Goal: Task Accomplishment & Management: Use online tool/utility

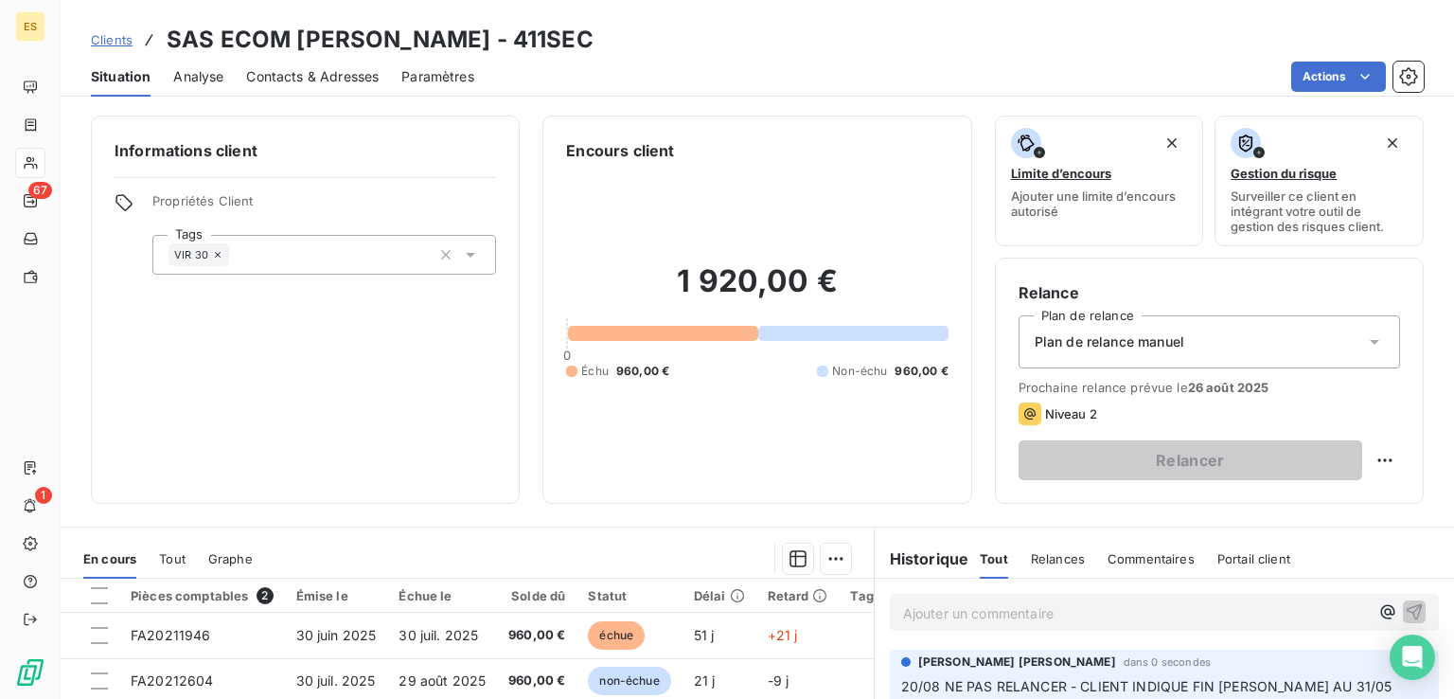
scroll to position [284, 0]
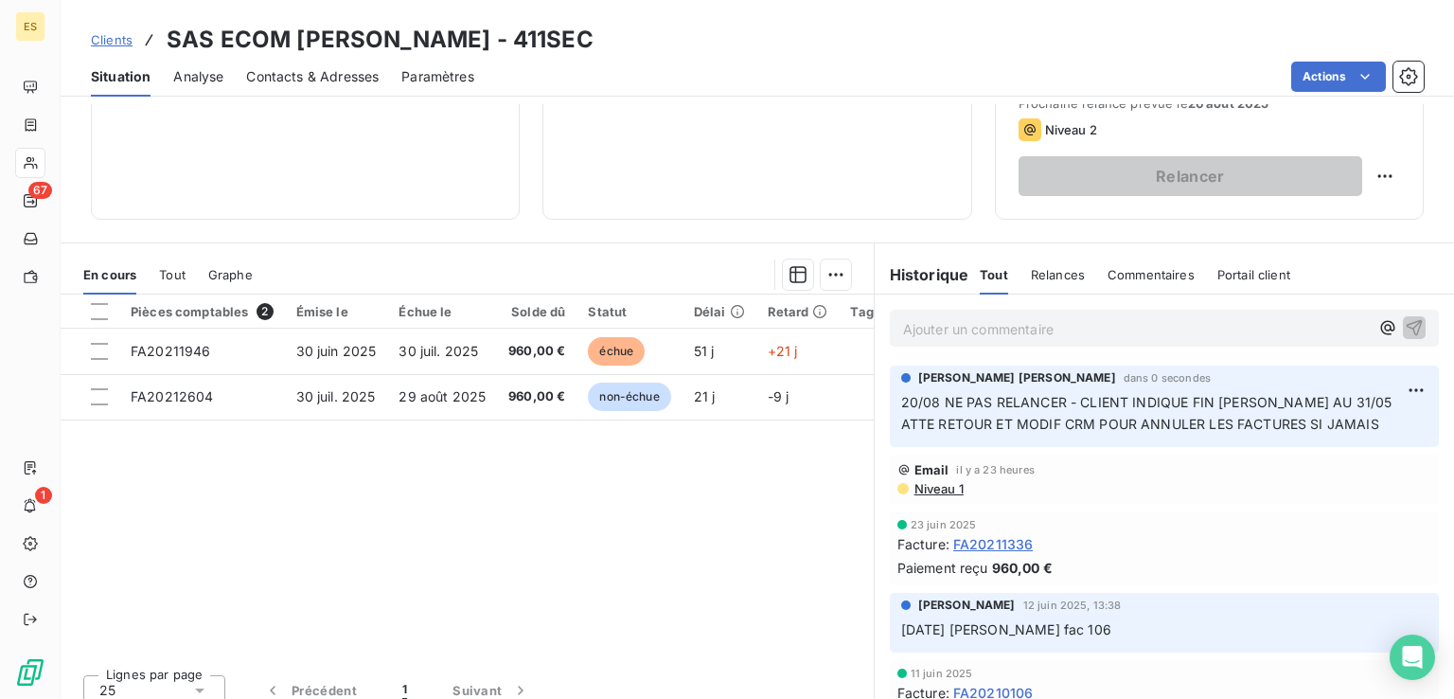
click at [118, 43] on span "Clients" at bounding box center [112, 39] width 42 height 15
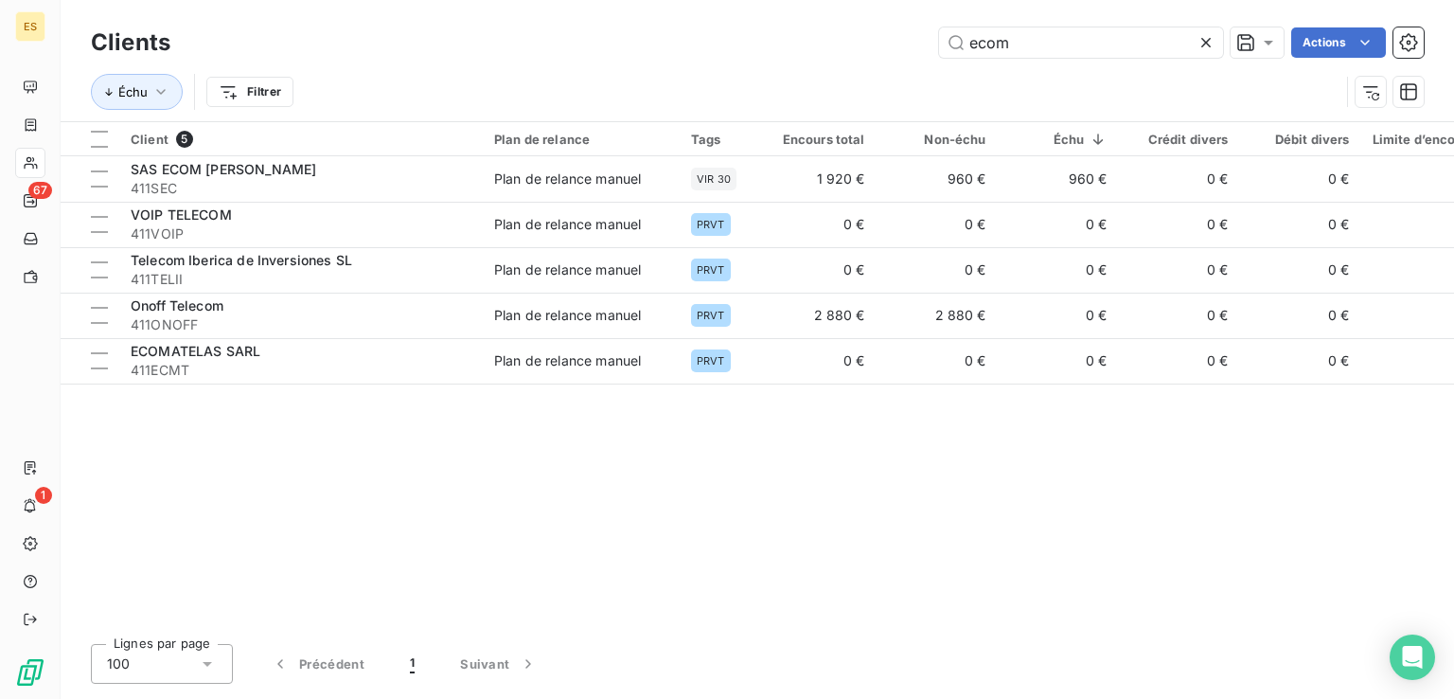
drag, startPoint x: 1115, startPoint y: 43, endPoint x: 816, endPoint y: 49, distance: 299.3
click at [826, 58] on div "Clients ecom Actions" at bounding box center [757, 43] width 1333 height 40
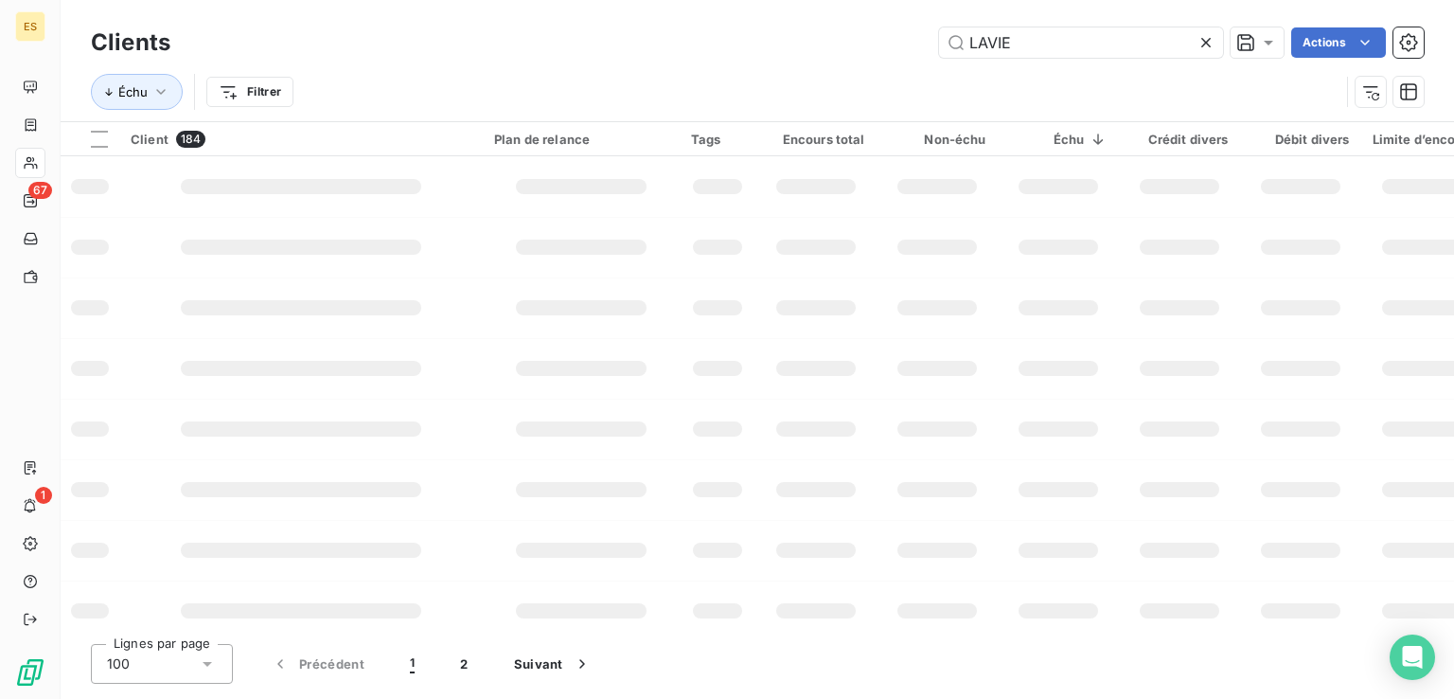
type input "LAVIE"
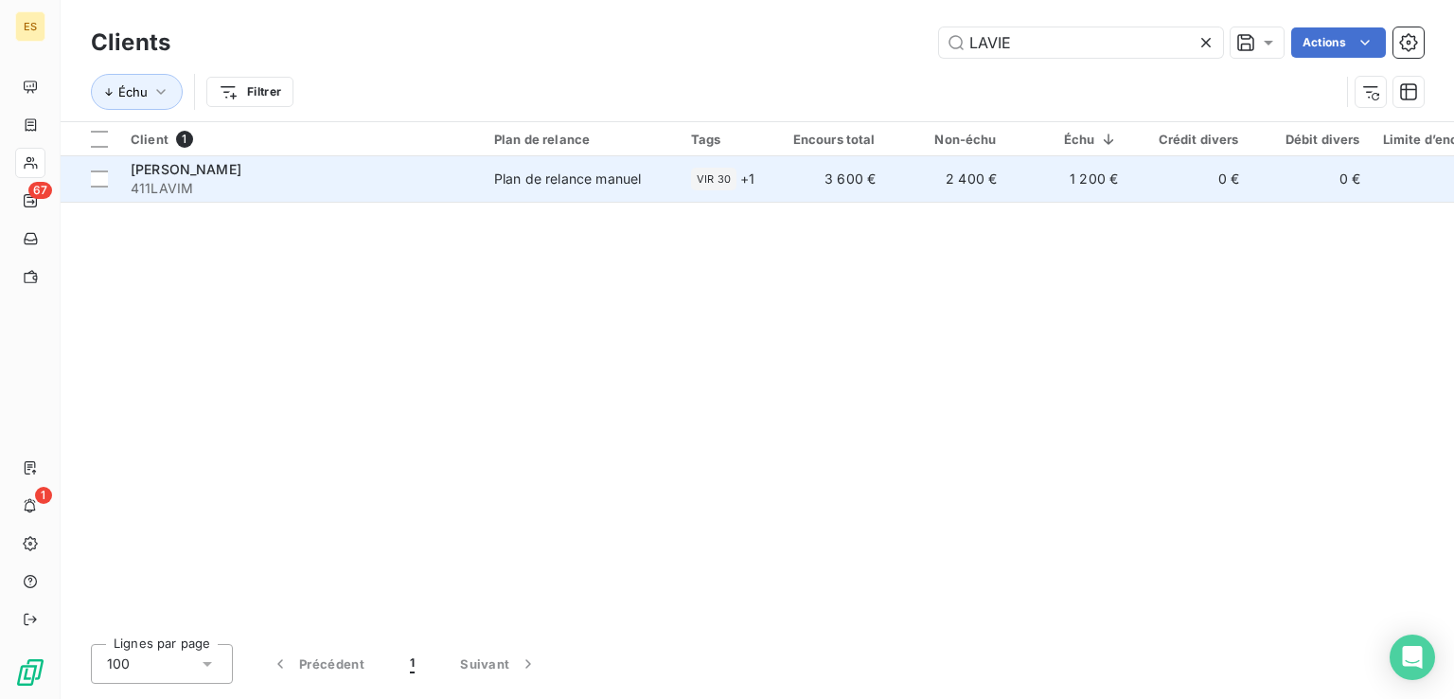
click at [768, 177] on td "3 600 €" at bounding box center [826, 178] width 121 height 45
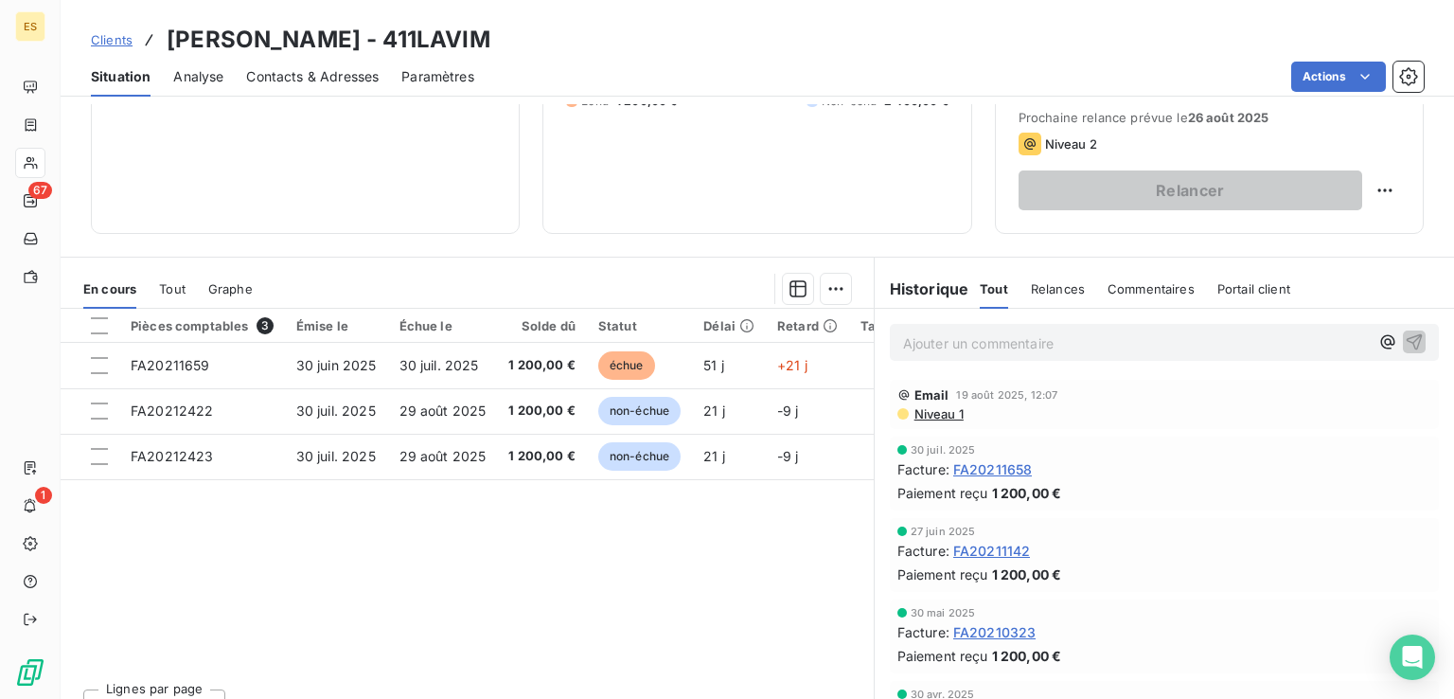
scroll to position [284, 0]
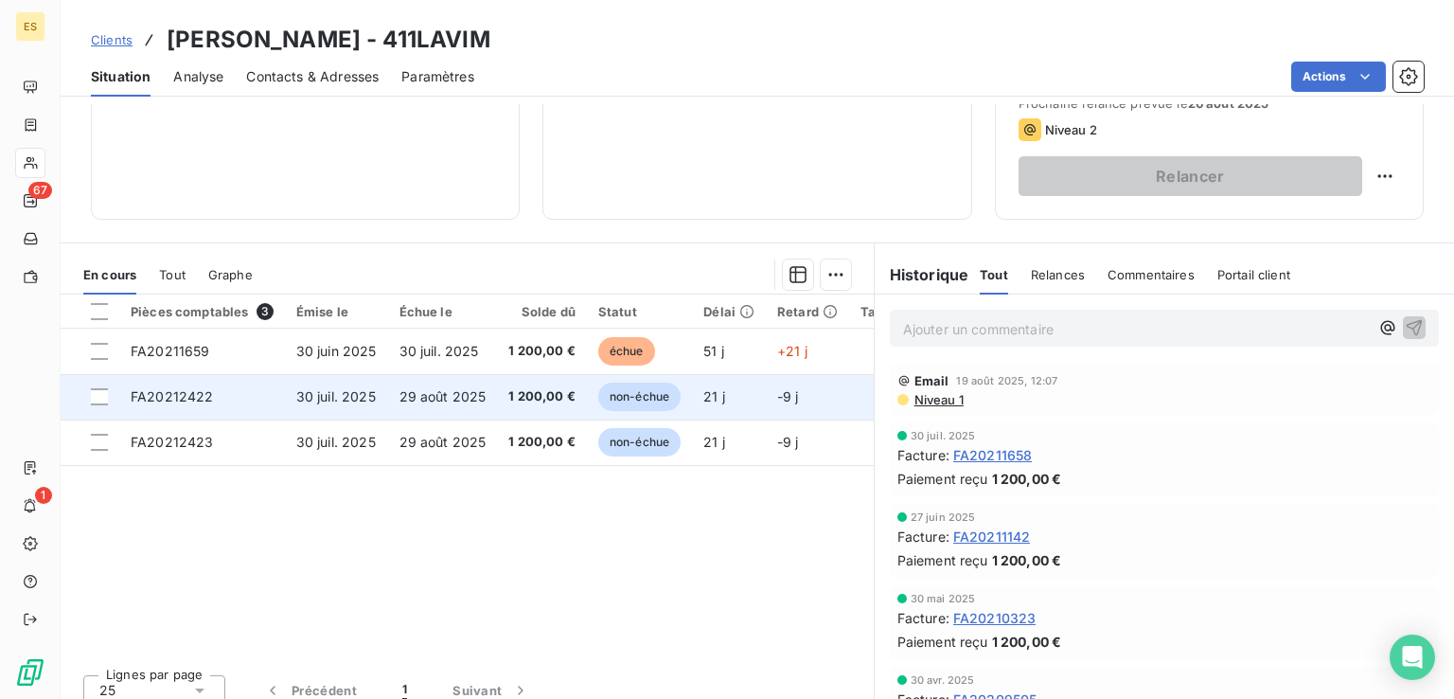
click at [409, 394] on span "29 août 2025" at bounding box center [443, 396] width 87 height 16
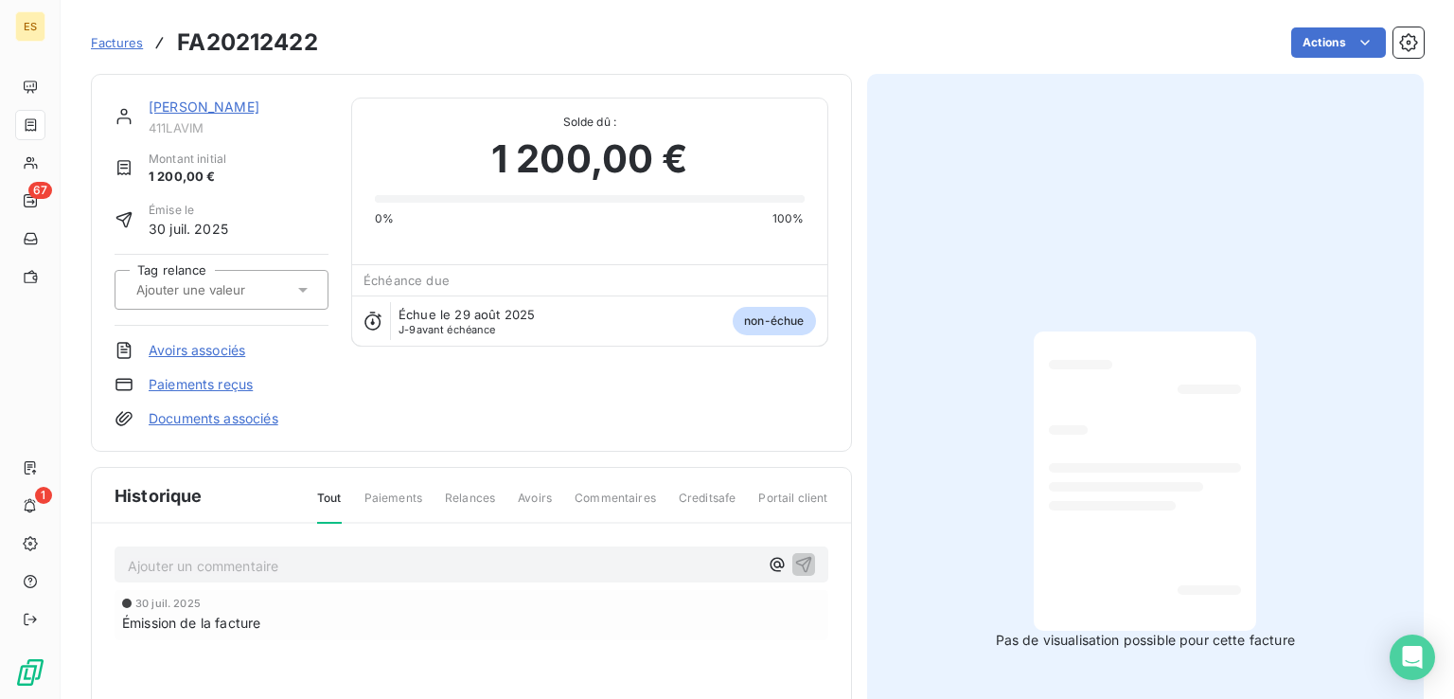
click at [882, 370] on div "Pas de visualisation possible pour cette facture" at bounding box center [1146, 490] width 558 height 833
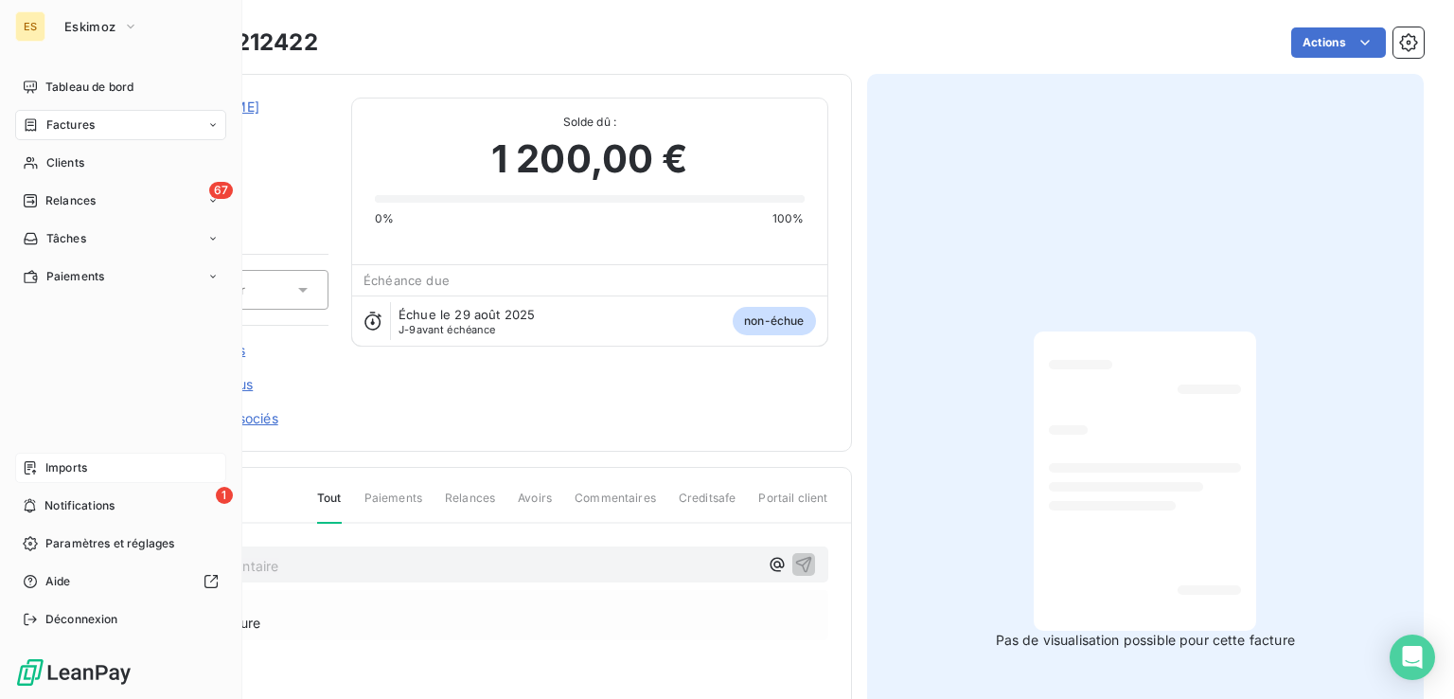
click at [70, 454] on div "Imports" at bounding box center [120, 468] width 211 height 30
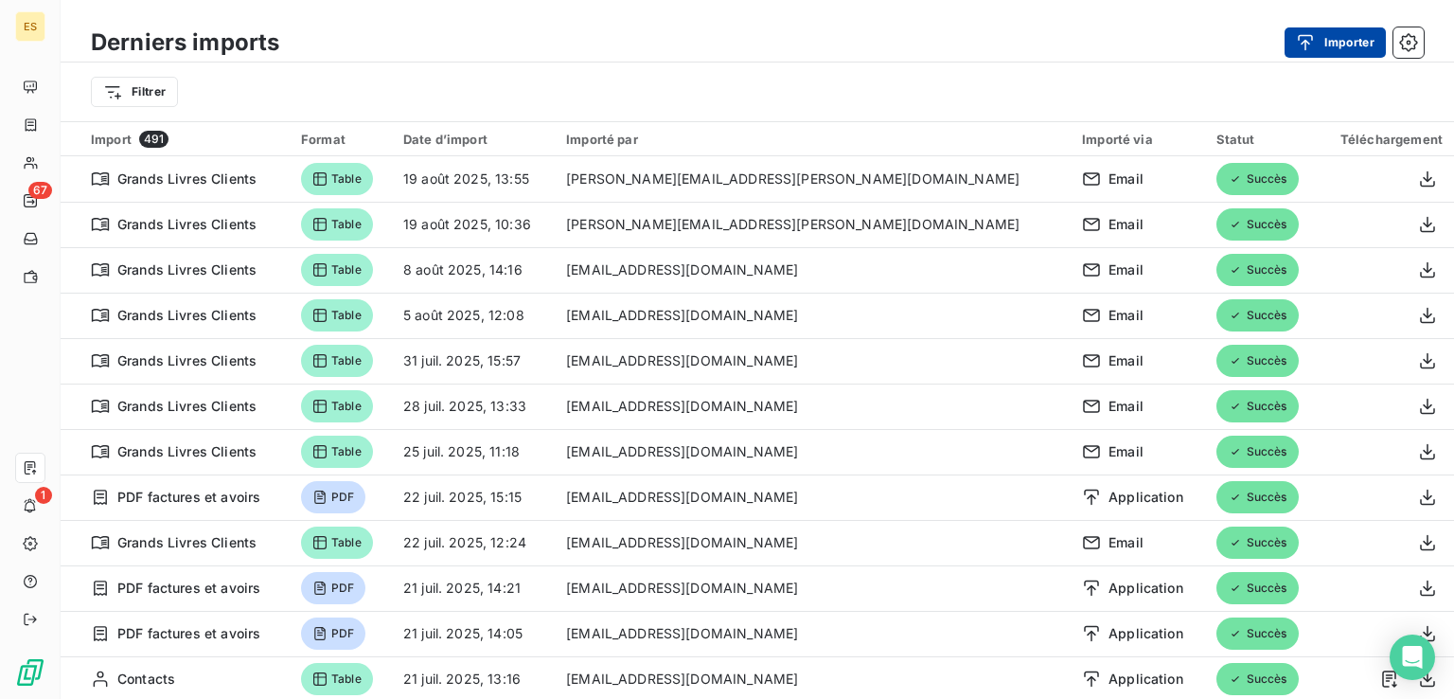
click at [1314, 46] on div "button" at bounding box center [1310, 42] width 28 height 19
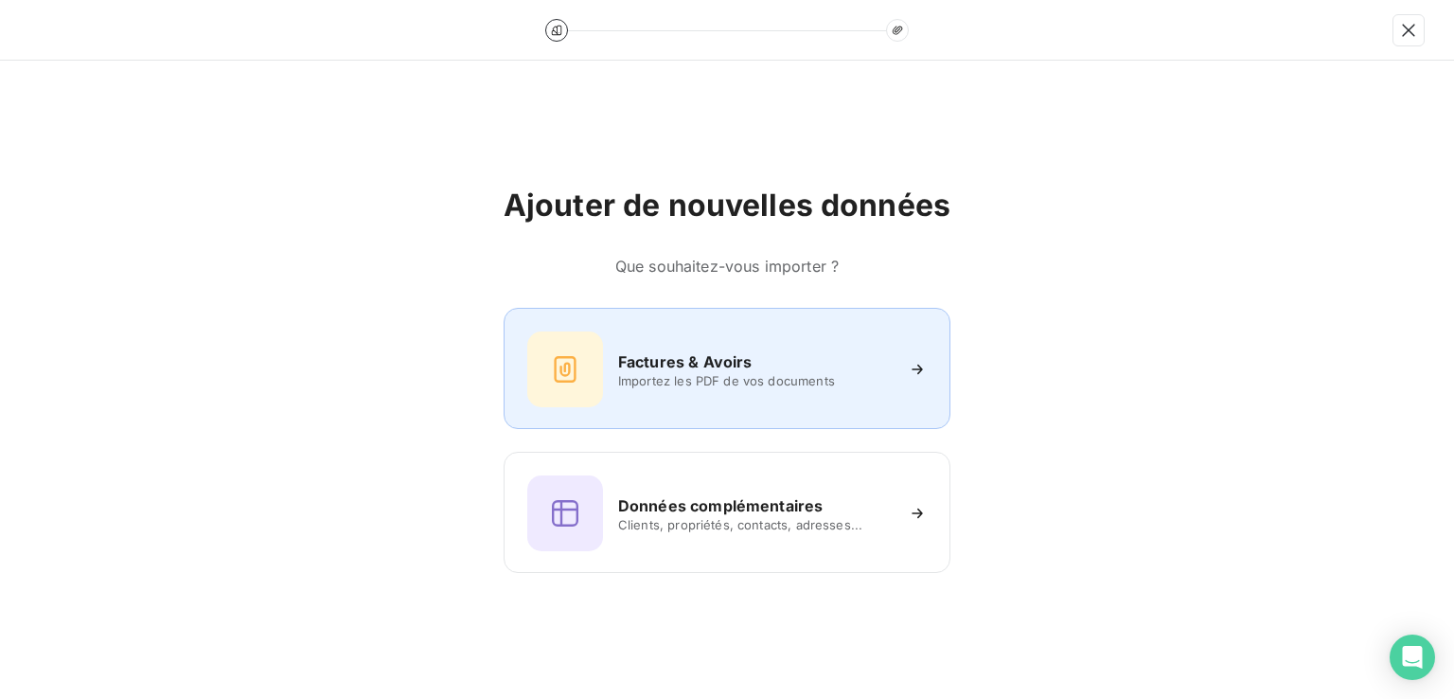
click at [805, 377] on span "Importez les PDF de vos documents" at bounding box center [755, 380] width 275 height 15
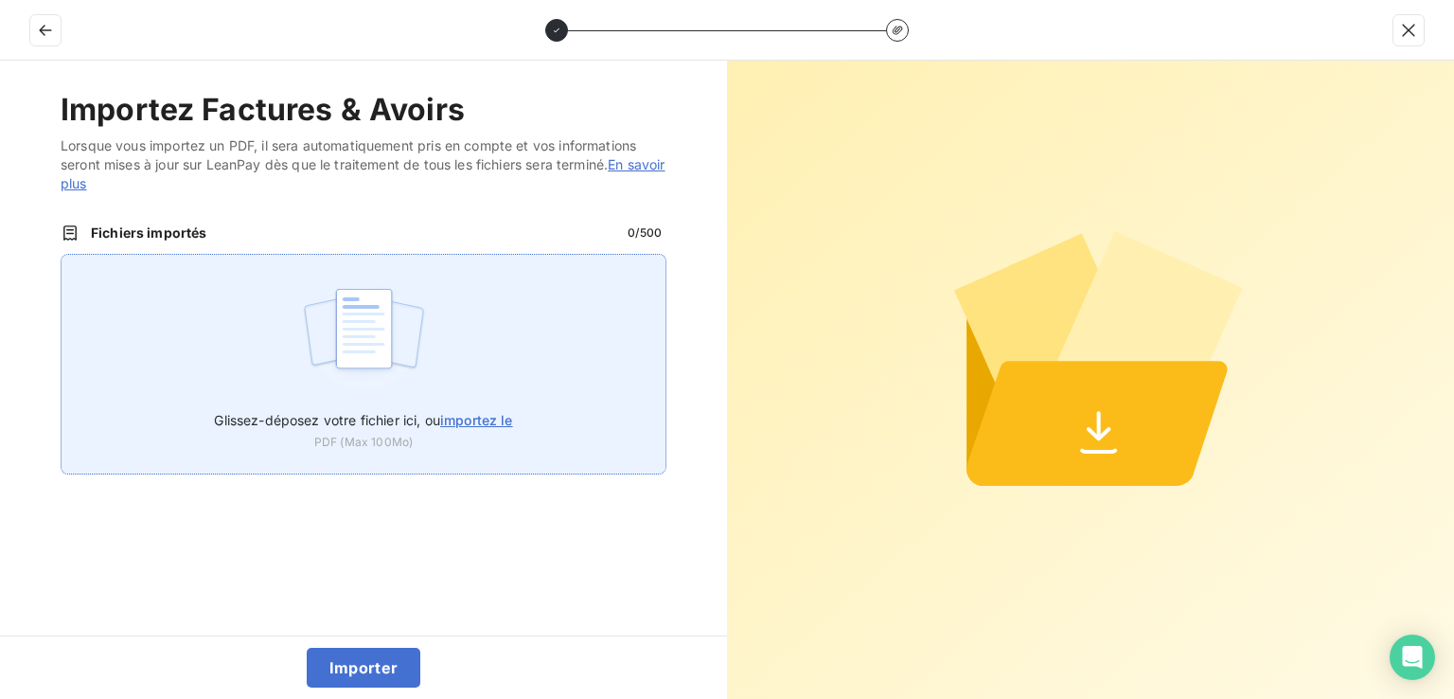
click at [462, 418] on span "importez le" at bounding box center [476, 420] width 73 height 16
click at [62, 255] on input "Glissez-déposez votre fichier ici, ou importez le" at bounding box center [61, 254] width 1 height 1
type input "C:\fakepath\FAC GY.pdf"
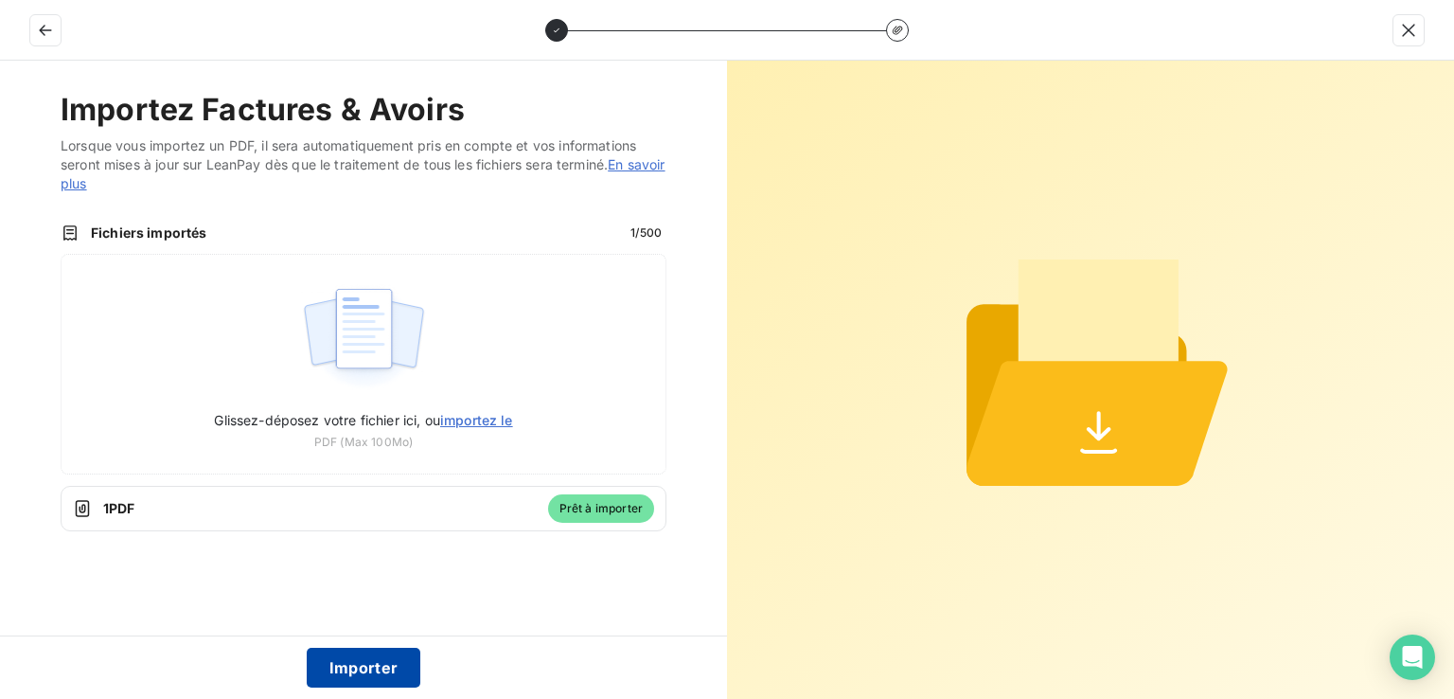
click at [401, 677] on button "Importer" at bounding box center [364, 668] width 115 height 40
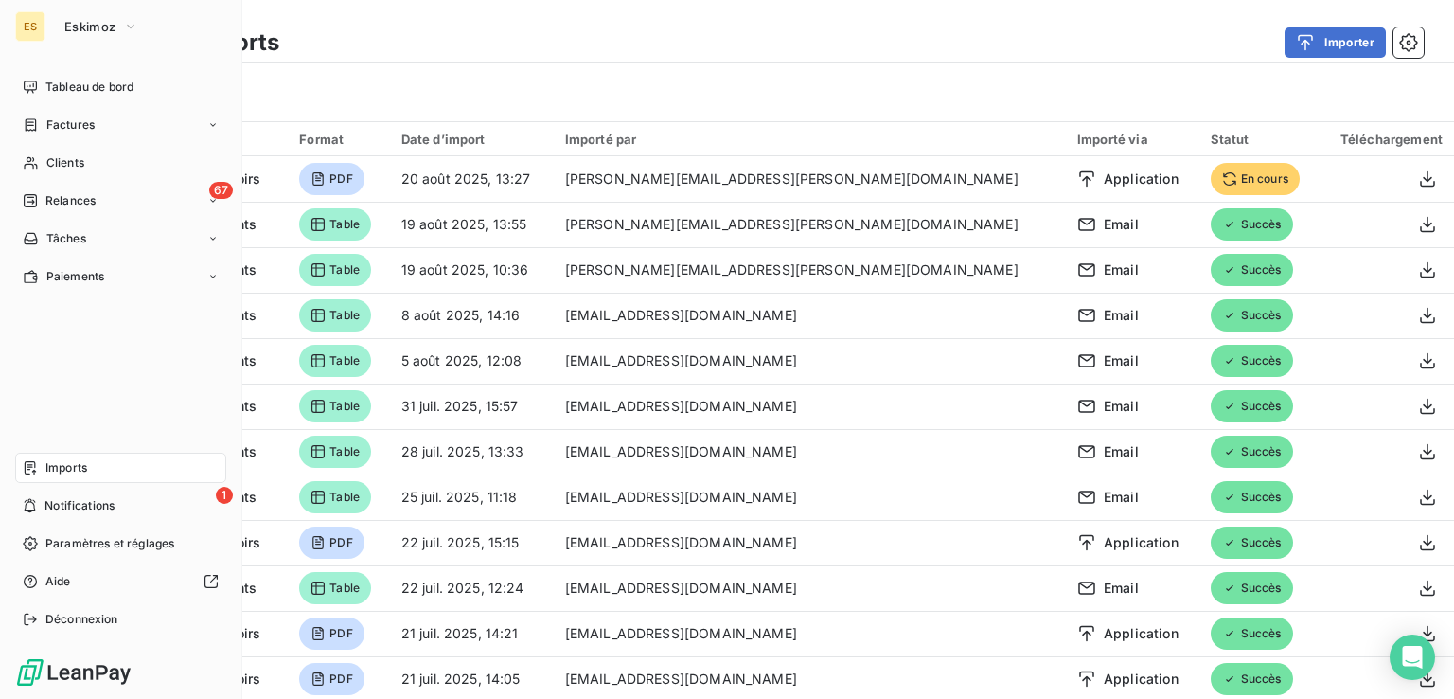
click at [82, 467] on span "Imports" at bounding box center [66, 467] width 42 height 17
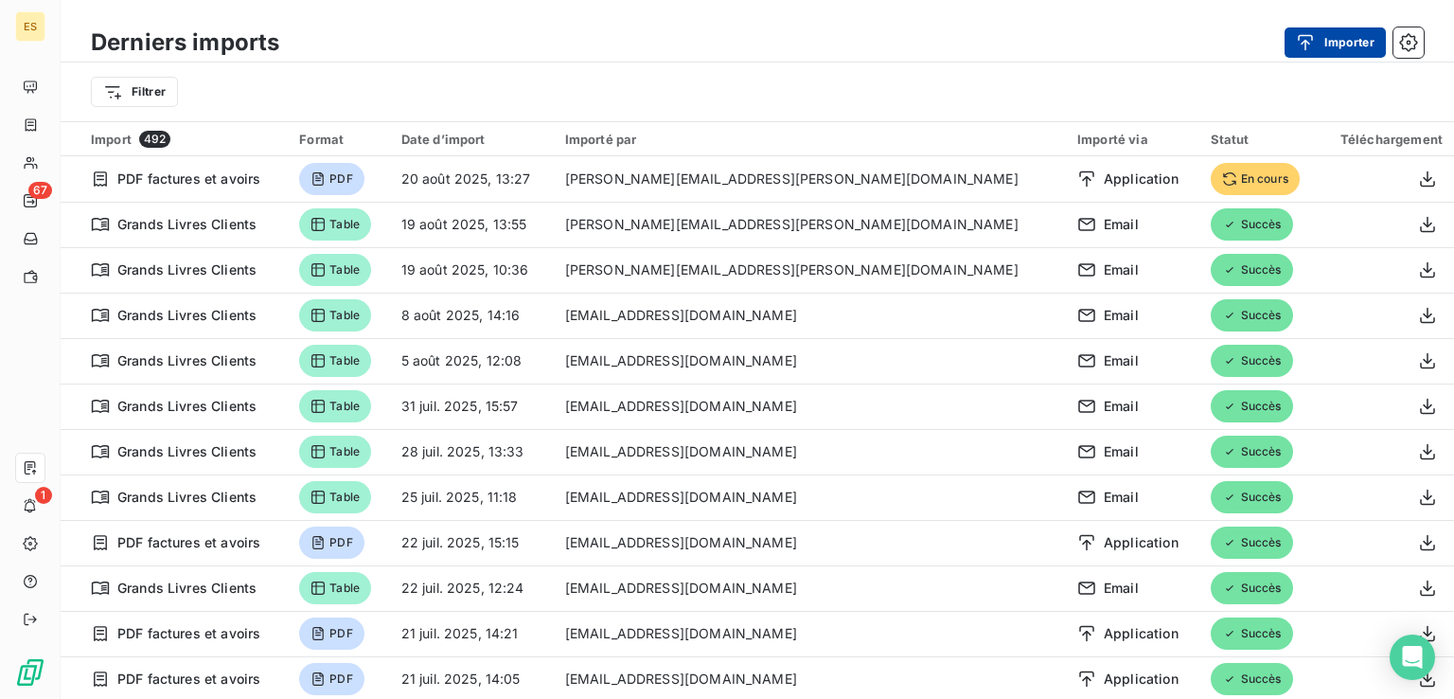
click at [1285, 36] on button "Importer" at bounding box center [1335, 42] width 101 height 30
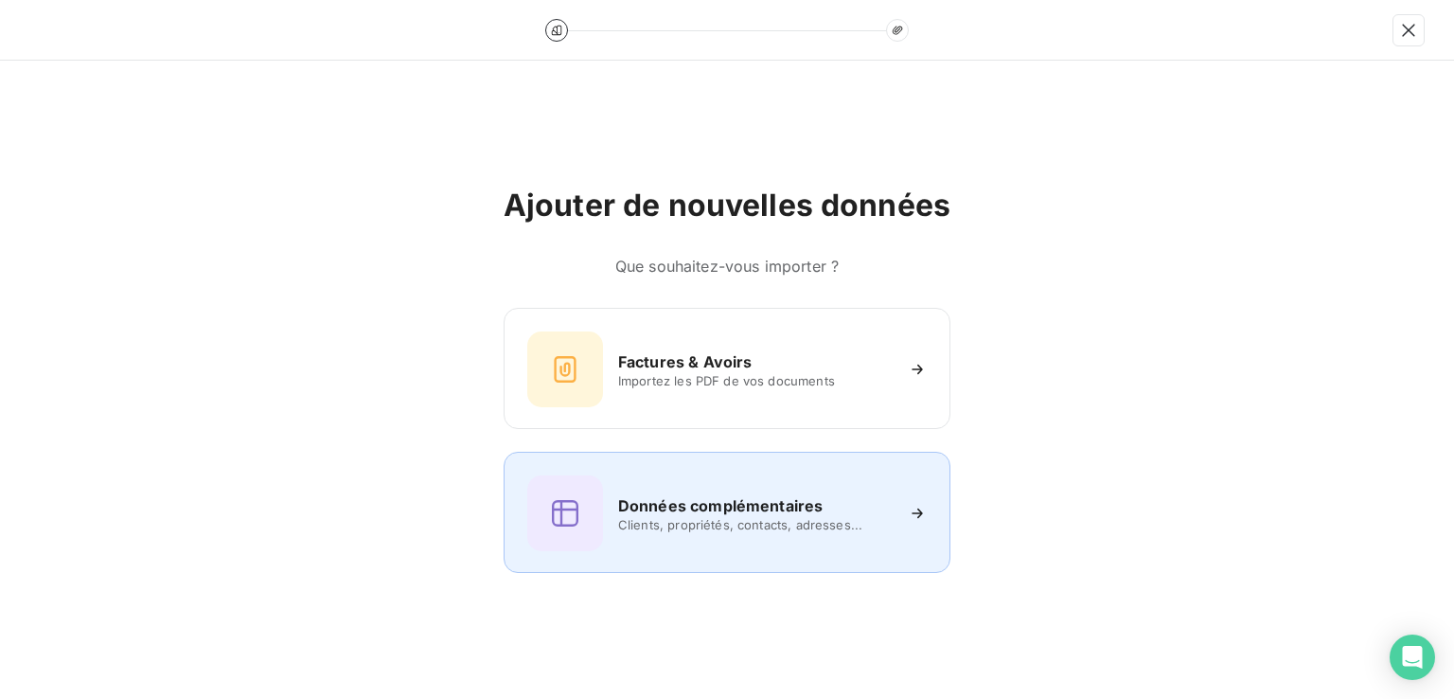
click at [803, 542] on div "Données complémentaires Clients, propriétés, contacts, adresses..." at bounding box center [727, 513] width 400 height 76
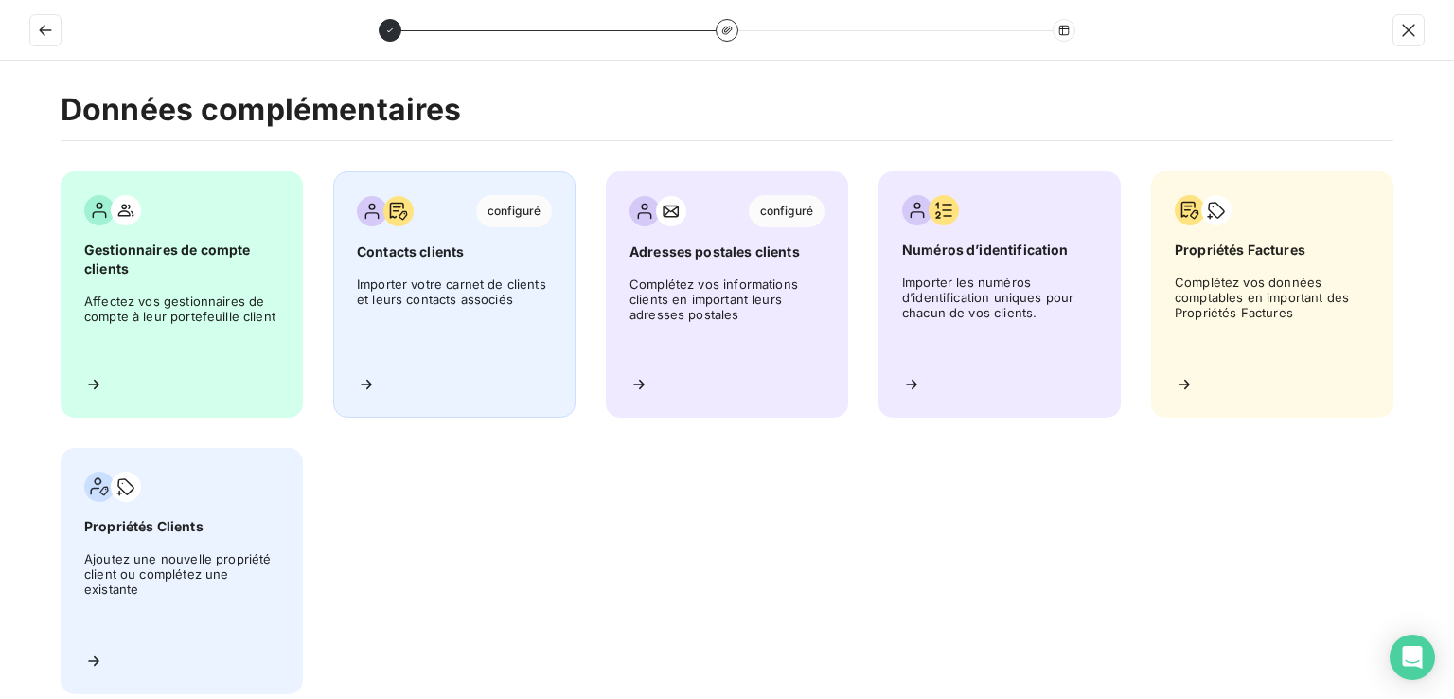
click at [497, 357] on span "Importer votre carnet de clients et leurs contacts associés" at bounding box center [454, 317] width 195 height 83
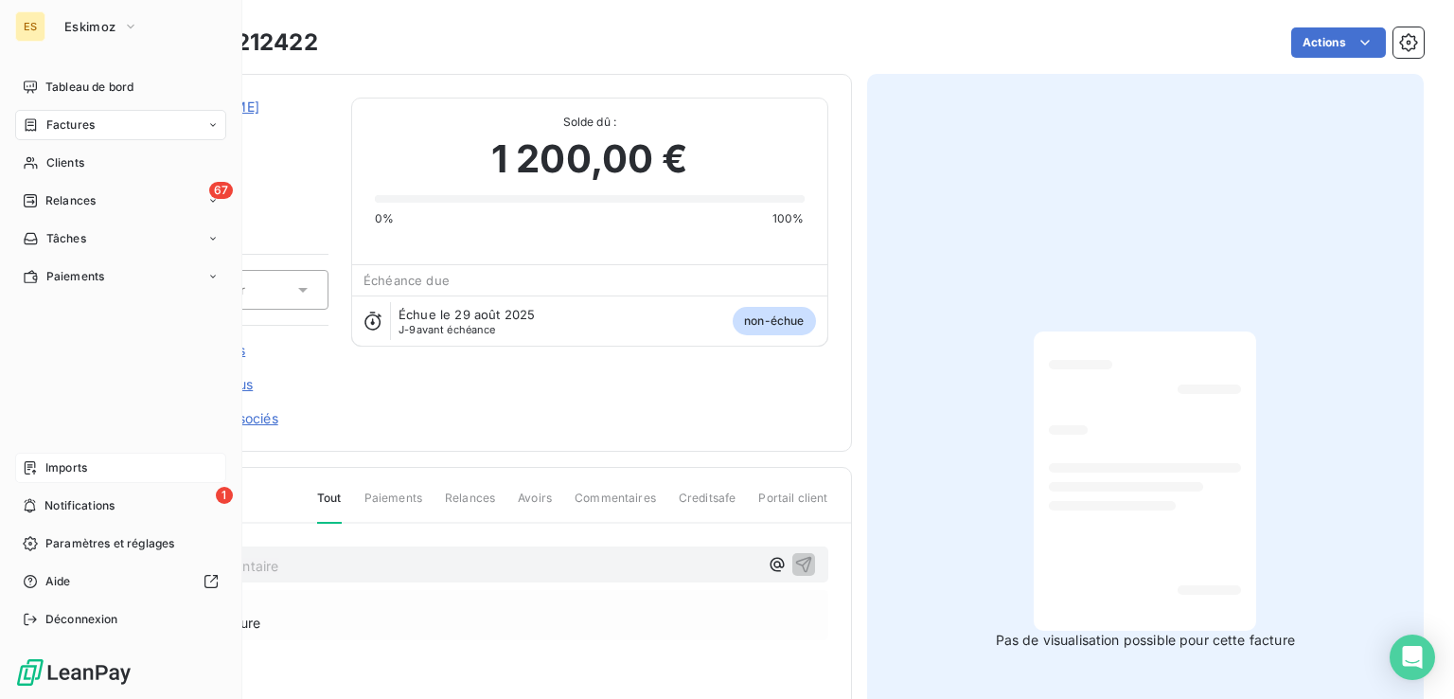
click at [173, 467] on div "Imports" at bounding box center [120, 468] width 211 height 30
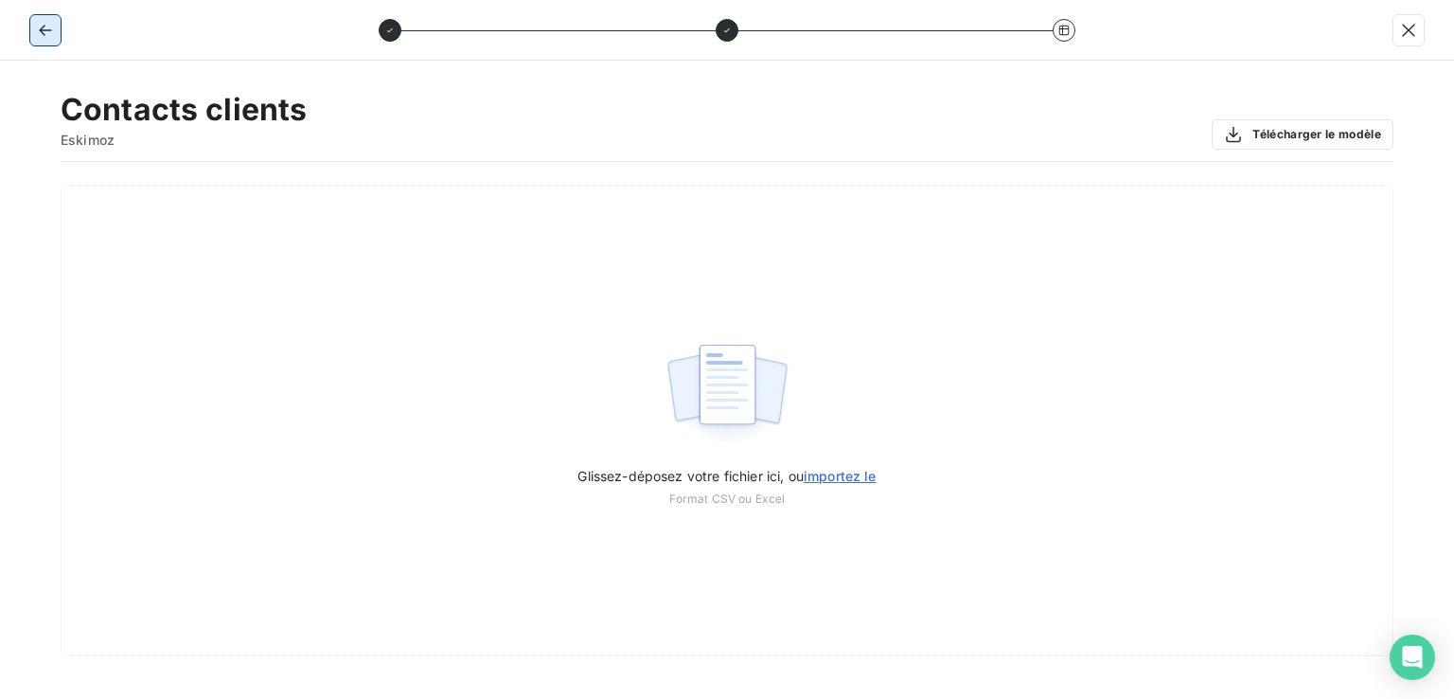
click at [54, 30] on icon "button" at bounding box center [45, 30] width 19 height 19
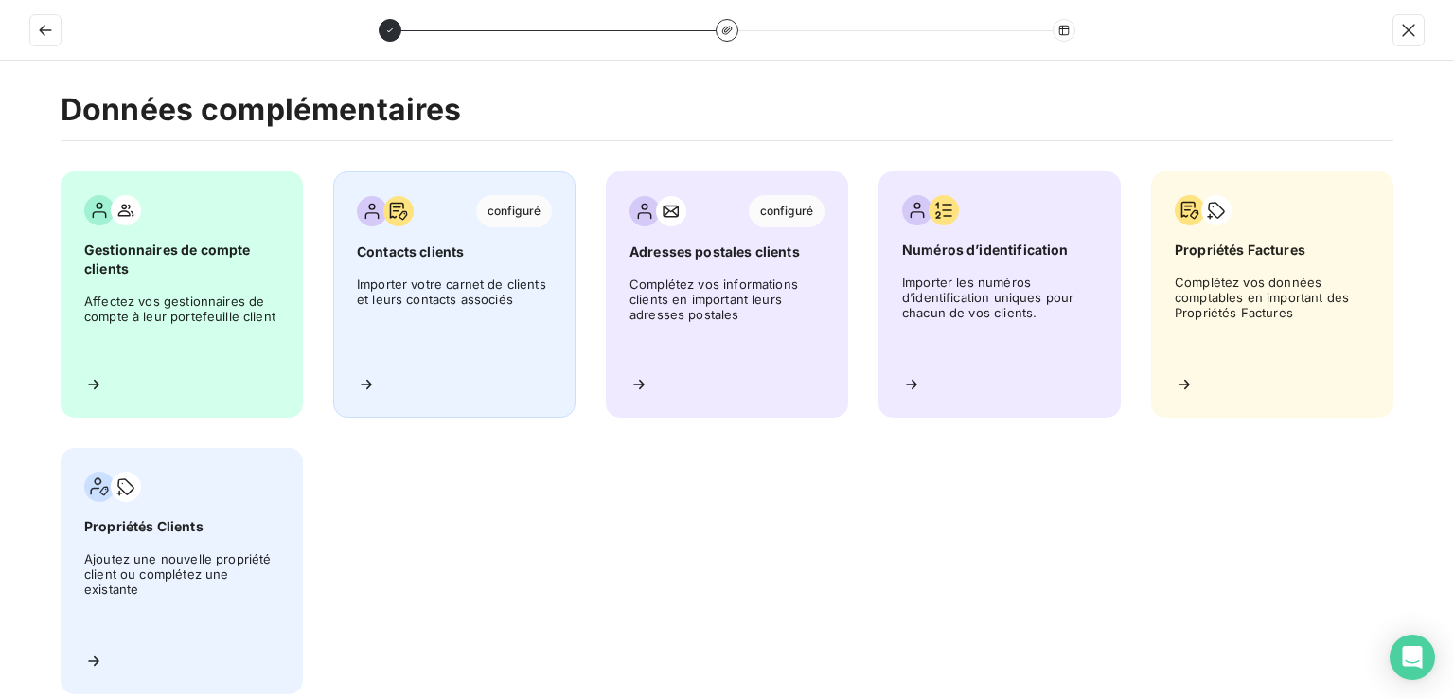
click at [473, 327] on span "Importer votre carnet de clients et leurs contacts associés" at bounding box center [454, 317] width 195 height 83
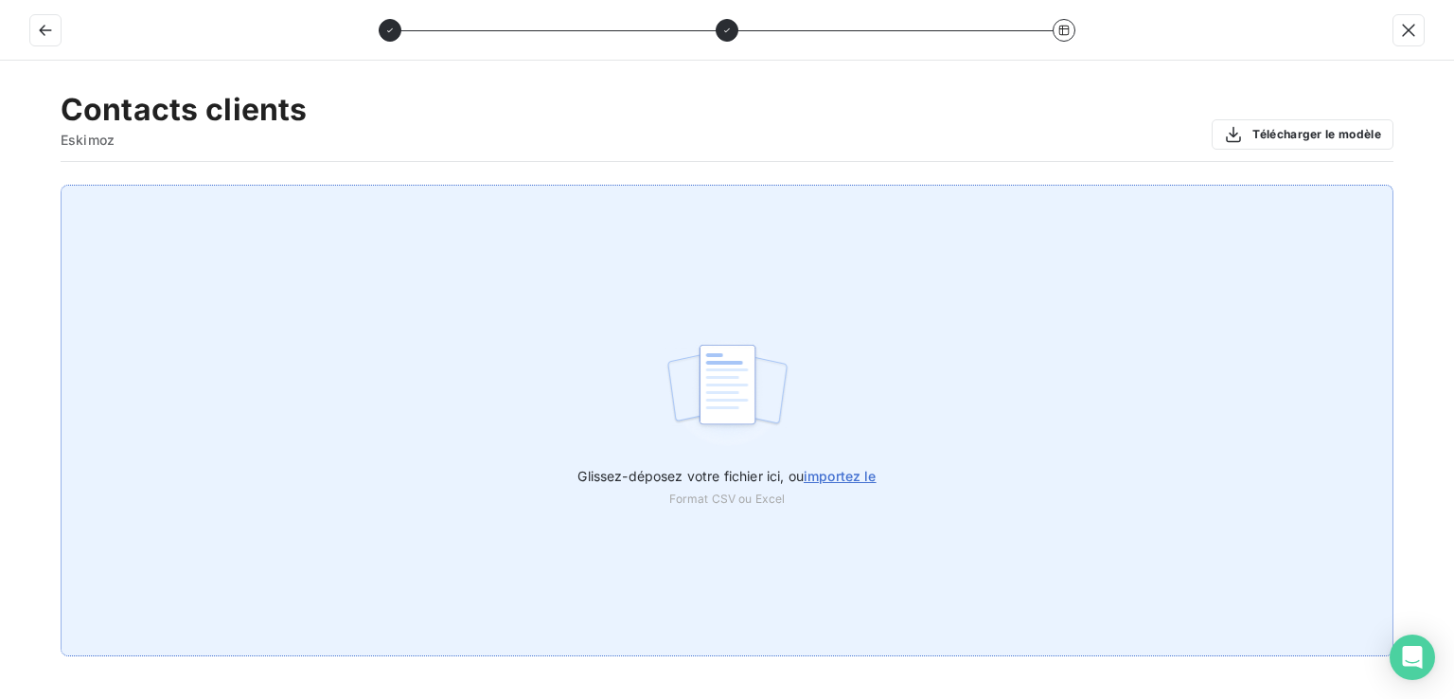
click at [877, 472] on span "importez le" at bounding box center [840, 476] width 73 height 16
click at [1, 186] on input "Glissez-déposez votre fichier ici, ou importez le" at bounding box center [0, 185] width 1 height 1
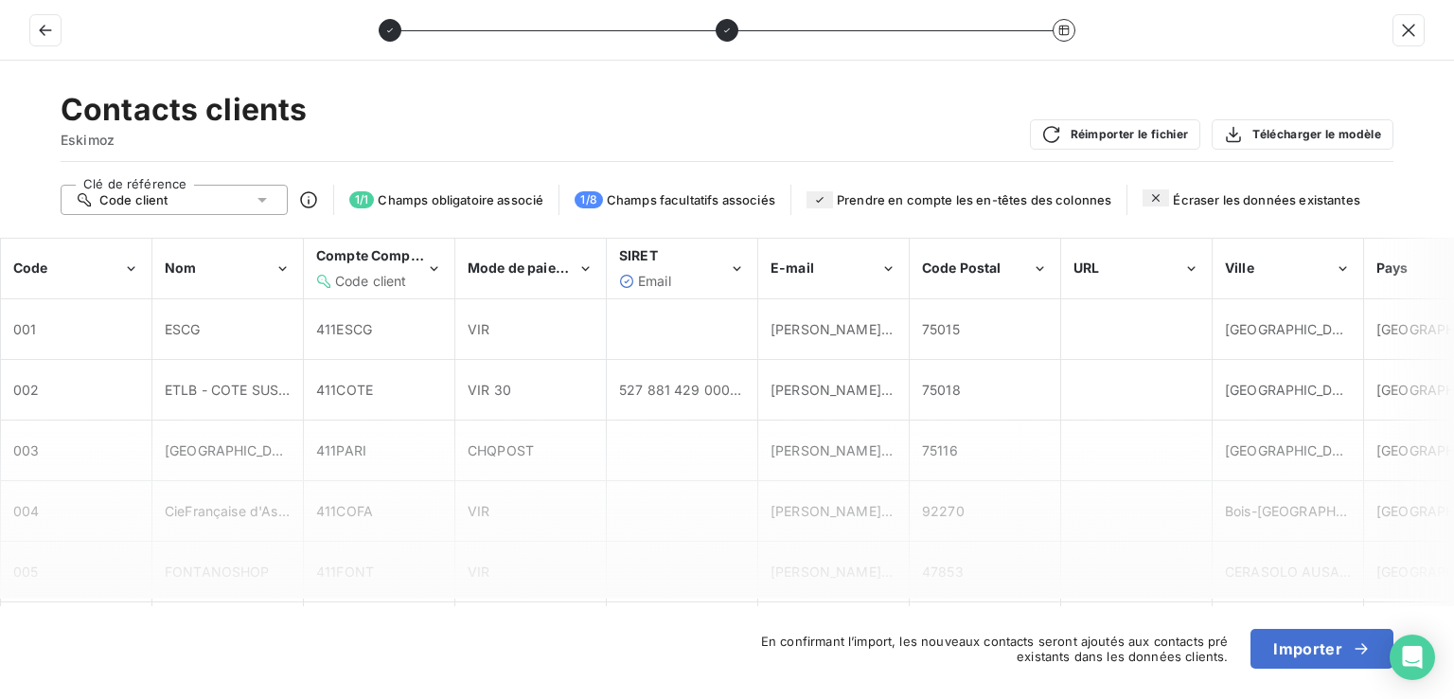
click at [839, 197] on div "Prendre en compte les en-têtes des colonnes" at bounding box center [959, 199] width 305 height 17
click at [828, 195] on icon "button" at bounding box center [819, 199] width 15 height 15
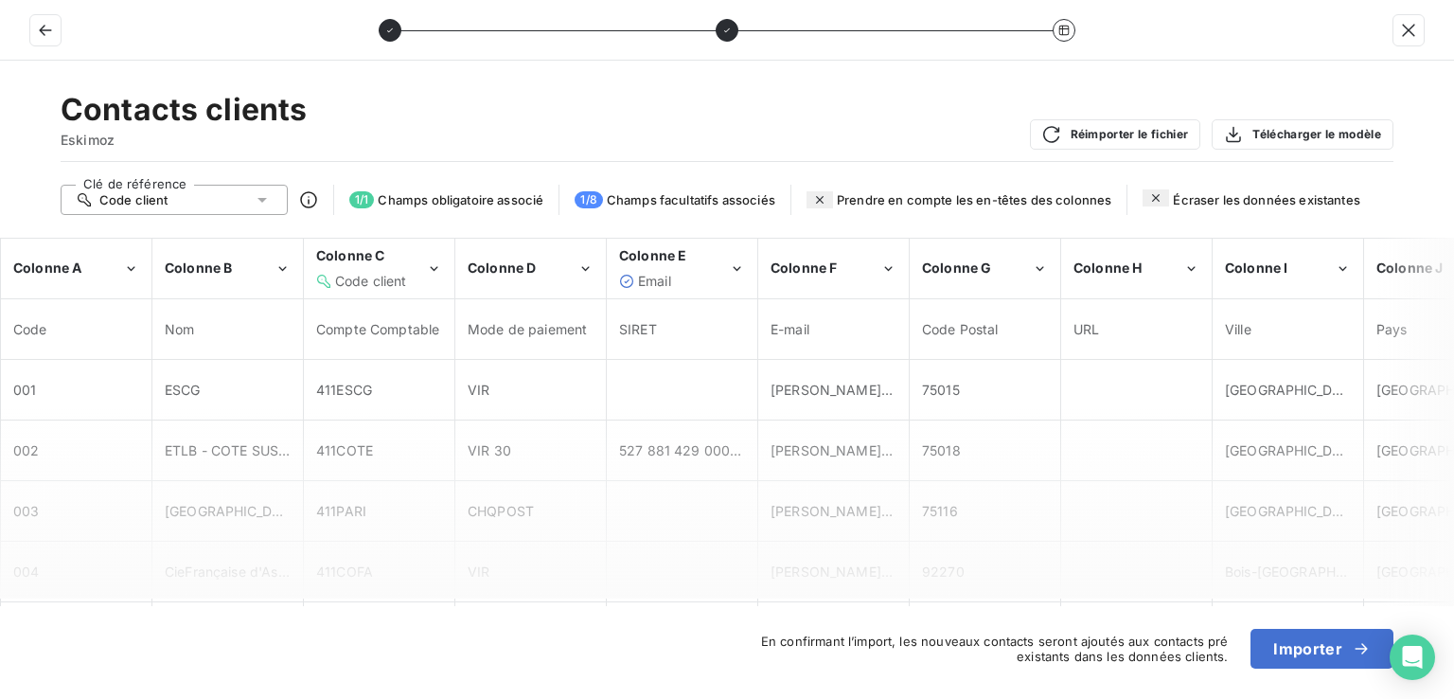
click at [829, 195] on button "button" at bounding box center [820, 199] width 27 height 17
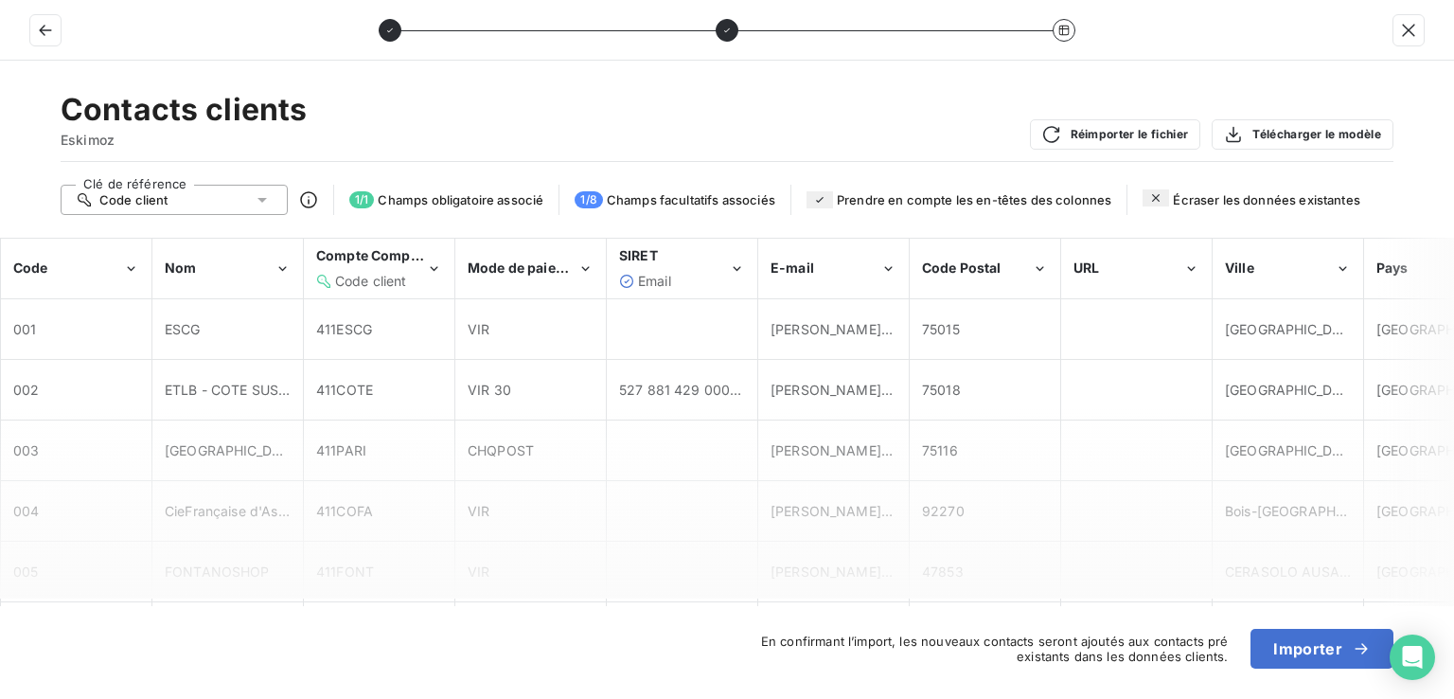
click at [233, 200] on div "Code client" at bounding box center [174, 200] width 227 height 30
click at [231, 235] on li "Code client" at bounding box center [174, 234] width 227 height 30
click at [252, 198] on div "Code client" at bounding box center [174, 200] width 227 height 30
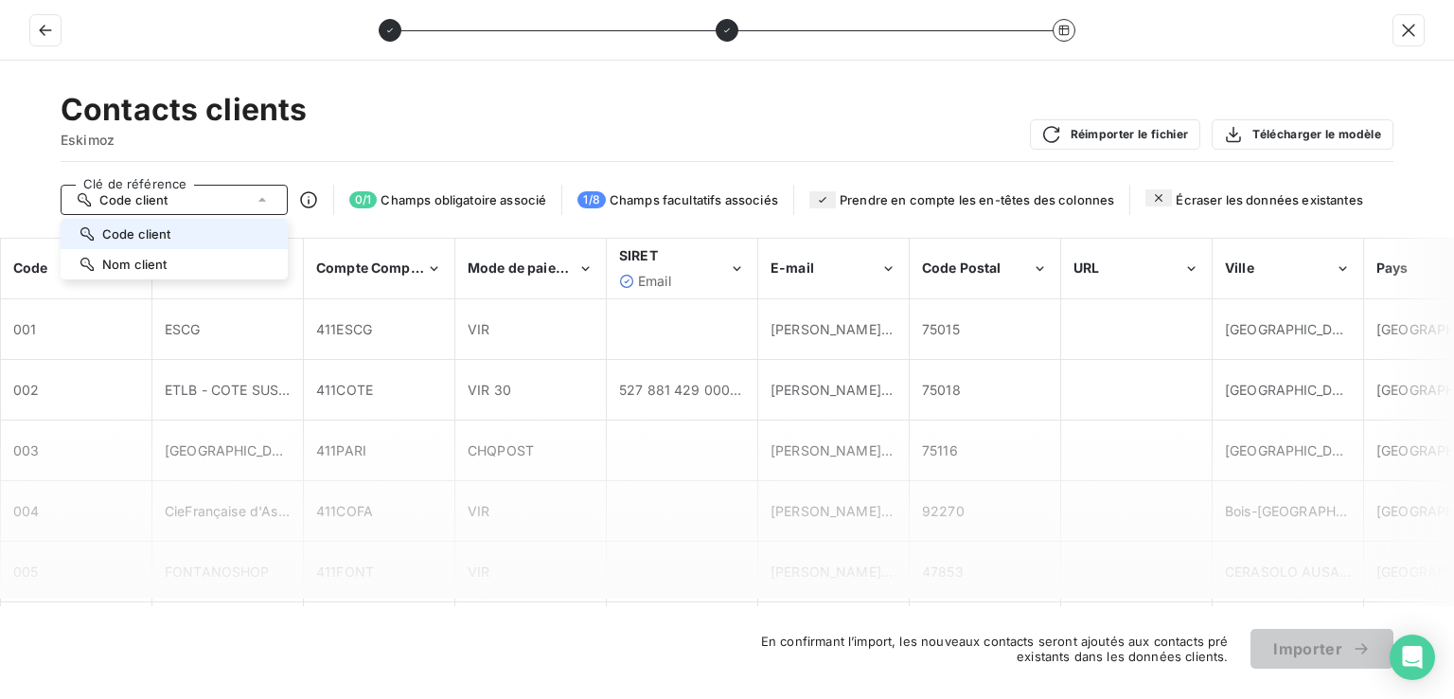
click at [303, 141] on div "Contacts clients Eskimoz Réimporter le fichier Télécharger le modèle" at bounding box center [727, 126] width 1333 height 71
click at [274, 198] on div "Code client" at bounding box center [174, 200] width 227 height 30
click at [239, 234] on li "Code client" at bounding box center [174, 234] width 227 height 30
click at [354, 195] on span "0 / 1" at bounding box center [362, 199] width 27 height 17
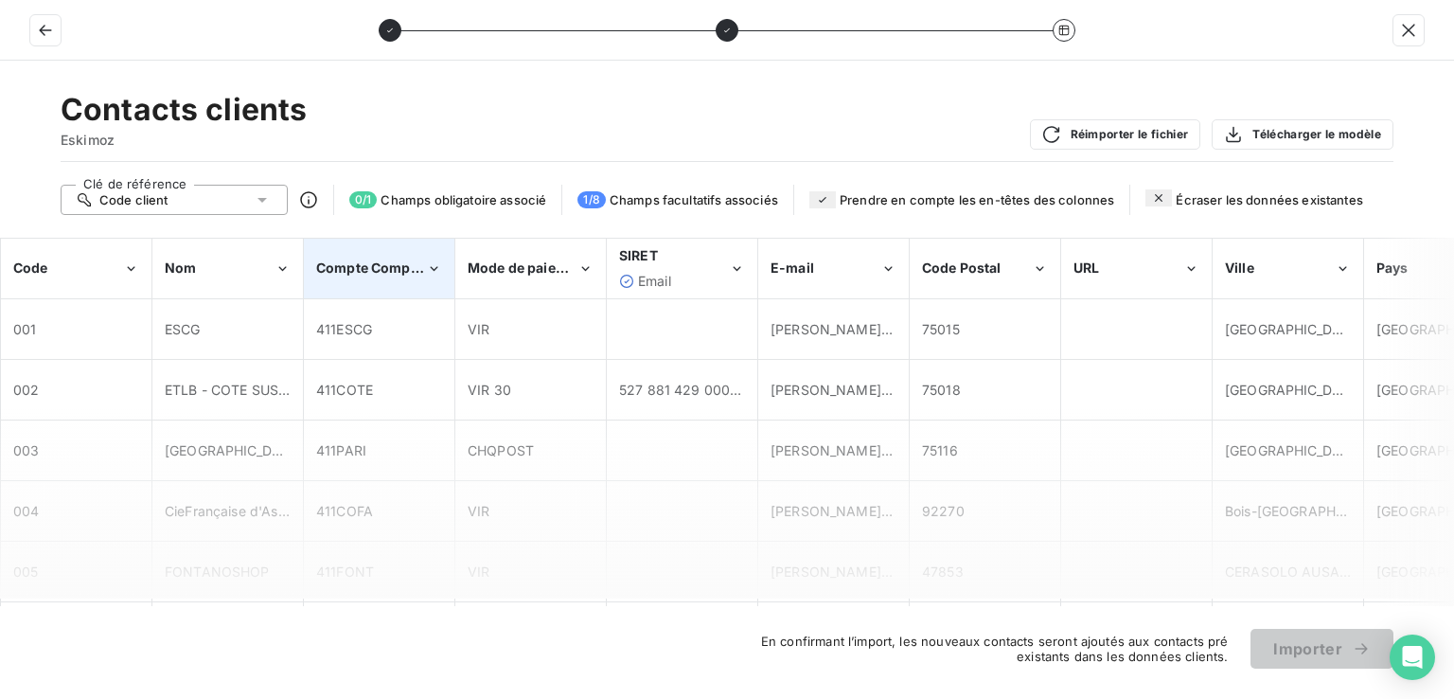
click at [383, 260] on span "Compte Comptable" at bounding box center [379, 267] width 127 height 16
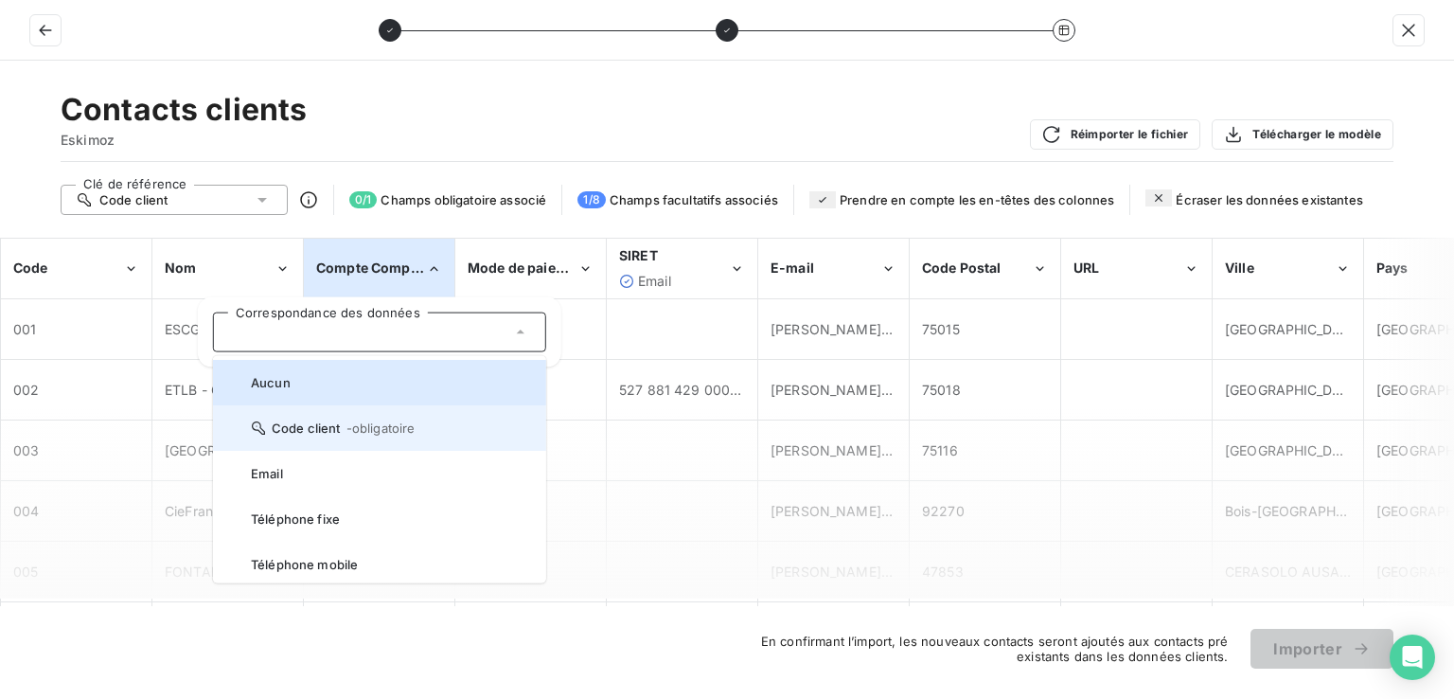
click at [390, 429] on span "- obligatoire" at bounding box center [380, 427] width 69 height 15
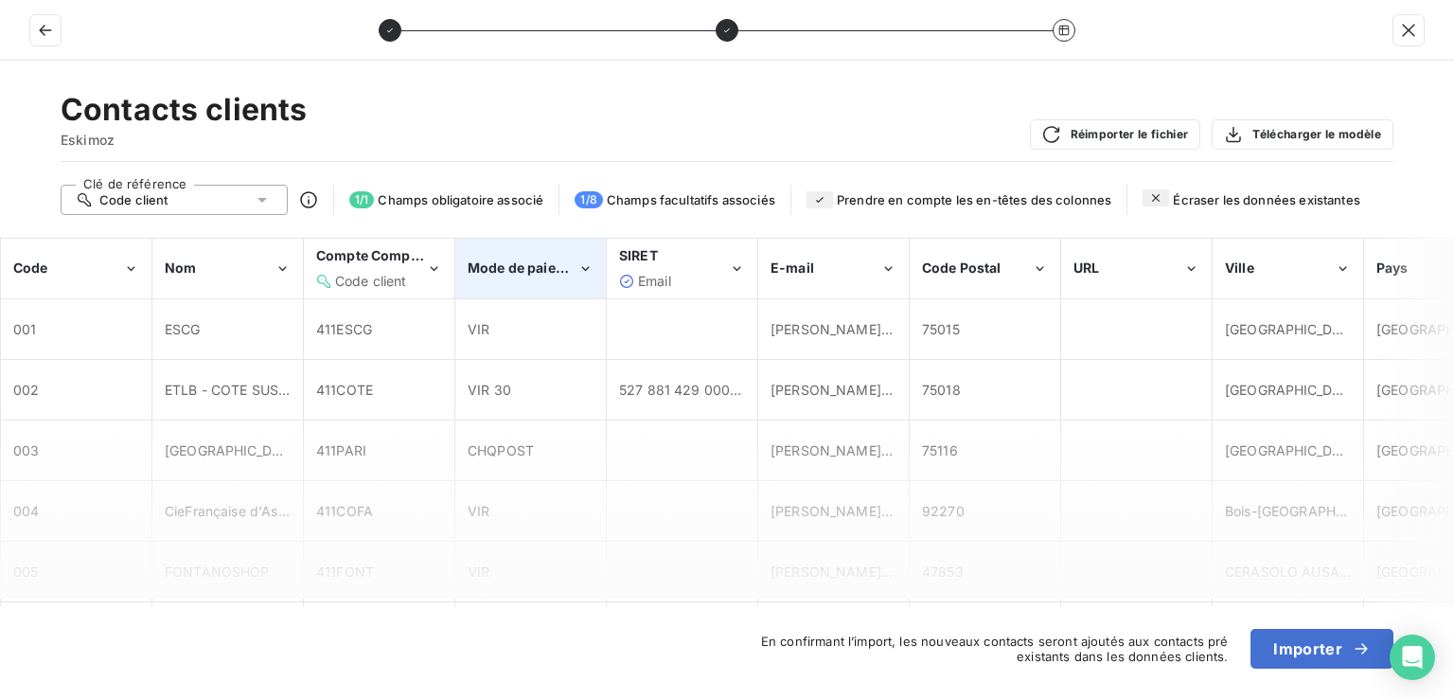
click at [546, 274] on span "Mode de paiement" at bounding box center [528, 267] width 121 height 16
click at [777, 135] on div "Contacts clients Eskimoz Réimporter le fichier Télécharger le modèle" at bounding box center [727, 126] width 1333 height 71
click at [708, 197] on span "Champs facultatifs associés" at bounding box center [691, 199] width 169 height 15
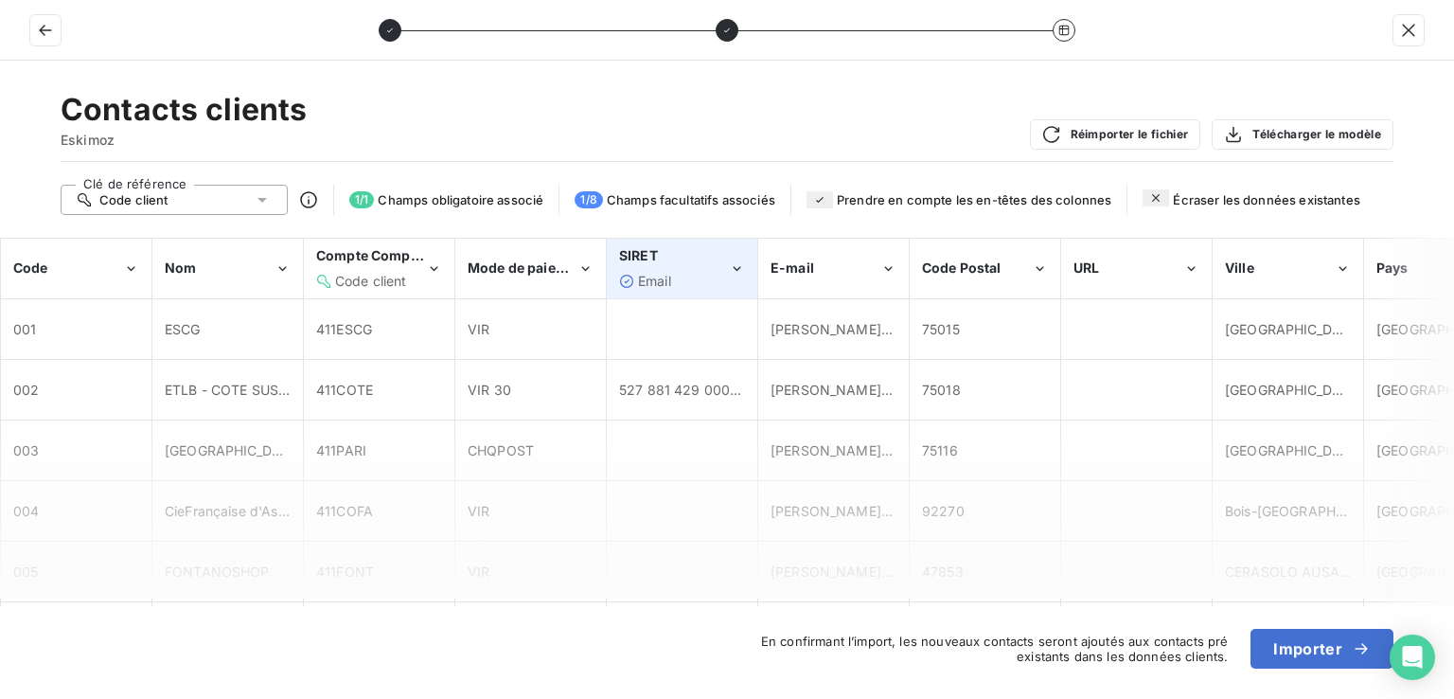
click at [704, 257] on div "SIRET" at bounding box center [674, 255] width 110 height 19
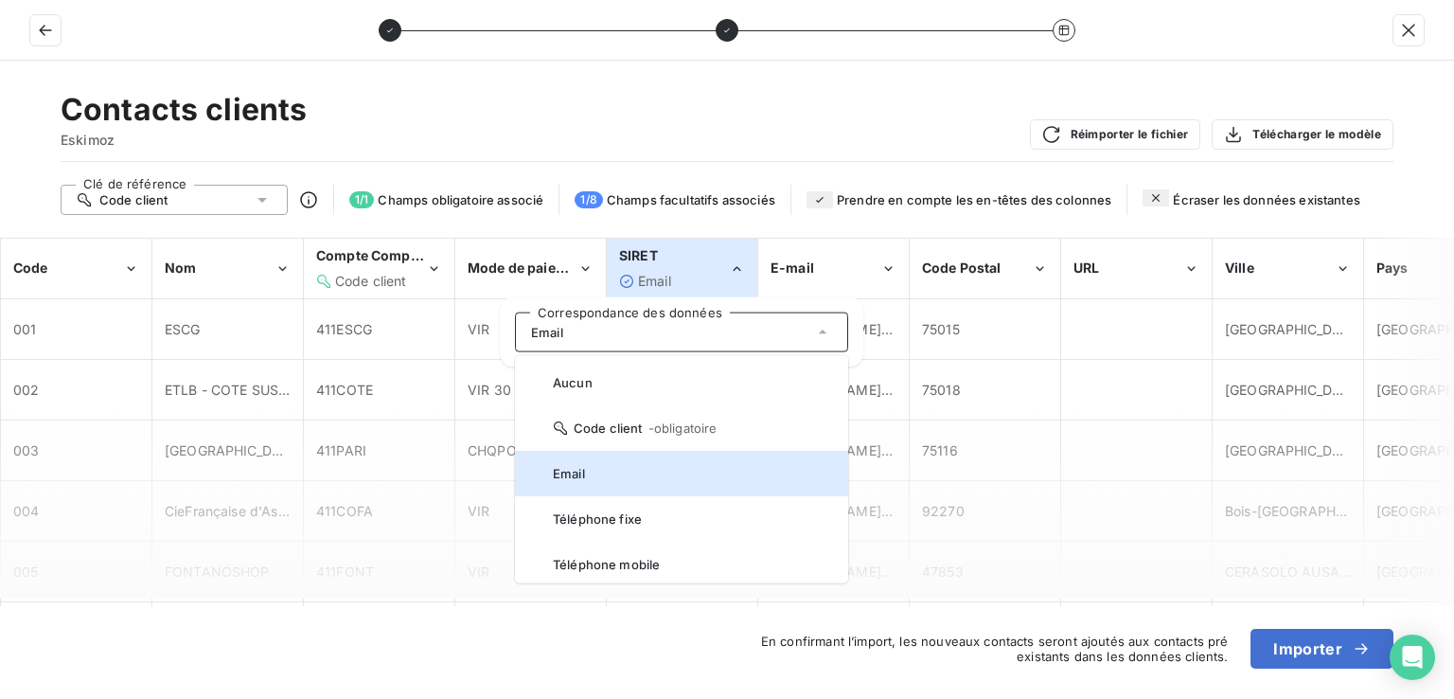
click at [704, 257] on div "SIRET" at bounding box center [674, 255] width 110 height 19
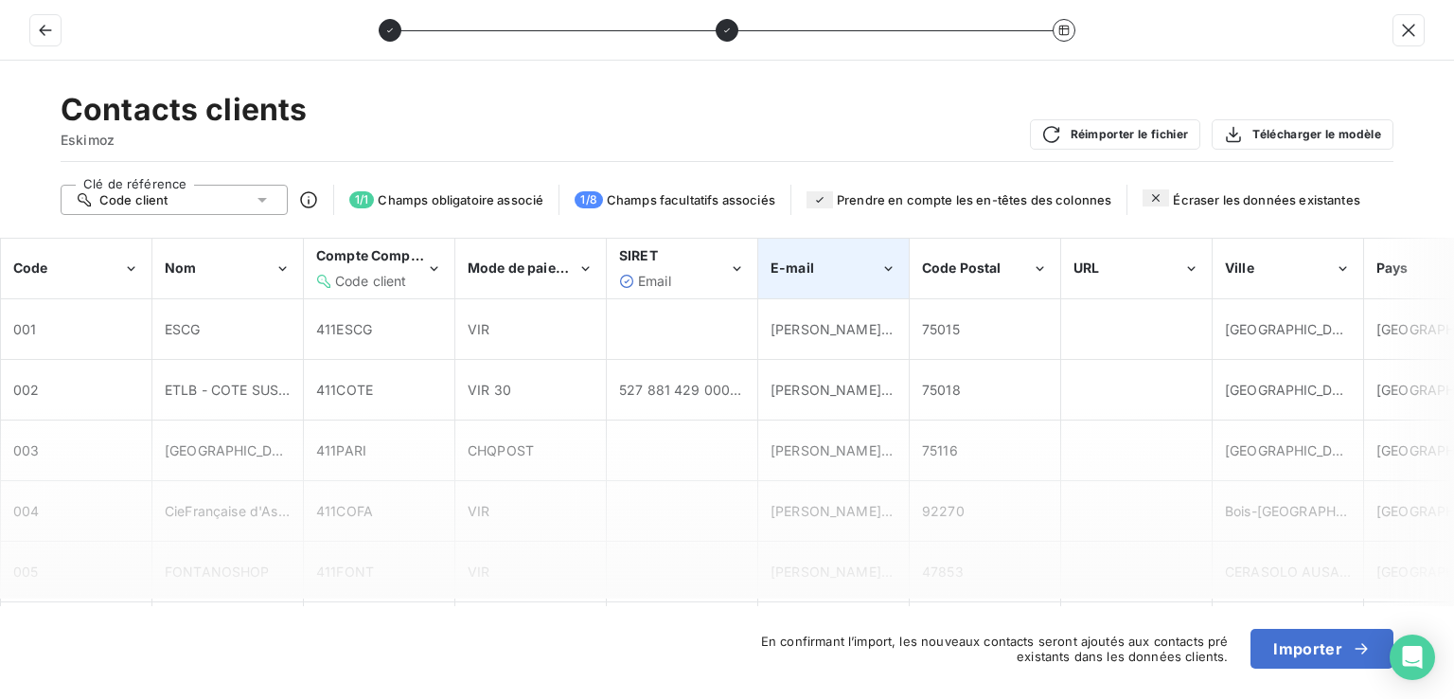
click at [826, 270] on div "E-mail" at bounding box center [826, 267] width 110 height 19
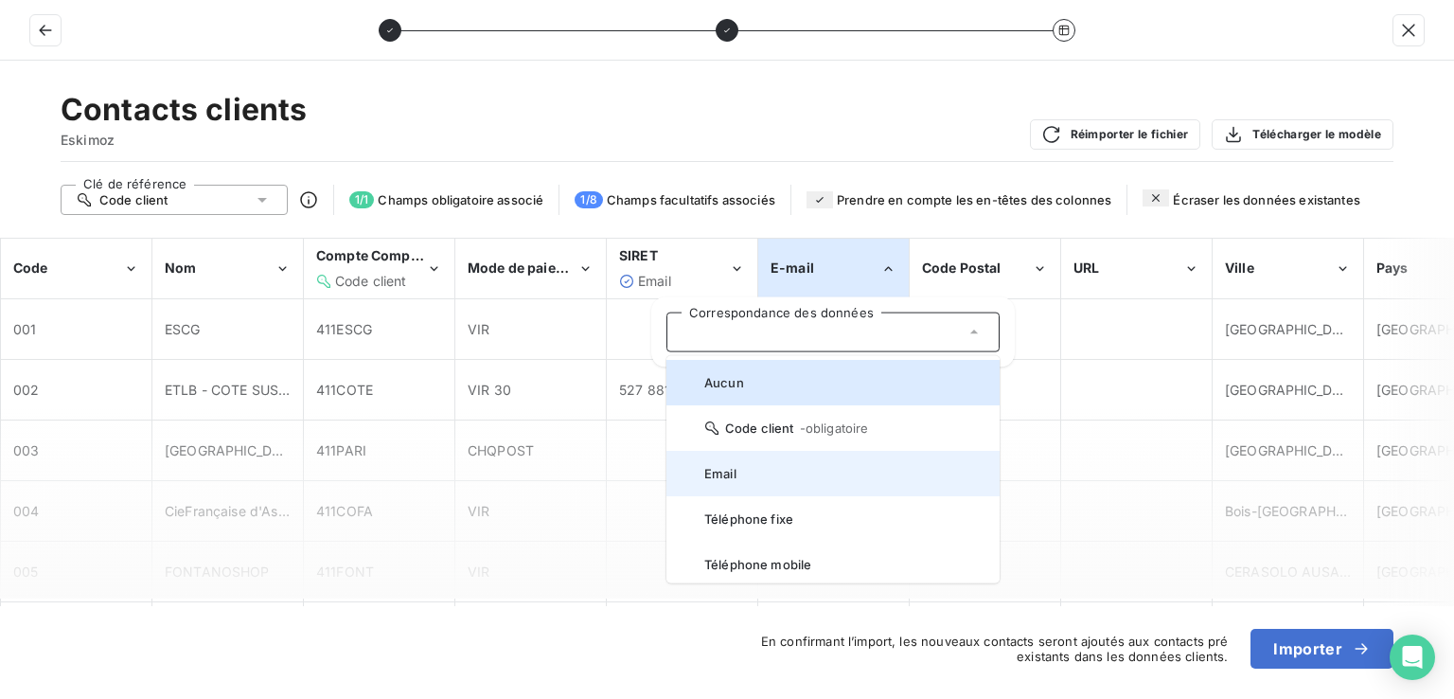
click at [785, 462] on li "Email" at bounding box center [833, 473] width 333 height 45
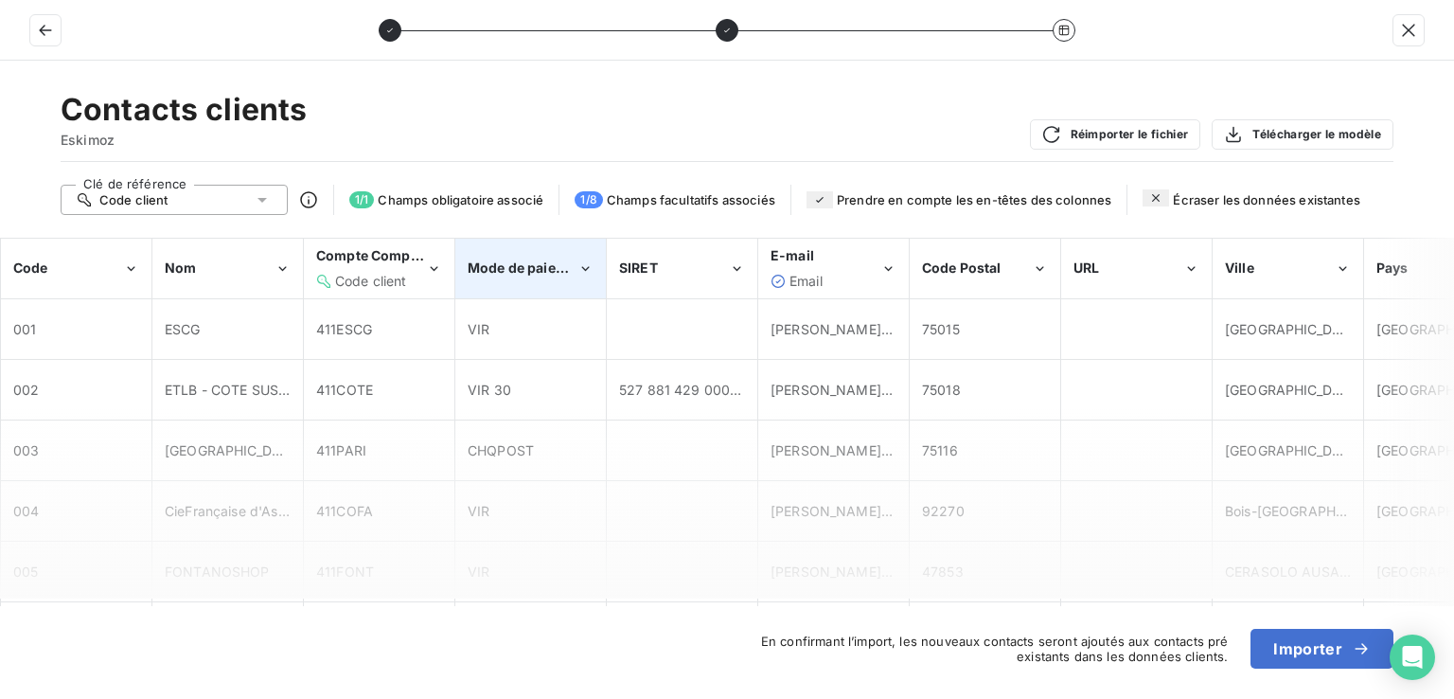
click at [494, 277] on div "Mode de paiement" at bounding box center [530, 269] width 149 height 58
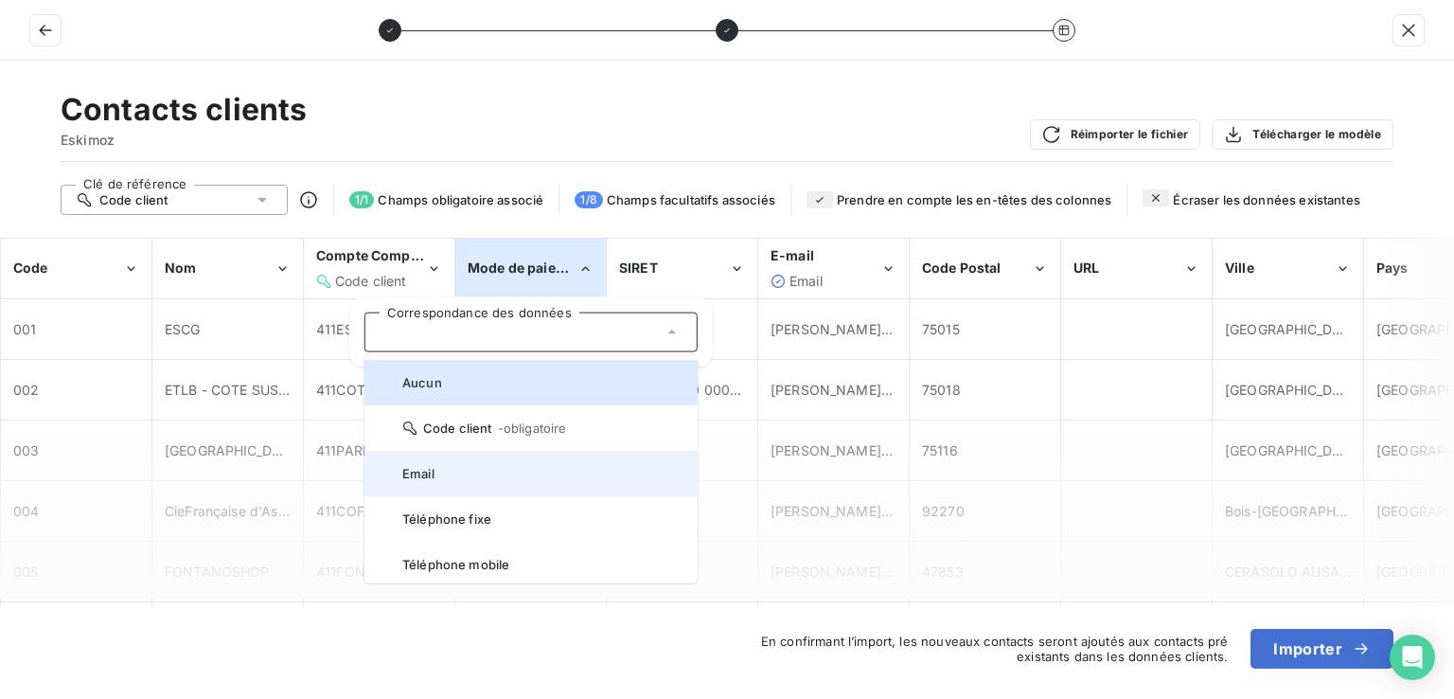
scroll to position [235, 0]
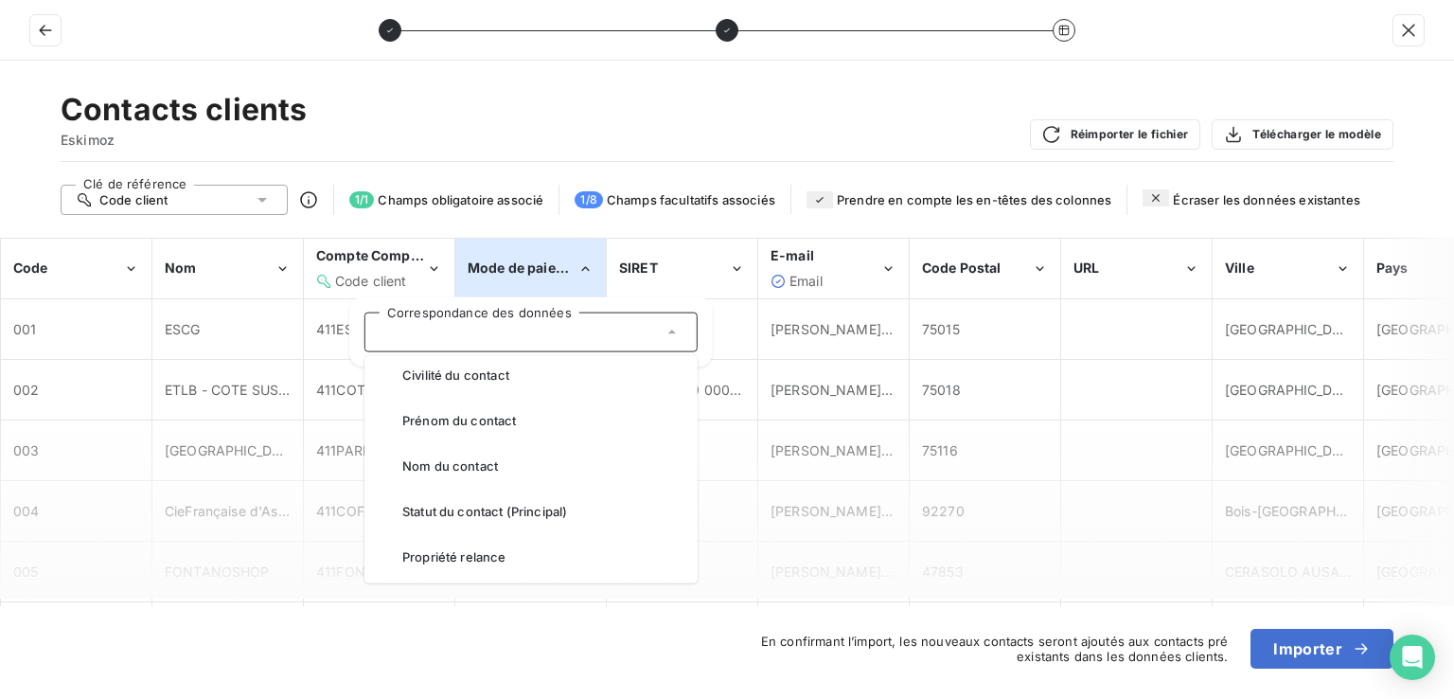
click at [703, 160] on div "Contacts clients Eskimoz Réimporter le fichier Télécharger le modèle" at bounding box center [727, 126] width 1333 height 71
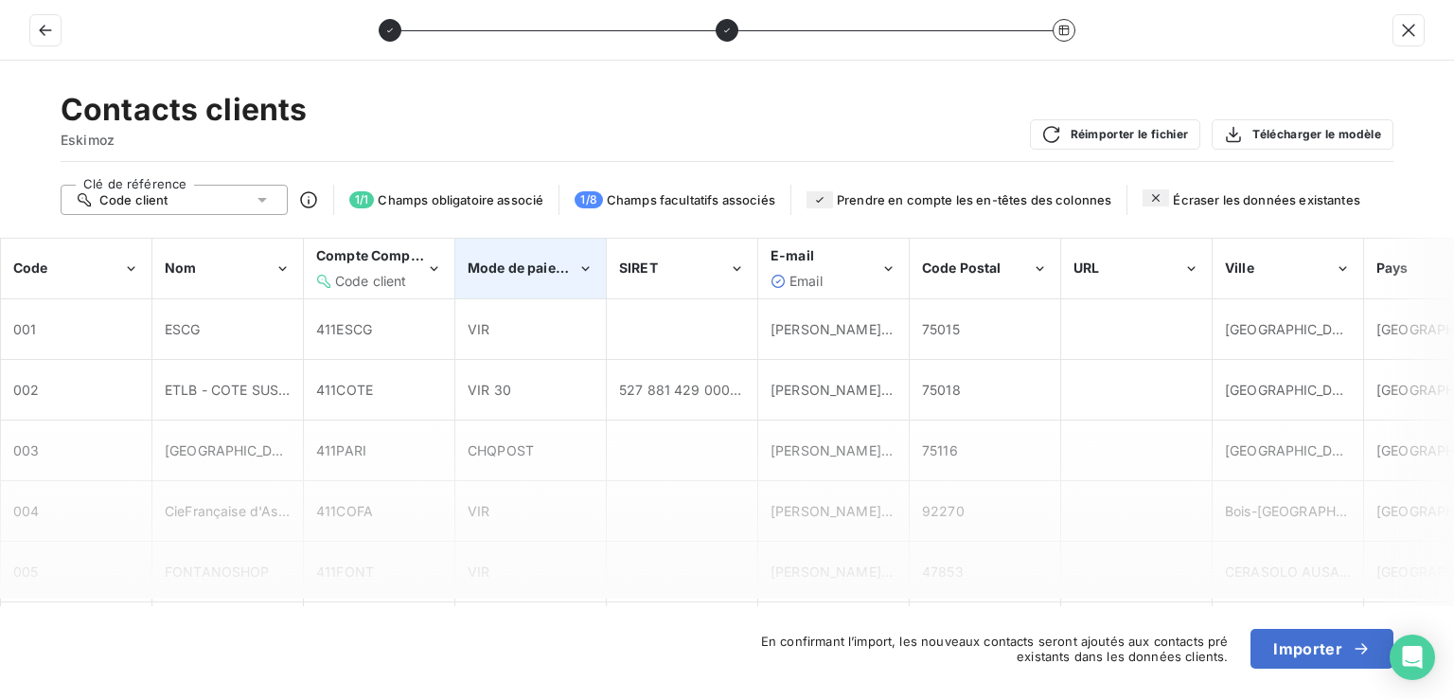
click at [565, 274] on span "Mode de paiement" at bounding box center [528, 267] width 121 height 16
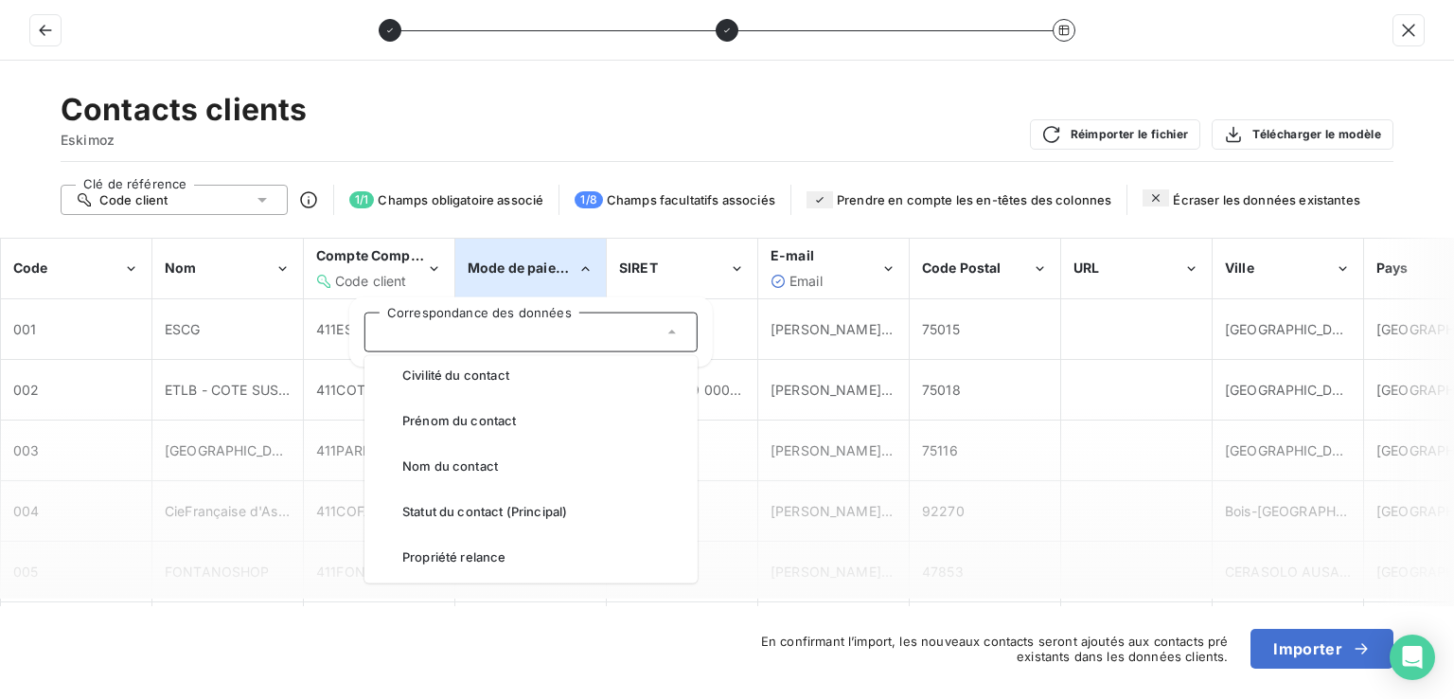
click at [702, 111] on div "Contacts clients Eskimoz Réimporter le fichier Télécharger le modèle" at bounding box center [727, 126] width 1333 height 71
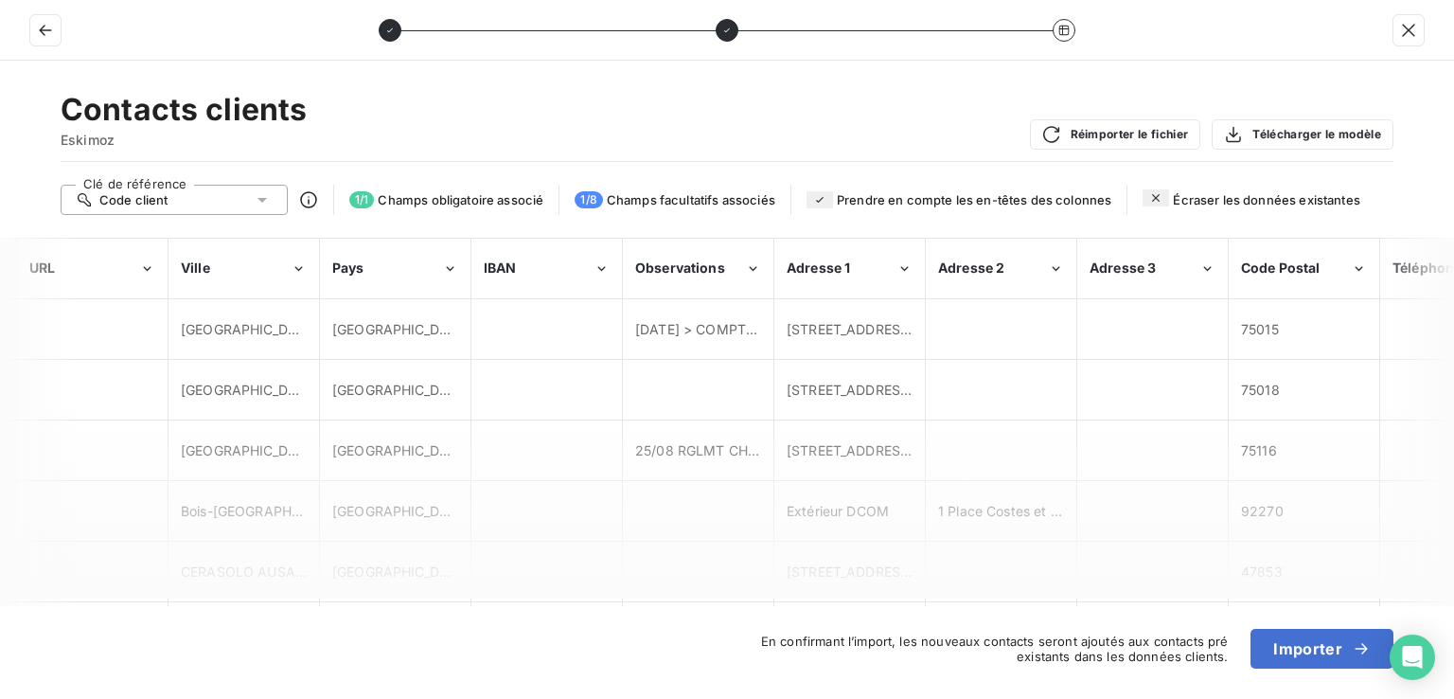
scroll to position [0, 1068]
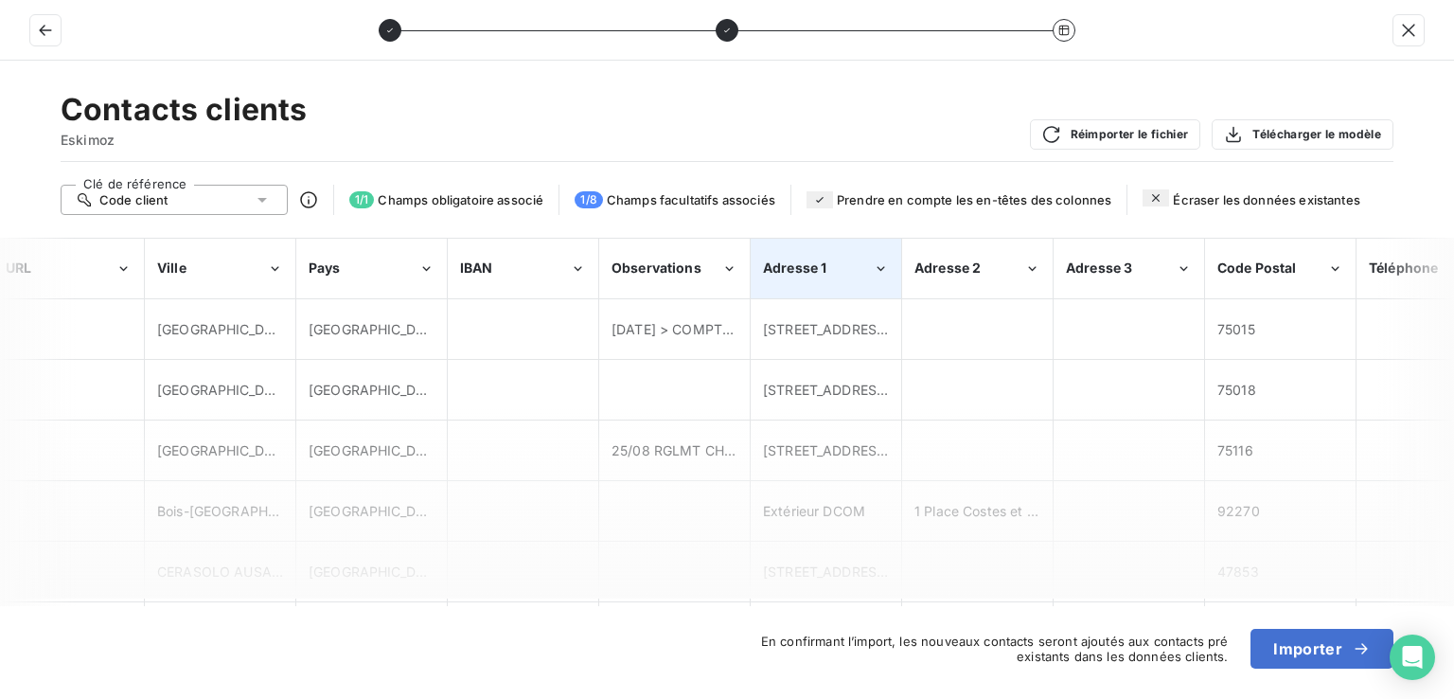
click at [828, 274] on div "Adresse 1" at bounding box center [818, 267] width 110 height 19
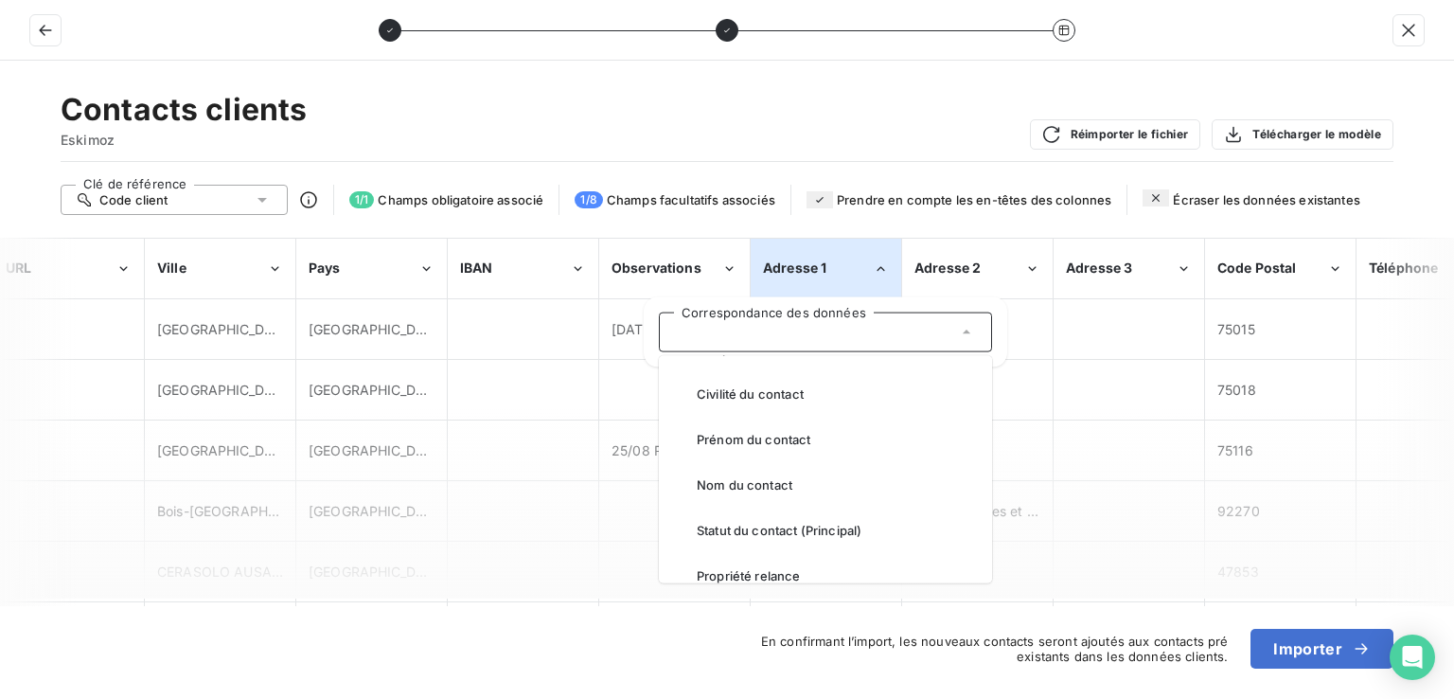
scroll to position [235, 0]
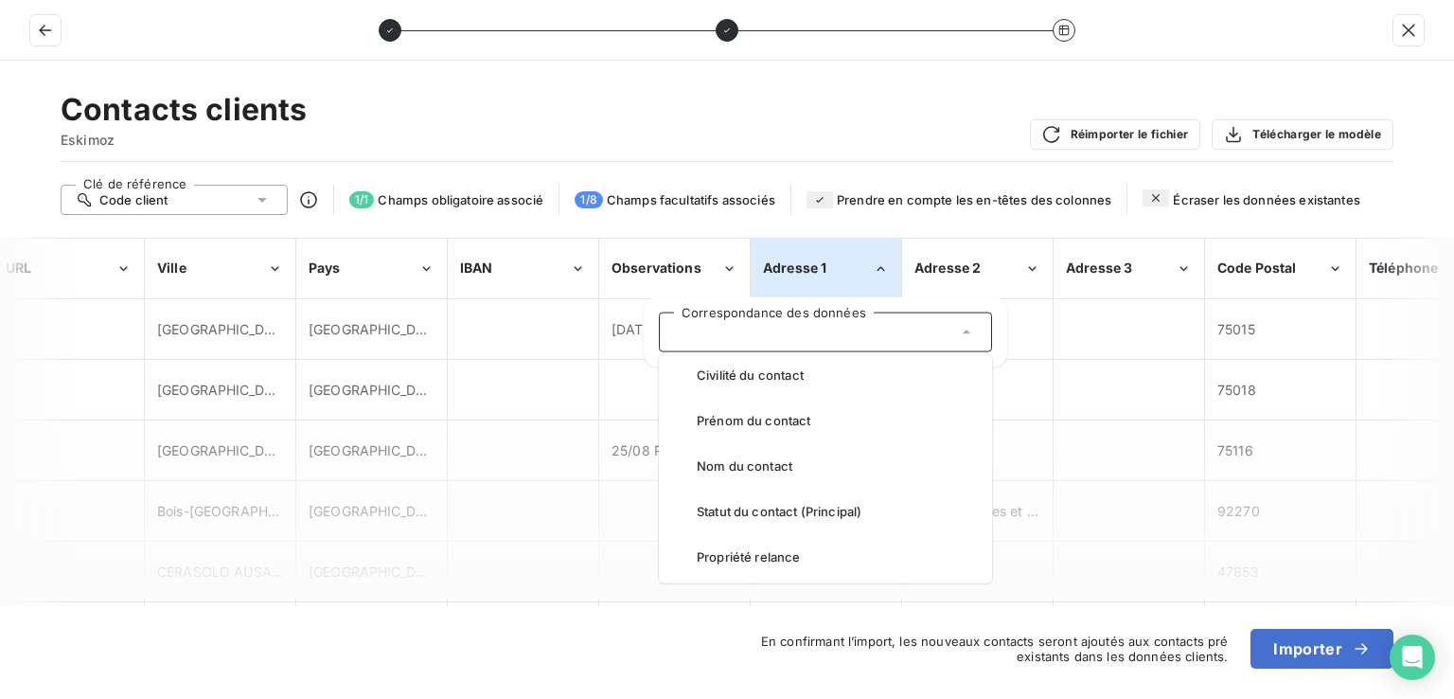
click at [825, 93] on div "Contacts clients Eskimoz Réimporter le fichier Télécharger le modèle" at bounding box center [727, 126] width 1333 height 71
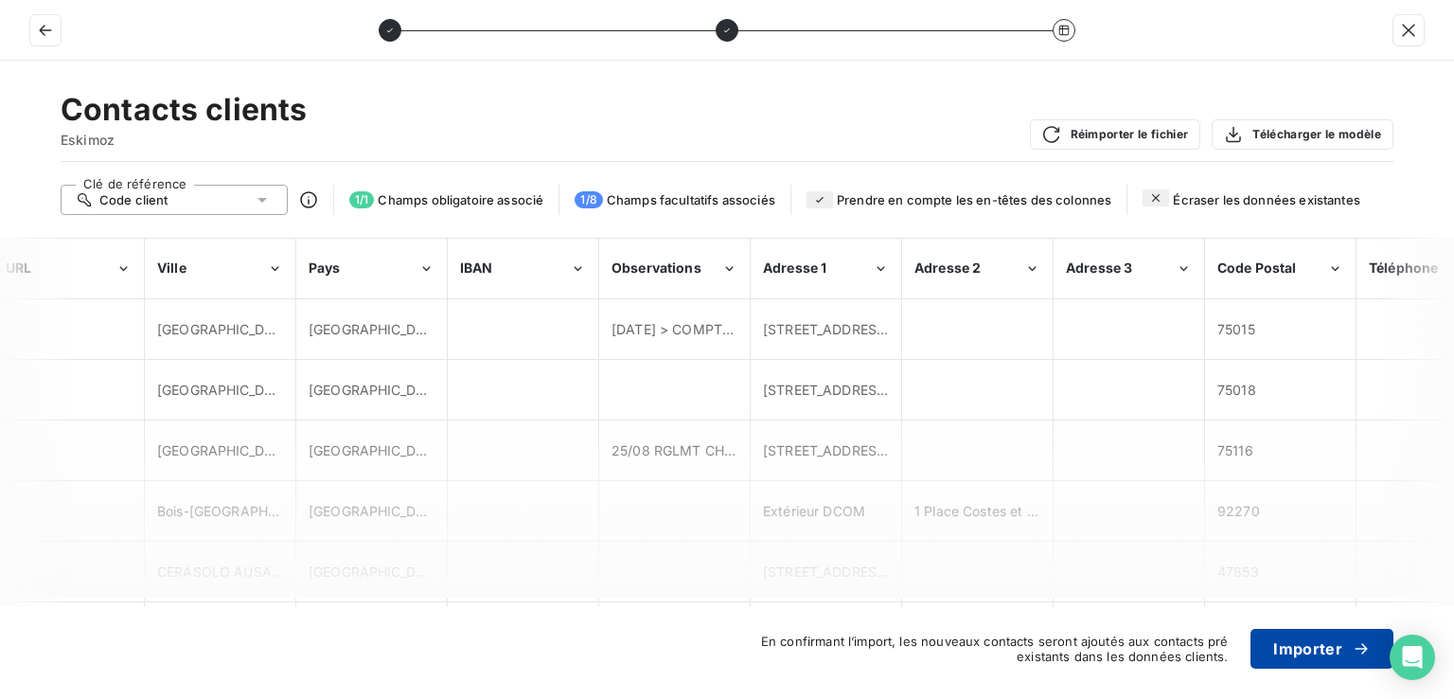
click at [1276, 642] on button "Importer" at bounding box center [1322, 649] width 143 height 40
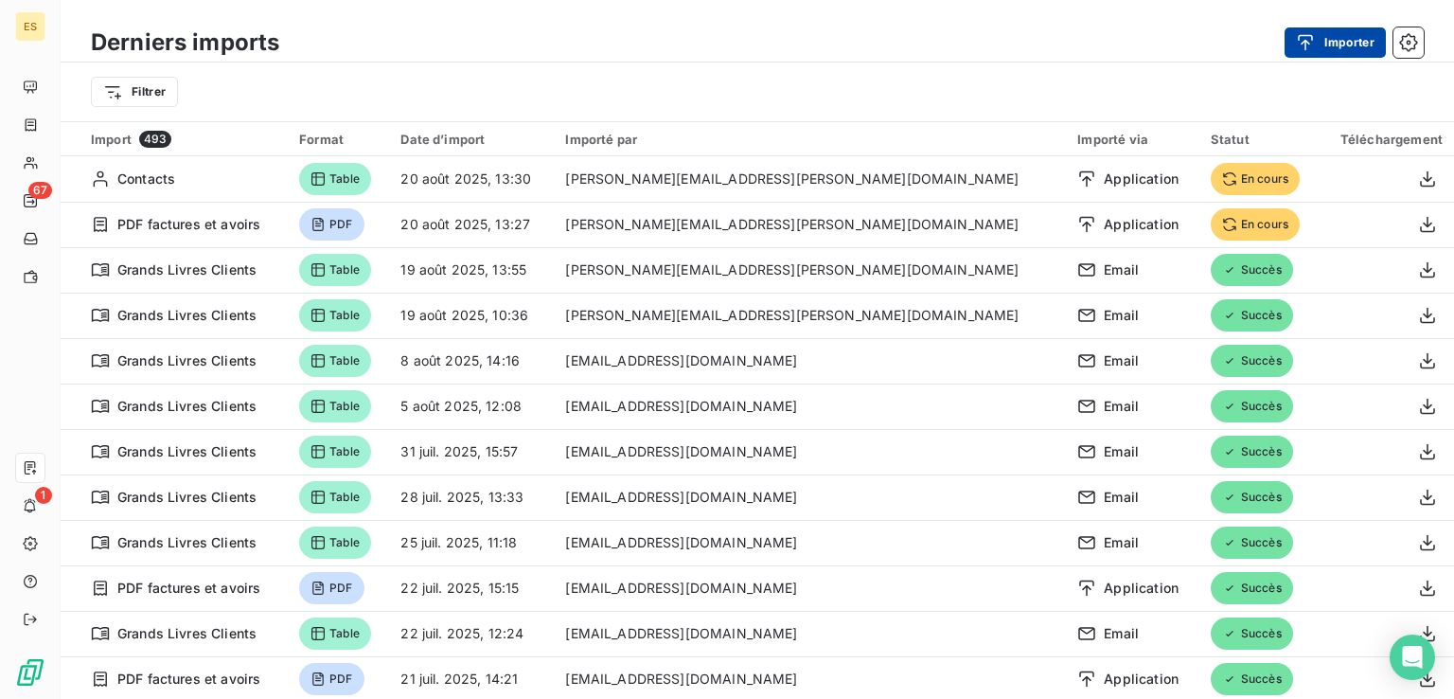
click at [1292, 46] on button "Importer" at bounding box center [1335, 42] width 101 height 30
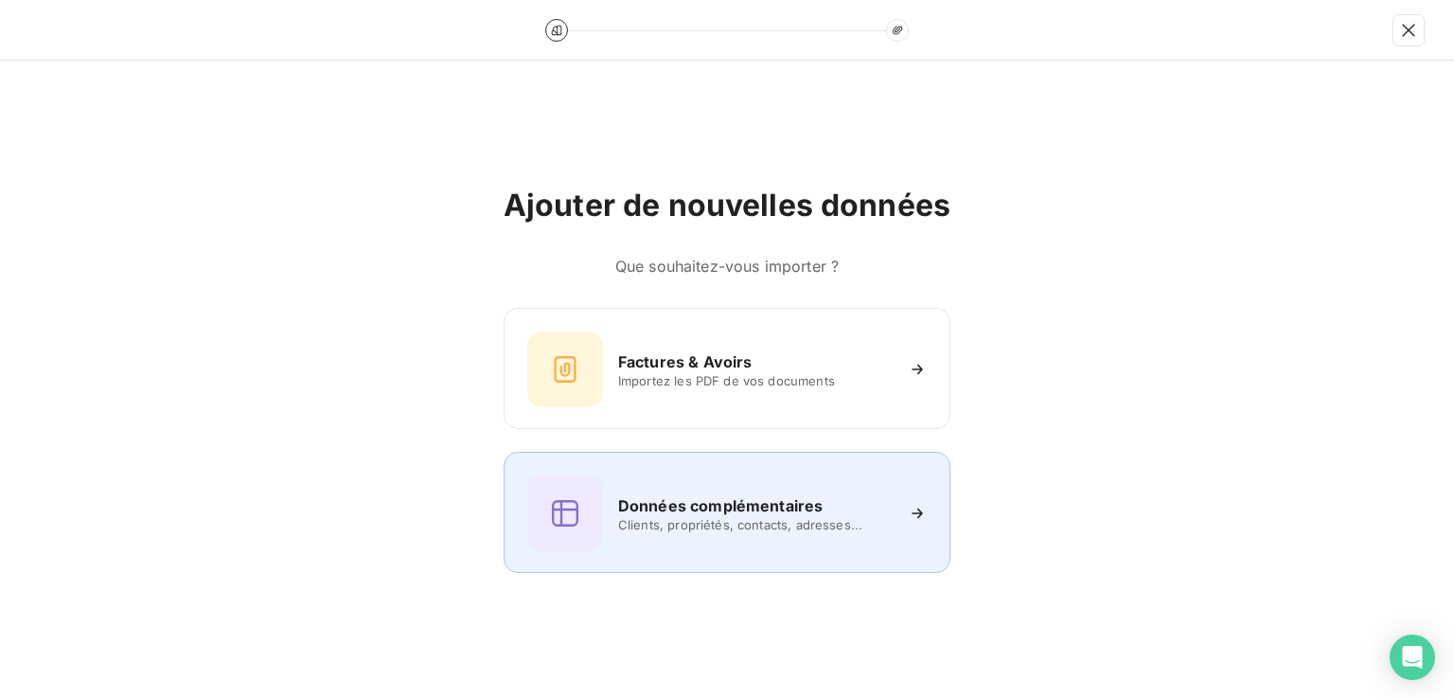
click at [742, 509] on h6 "Données complémentaires" at bounding box center [720, 505] width 205 height 23
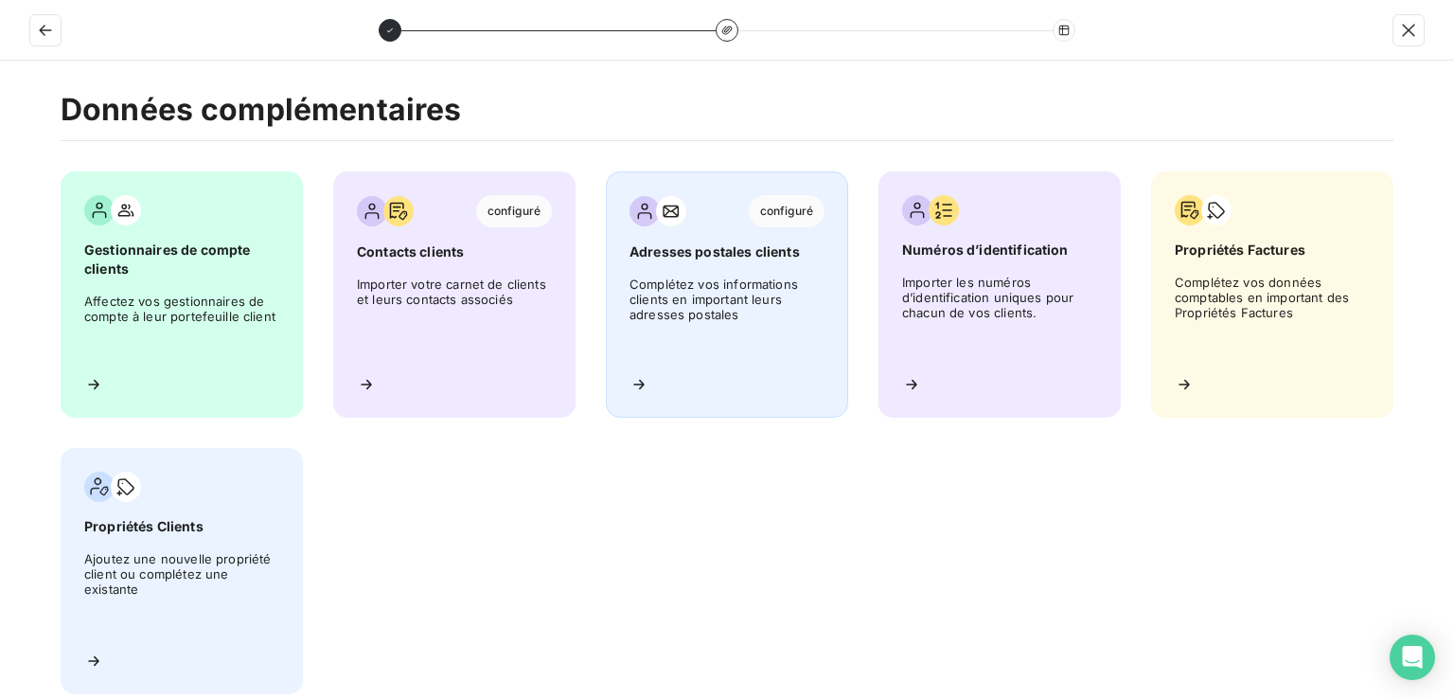
click at [756, 324] on span "Complétez vos informations clients en important leurs adresses postales" at bounding box center [727, 317] width 195 height 83
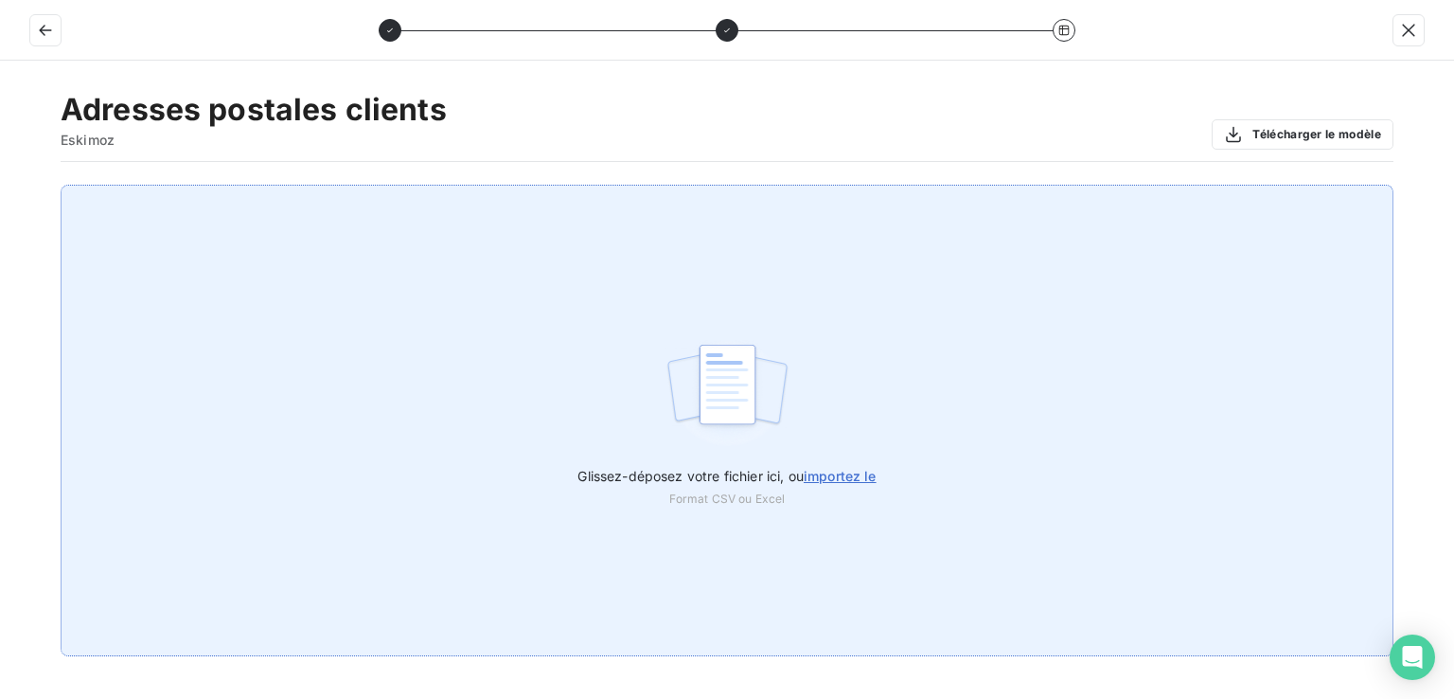
click at [885, 474] on div "Glissez-déposez votre fichier ici, ou importez le Format CSV ou Excel" at bounding box center [727, 421] width 1333 height 472
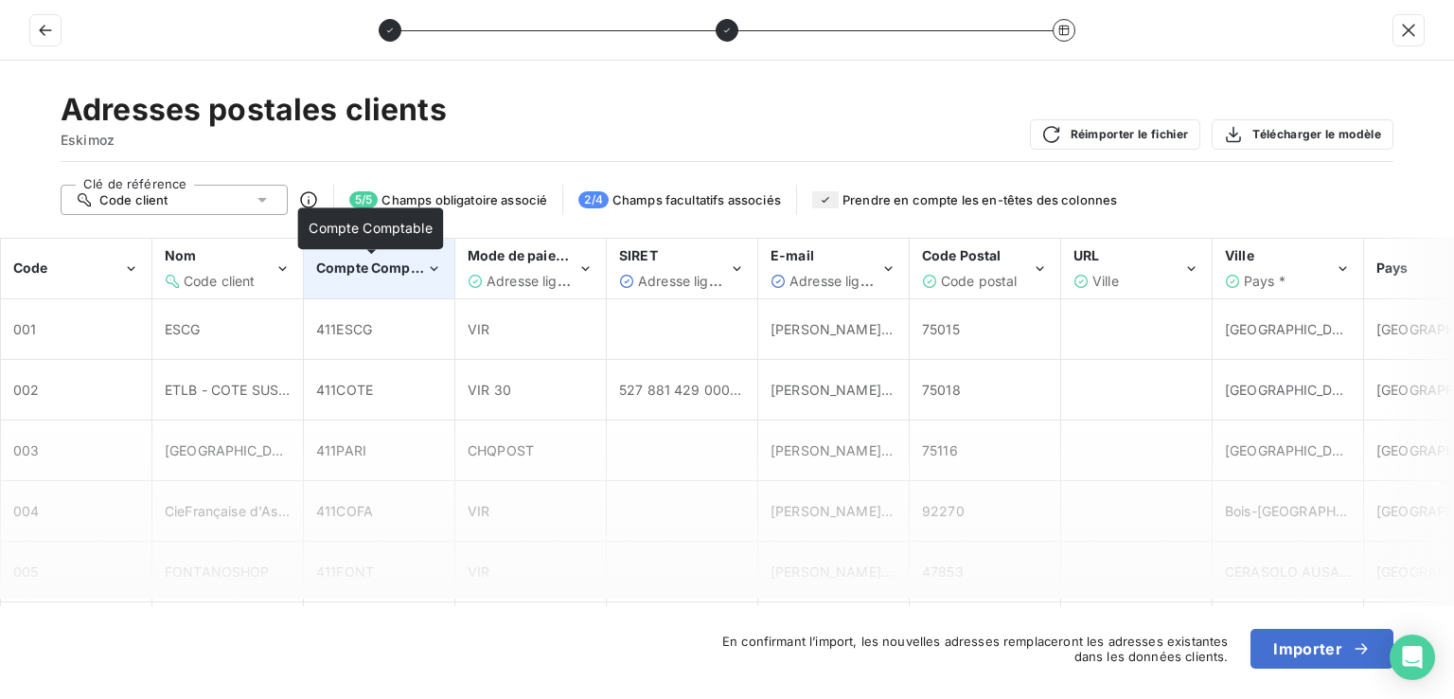
click at [366, 265] on span "Compte Comptable" at bounding box center [379, 267] width 127 height 16
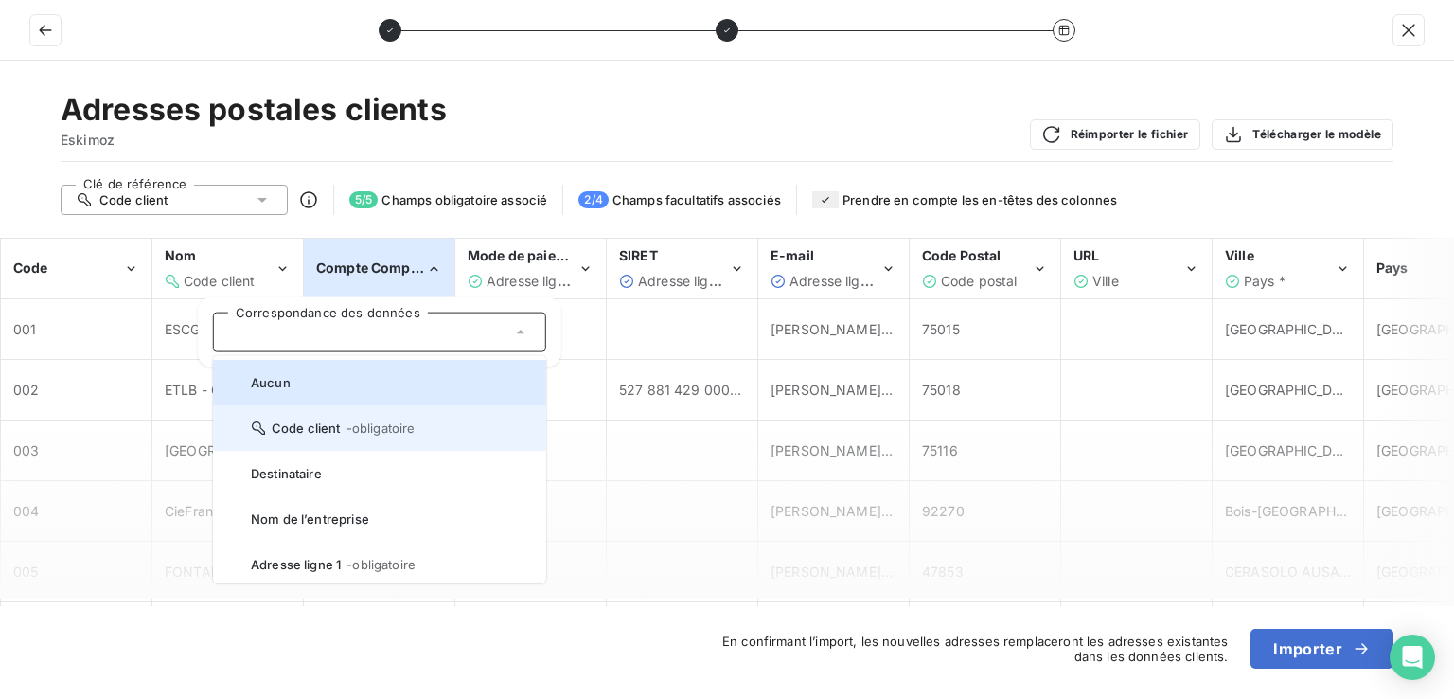
click at [348, 418] on li "Code client - obligatoire" at bounding box center [379, 427] width 333 height 45
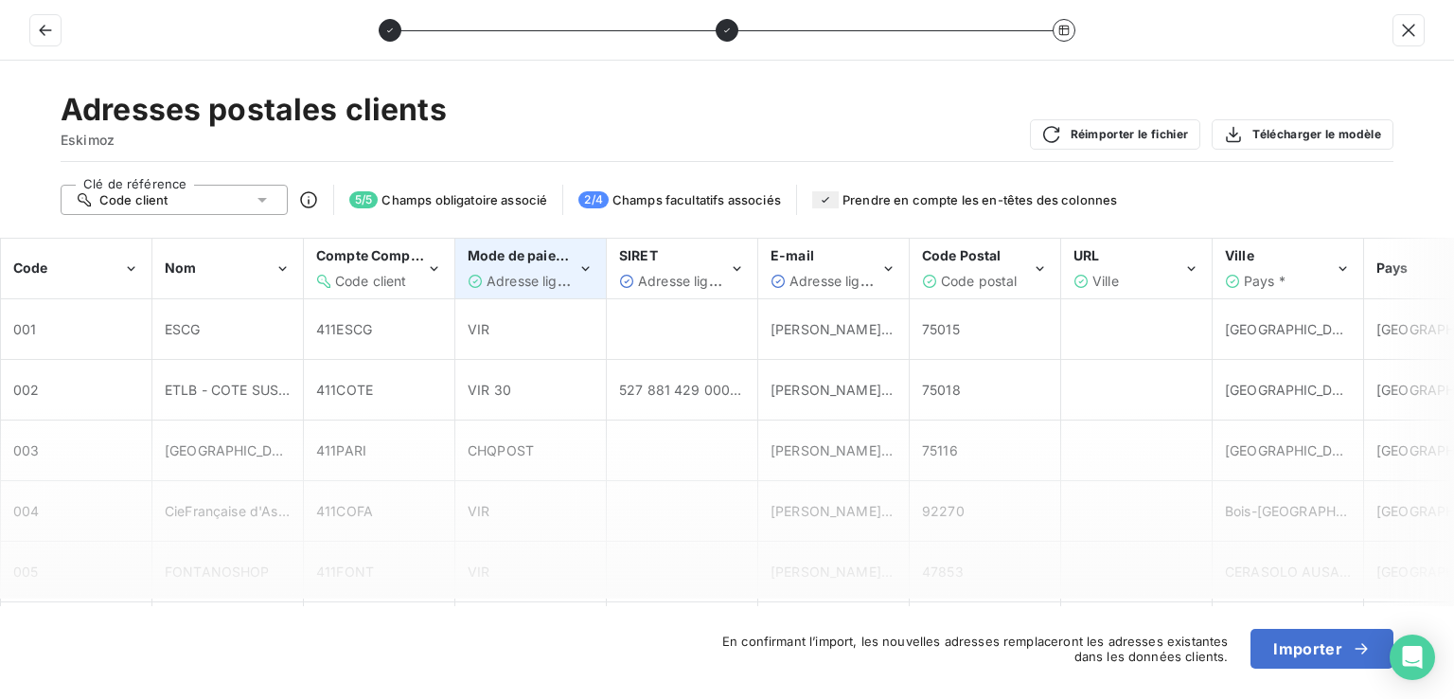
click at [520, 281] on span "Adresse ligne 1" at bounding box center [535, 281] width 96 height 16
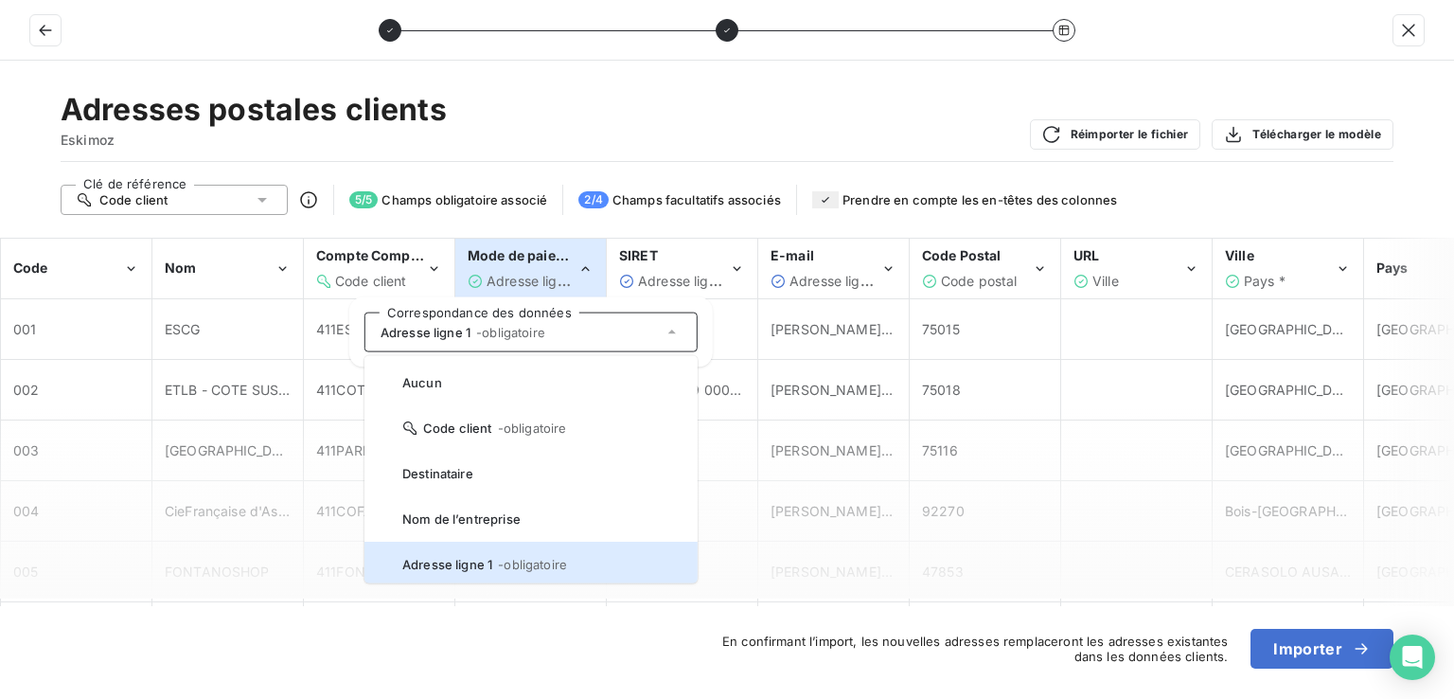
scroll to position [4, 0]
click at [651, 133] on div "Adresses postales clients Eskimoz Réimporter le fichier Télécharger le modèle" at bounding box center [727, 126] width 1333 height 71
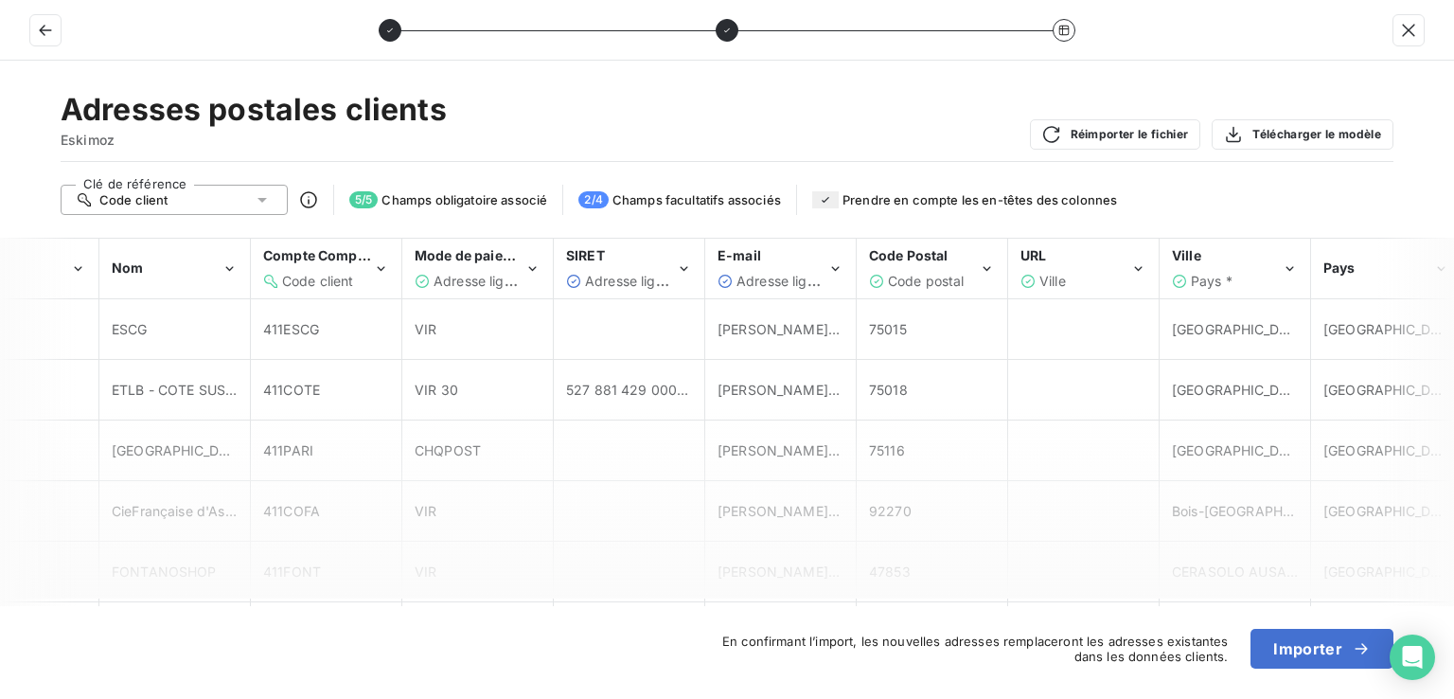
scroll to position [0, 0]
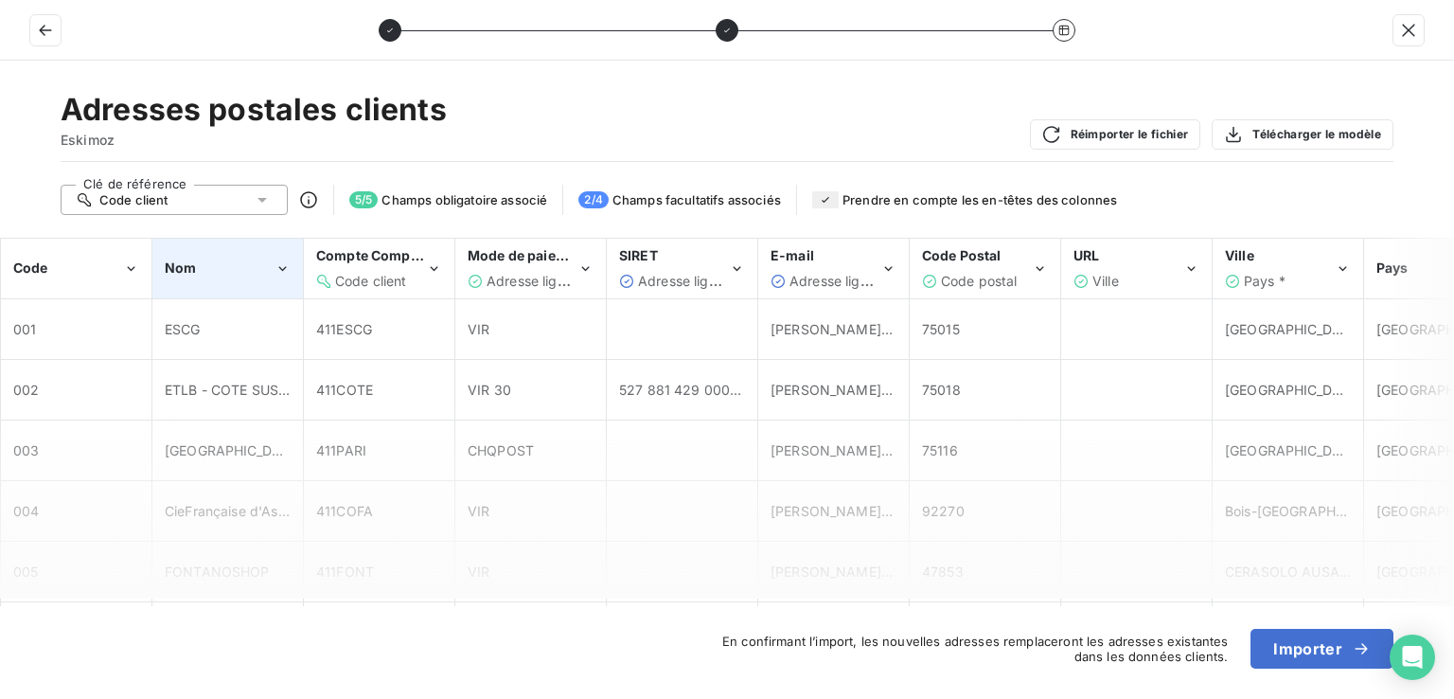
click at [276, 271] on icon "Nom" at bounding box center [283, 268] width 16 height 19
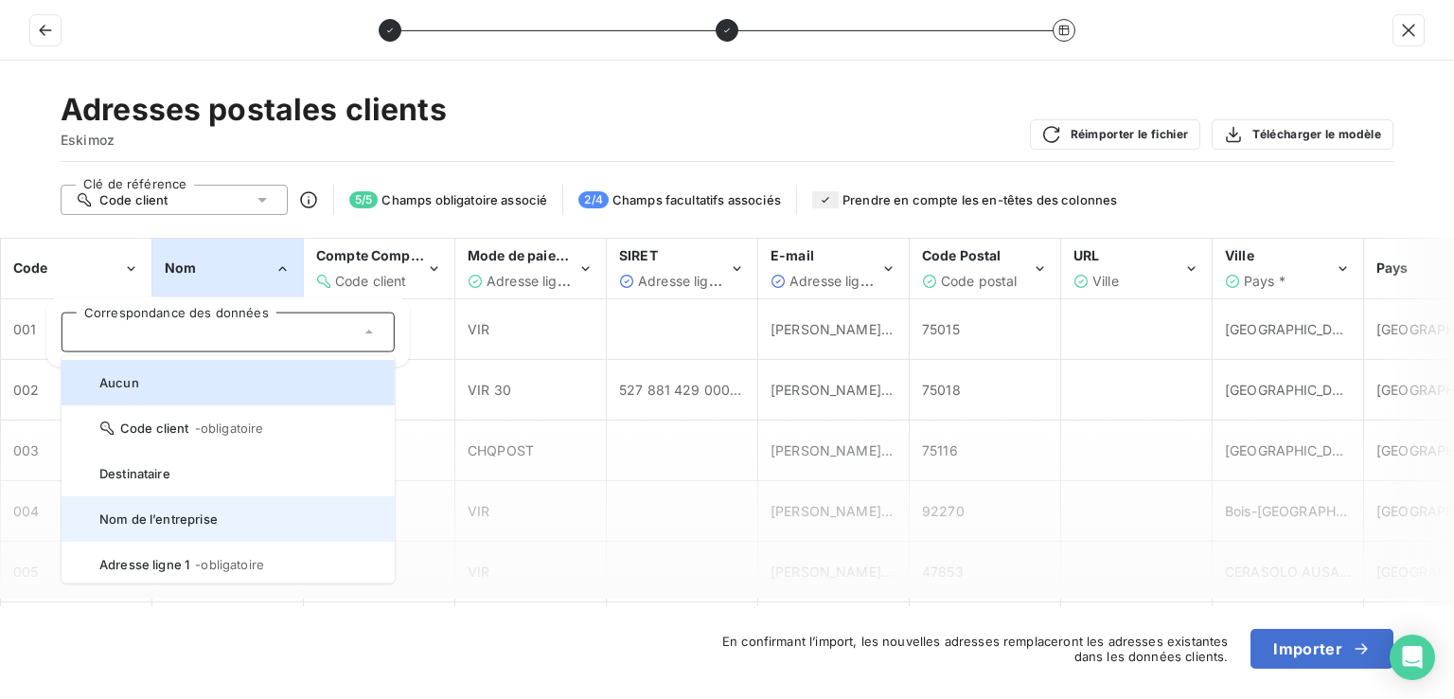
click at [260, 512] on span "Nom de l’entreprise" at bounding box center [239, 518] width 280 height 15
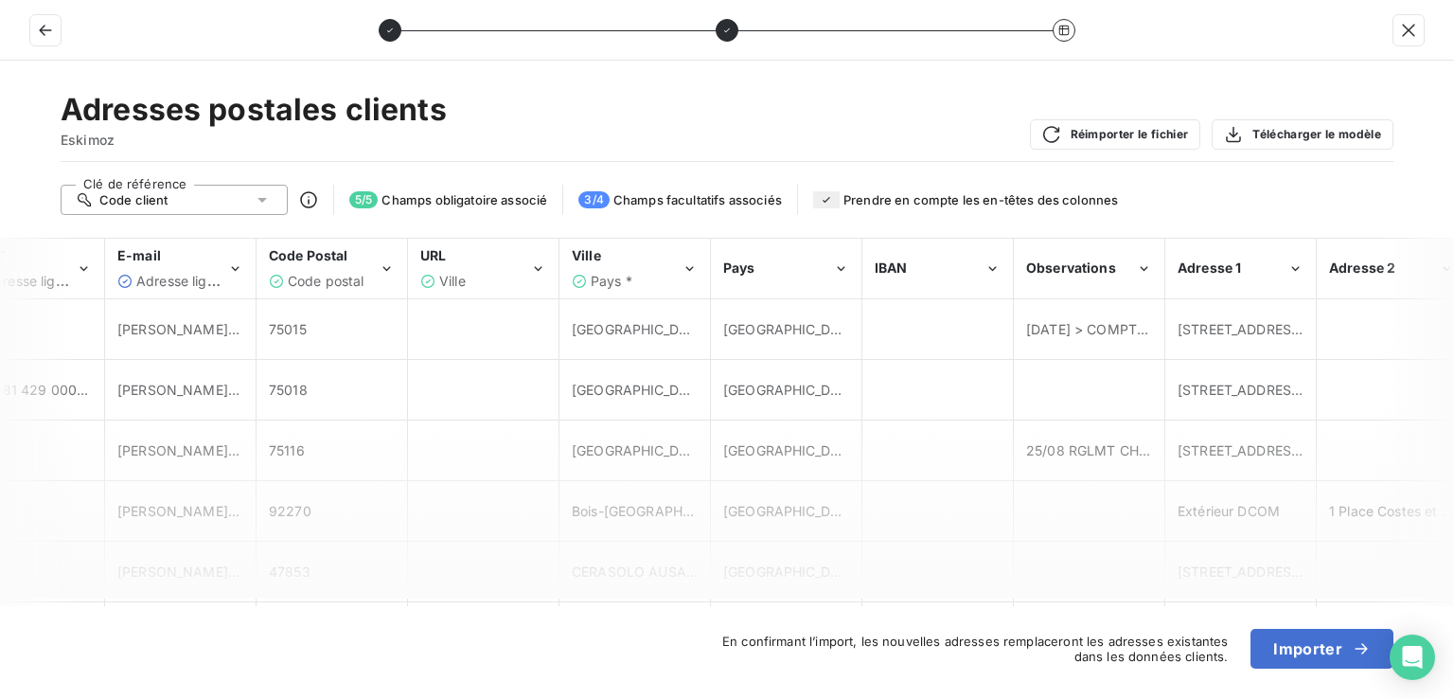
scroll to position [0, 701]
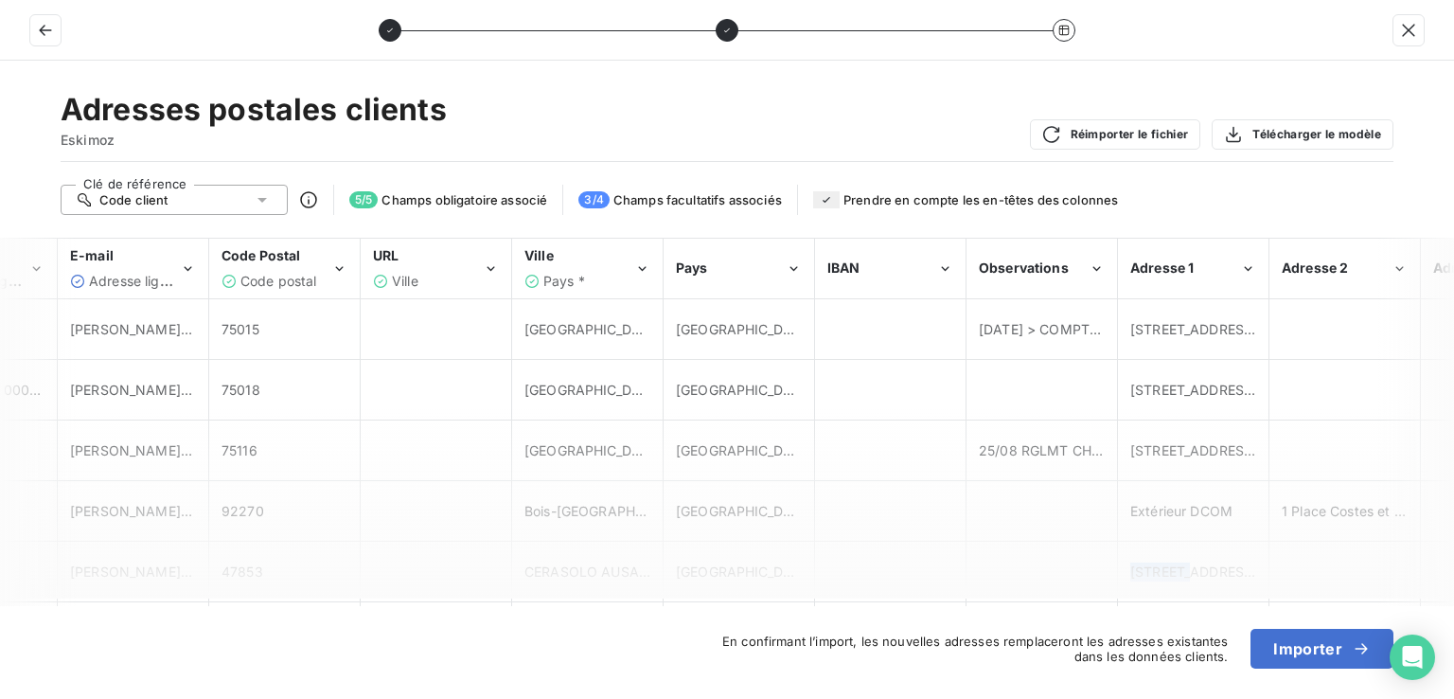
drag, startPoint x: 1061, startPoint y: 596, endPoint x: 1188, endPoint y: 594, distance: 126.9
click at [1182, 594] on tr "005 FONTANOSHOP 411FONT VIR [PERSON_NAME][EMAIL_ADDRESS][DOMAIN_NAME] ; [EMAIL_…" at bounding box center [663, 572] width 2727 height 61
click at [1280, 645] on button "Importer" at bounding box center [1322, 649] width 143 height 40
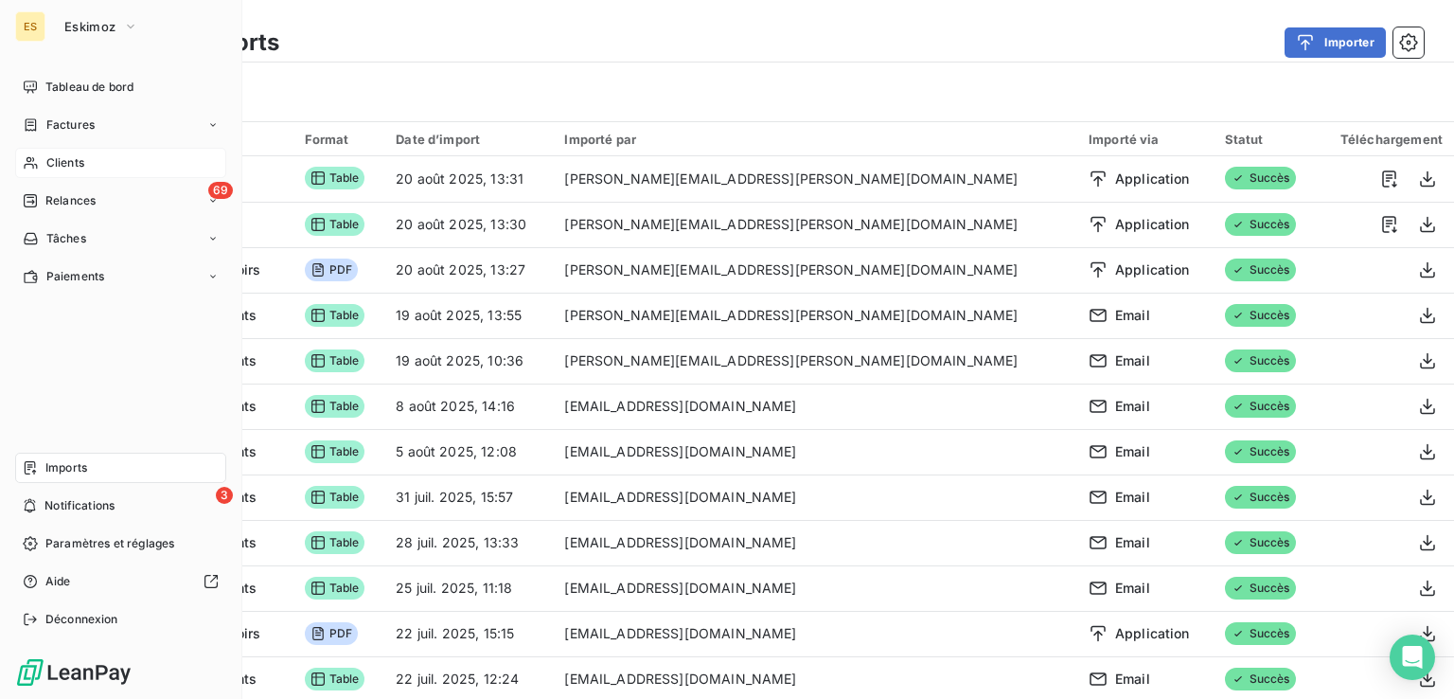
click at [41, 160] on div "Clients" at bounding box center [120, 163] width 211 height 30
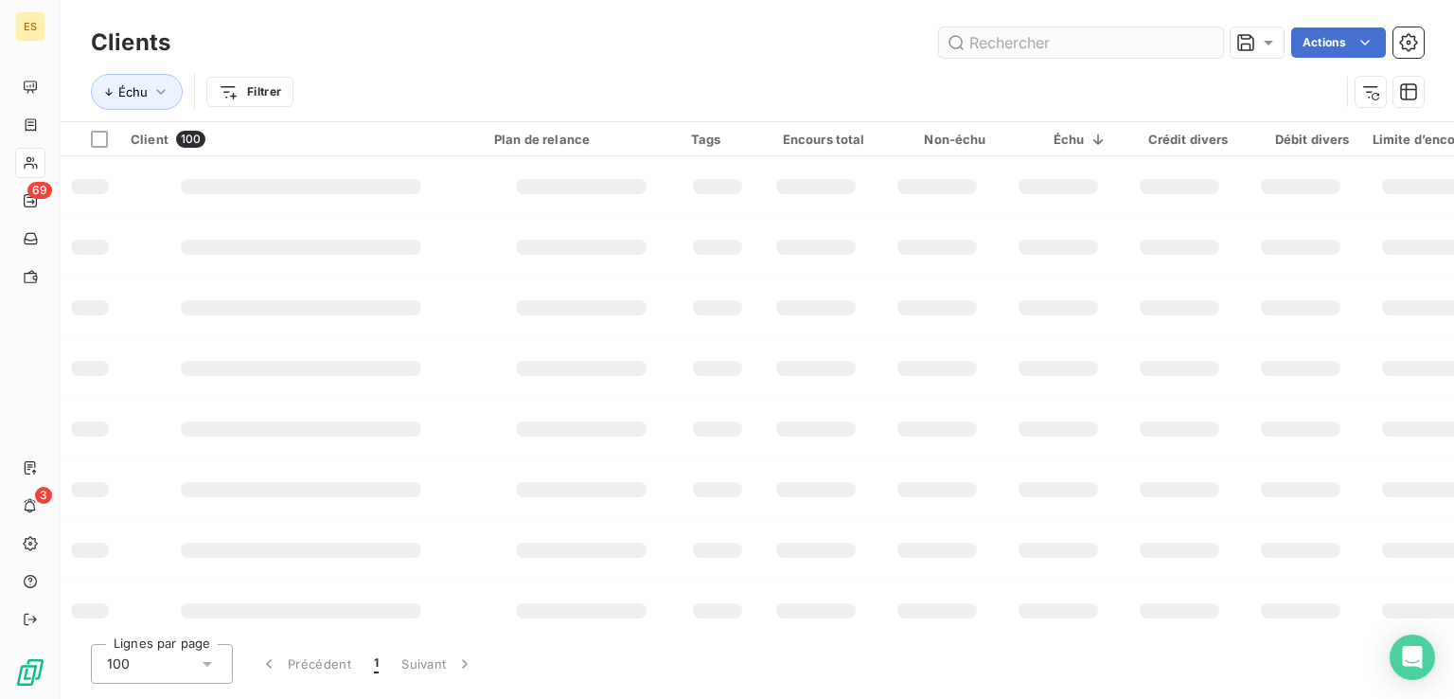
click at [999, 49] on input "text" at bounding box center [1081, 42] width 284 height 30
type input "LAVI"
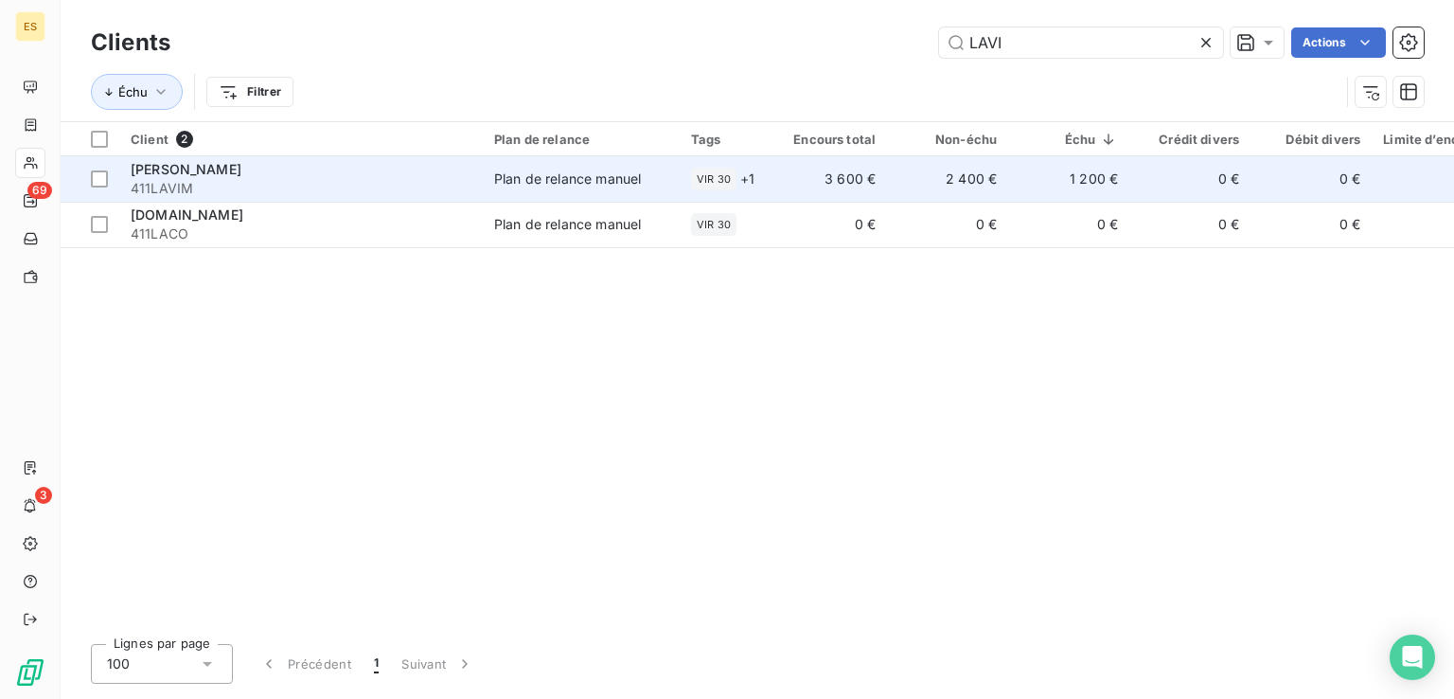
click at [692, 173] on div "VIR 30" at bounding box center [713, 179] width 45 height 23
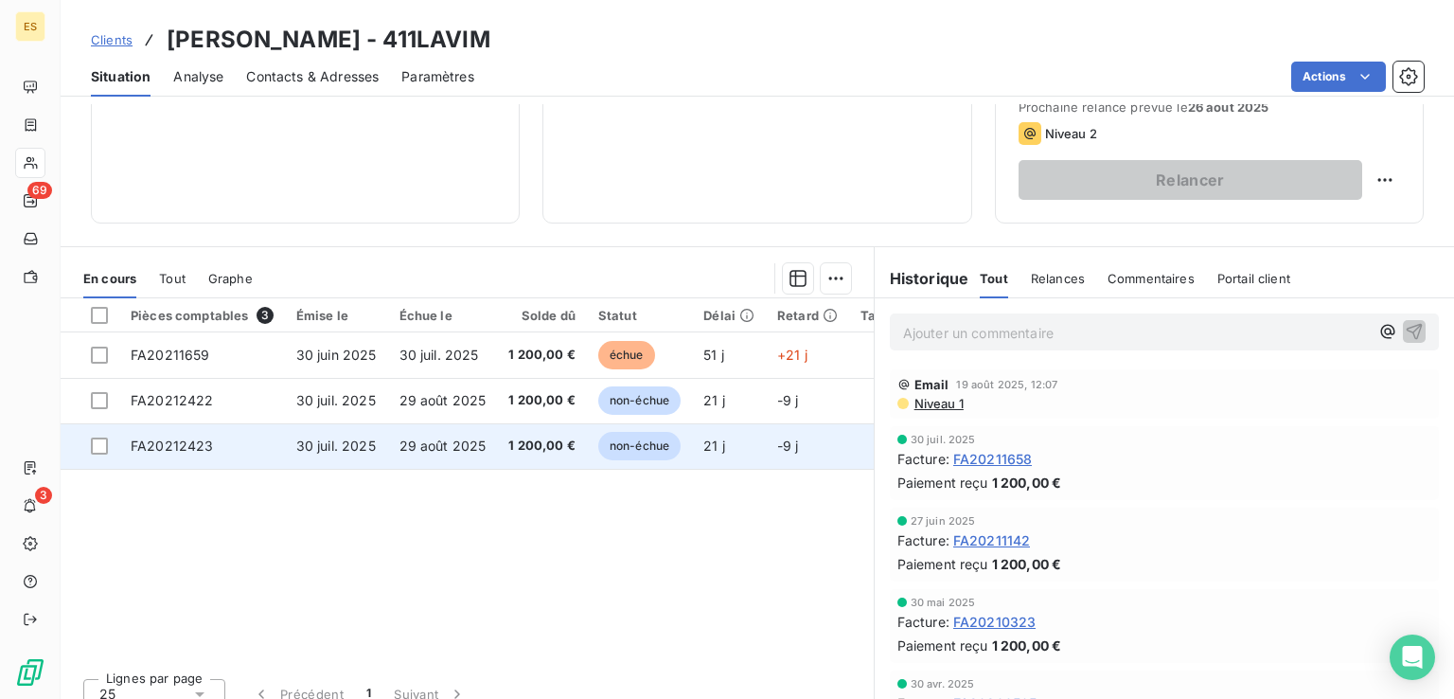
scroll to position [284, 0]
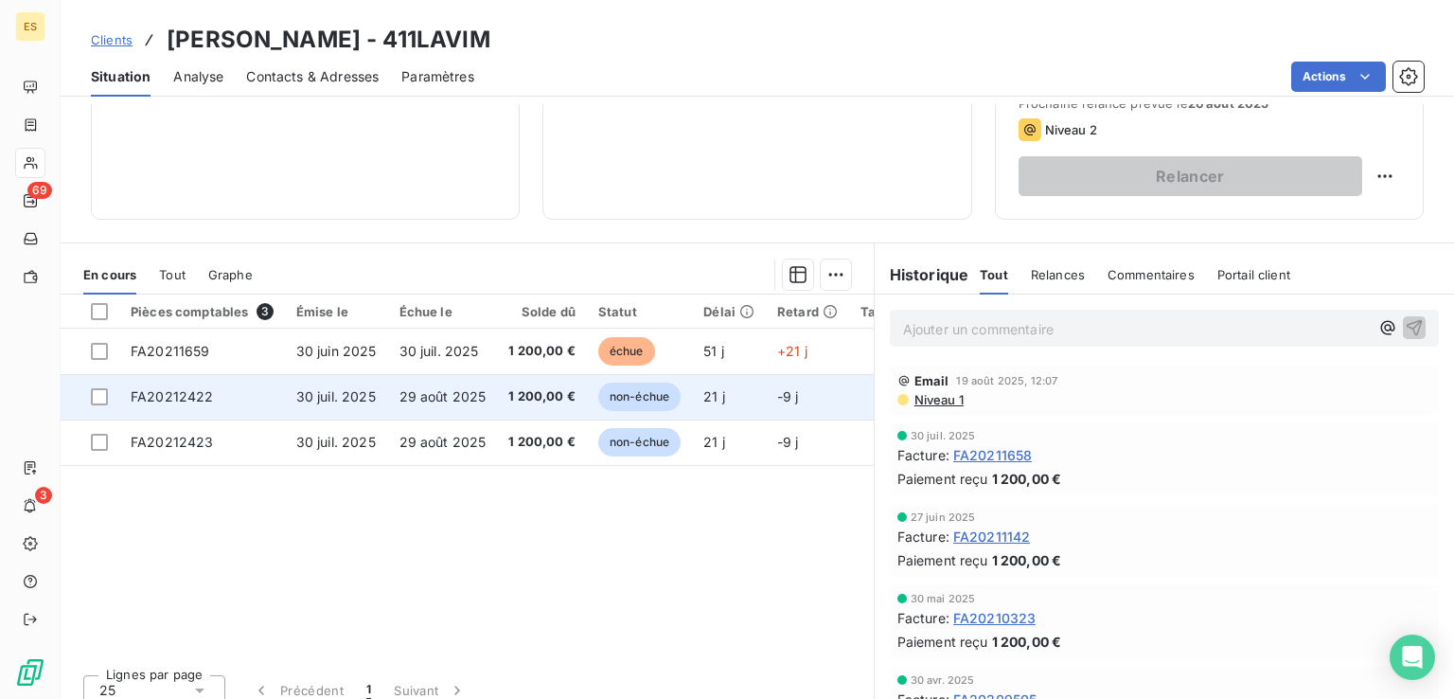
click at [725, 406] on td "21 j" at bounding box center [729, 396] width 74 height 45
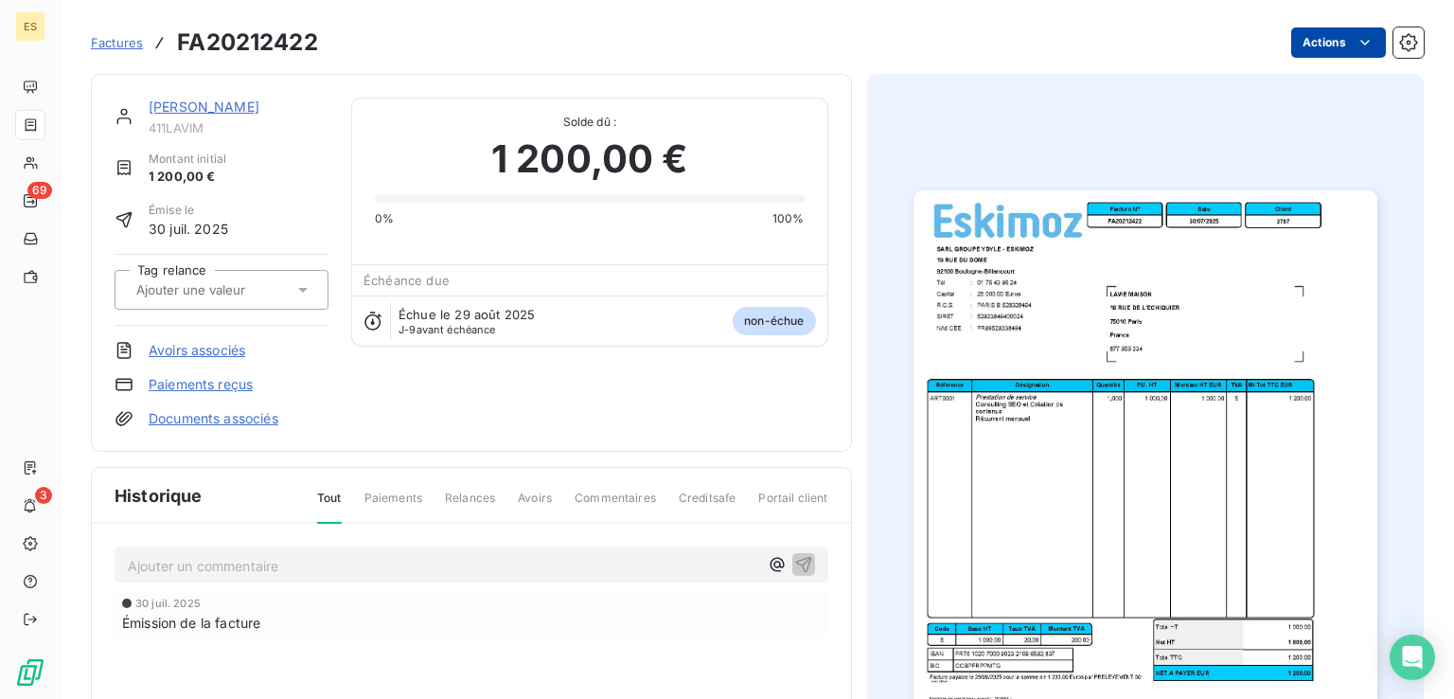
click at [1361, 33] on html "ES 69 3 Factures FA20212422 Actions LAVIE MAISON 411LAVIM Montant initial 1 200…" at bounding box center [727, 349] width 1454 height 699
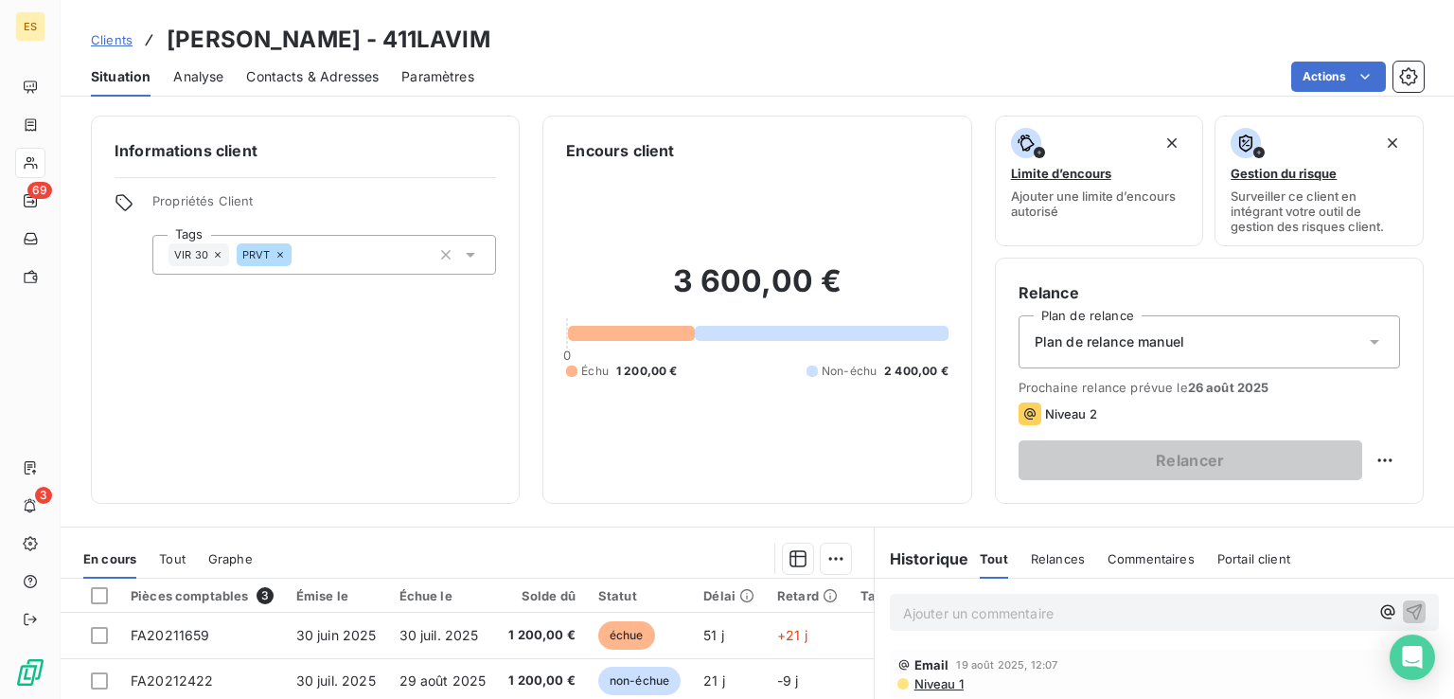
scroll to position [284, 0]
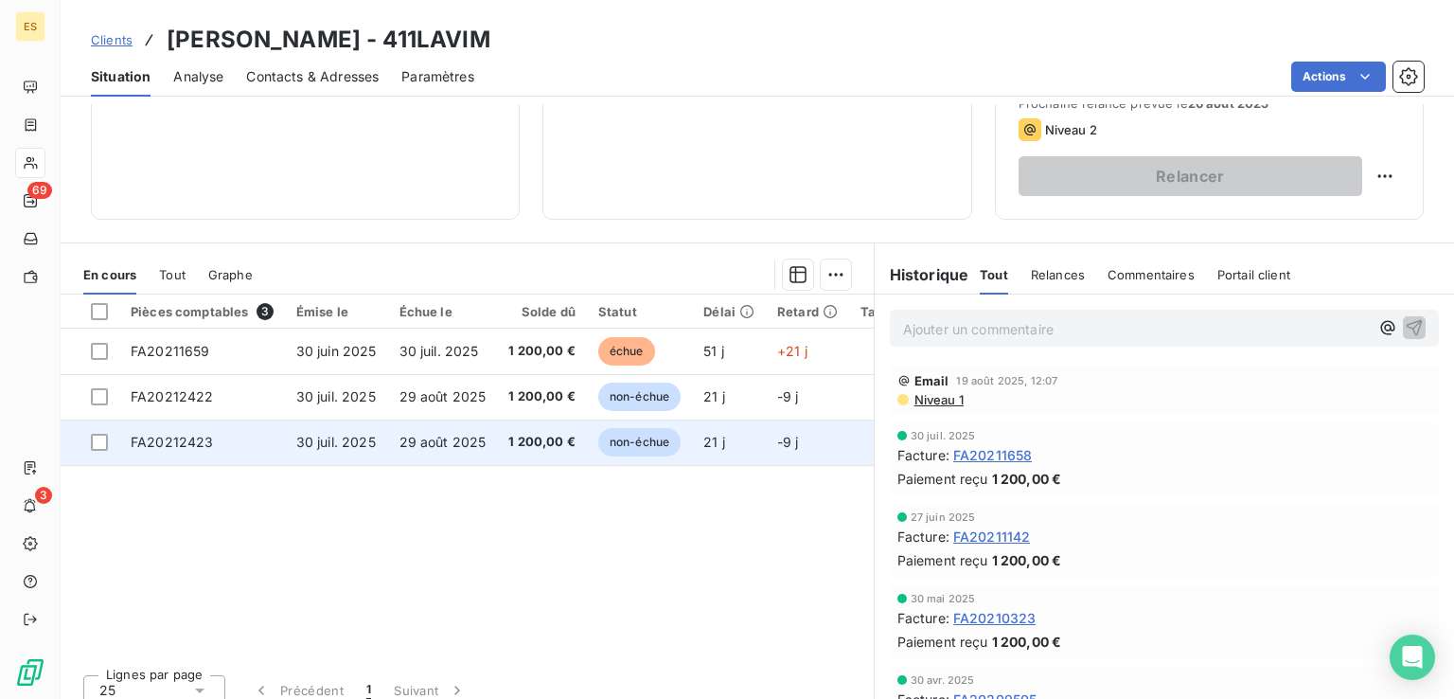
click at [529, 447] on span "1 200,00 €" at bounding box center [541, 442] width 67 height 19
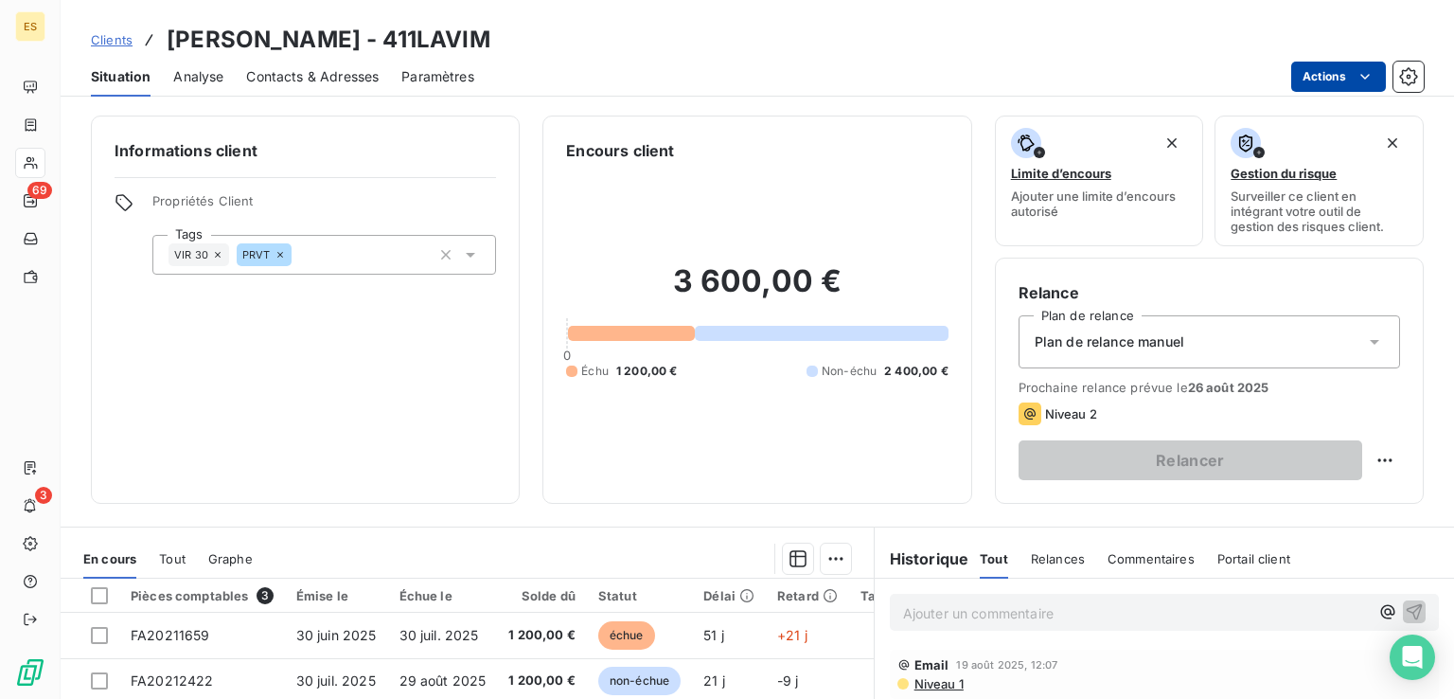
click at [1312, 82] on html "ES 69 3 Clients LAVIE MAISON - 411LAVIM Situation Analyse Contacts & Adresses P…" at bounding box center [727, 349] width 1454 height 699
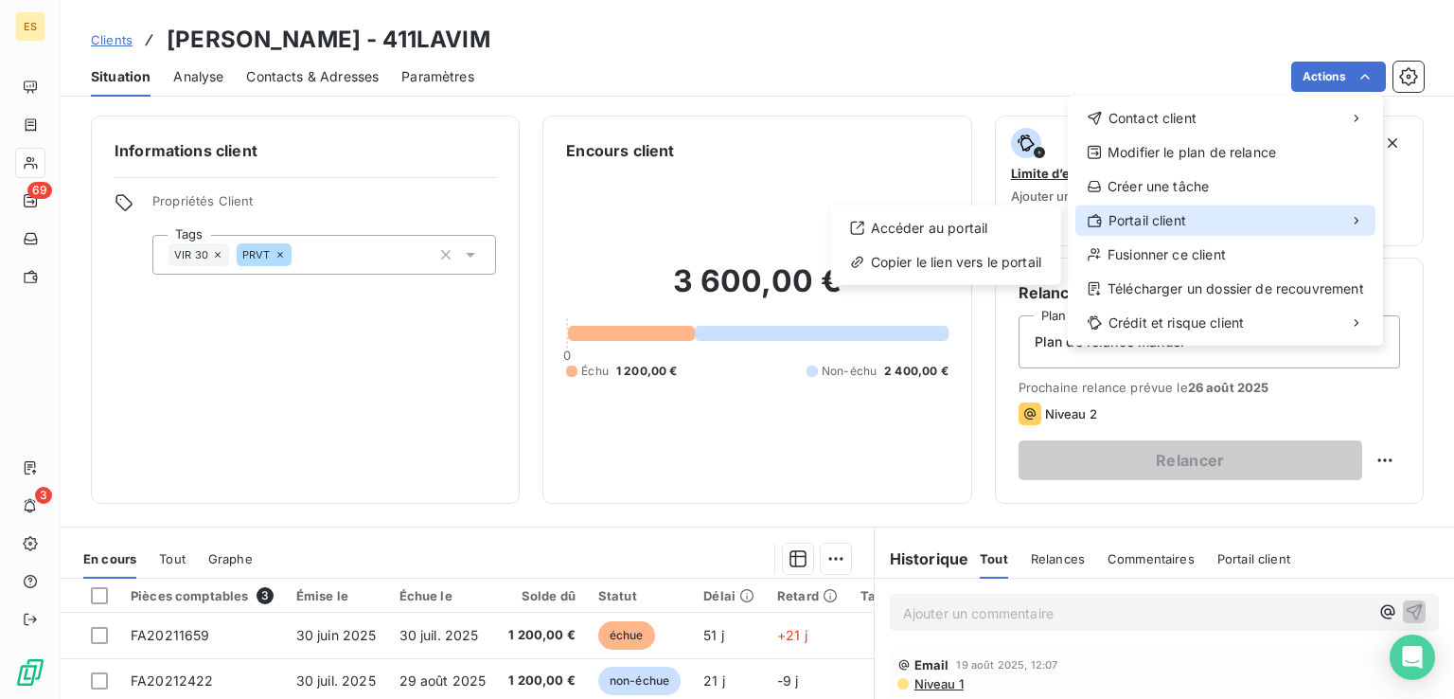
click at [1189, 224] on div "Portail client" at bounding box center [1226, 220] width 300 height 30
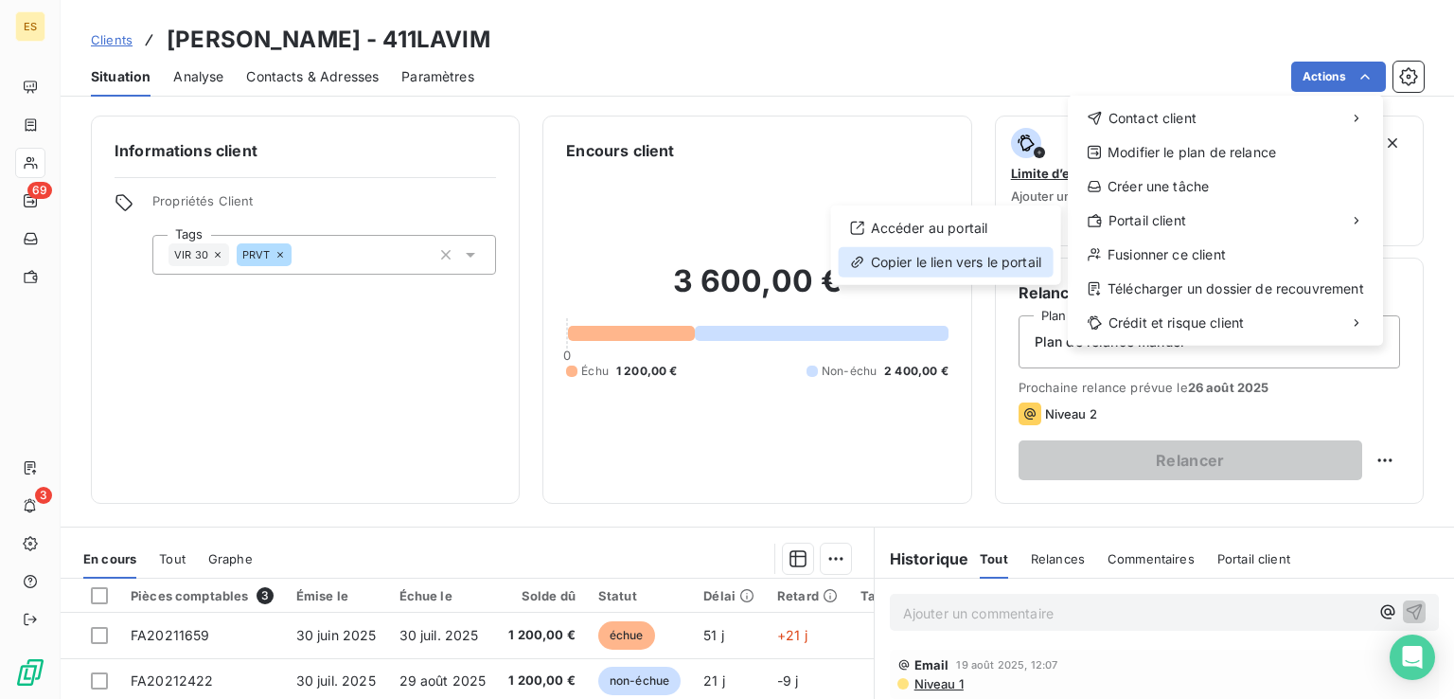
click at [950, 257] on div "Copier le lien vers le portail" at bounding box center [946, 262] width 215 height 30
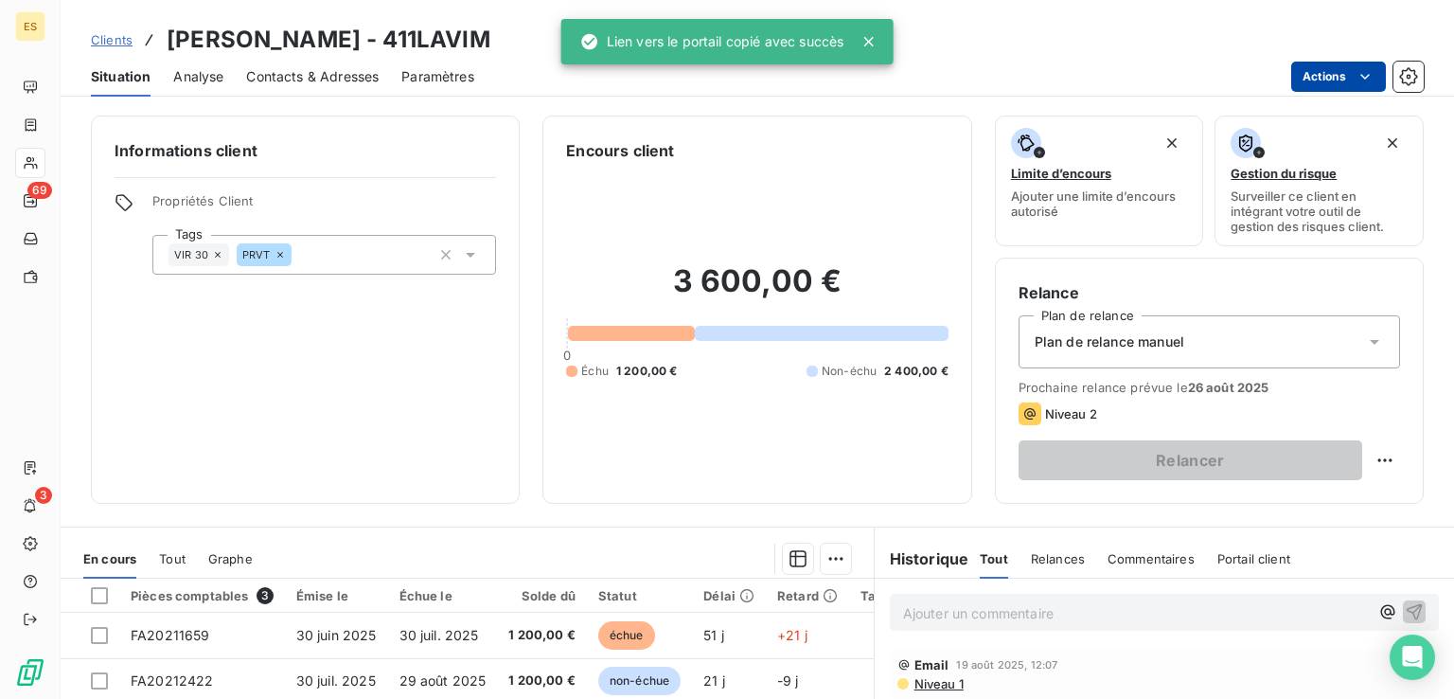
click at [1321, 68] on html "ES 69 3 Clients LAVIE MAISON - 411LAVIM Situation Analyse Contacts & Adresses P…" at bounding box center [727, 349] width 1454 height 699
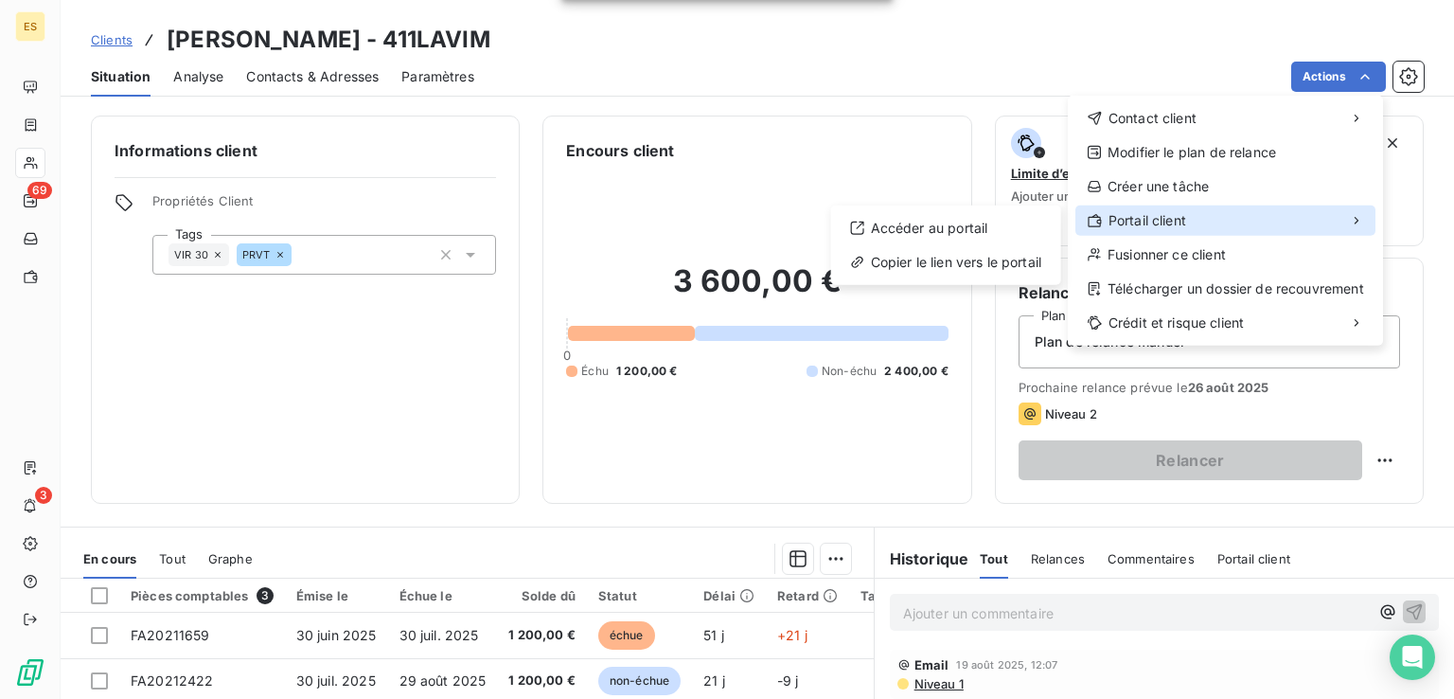
click at [1174, 232] on div "Portail client" at bounding box center [1226, 220] width 300 height 30
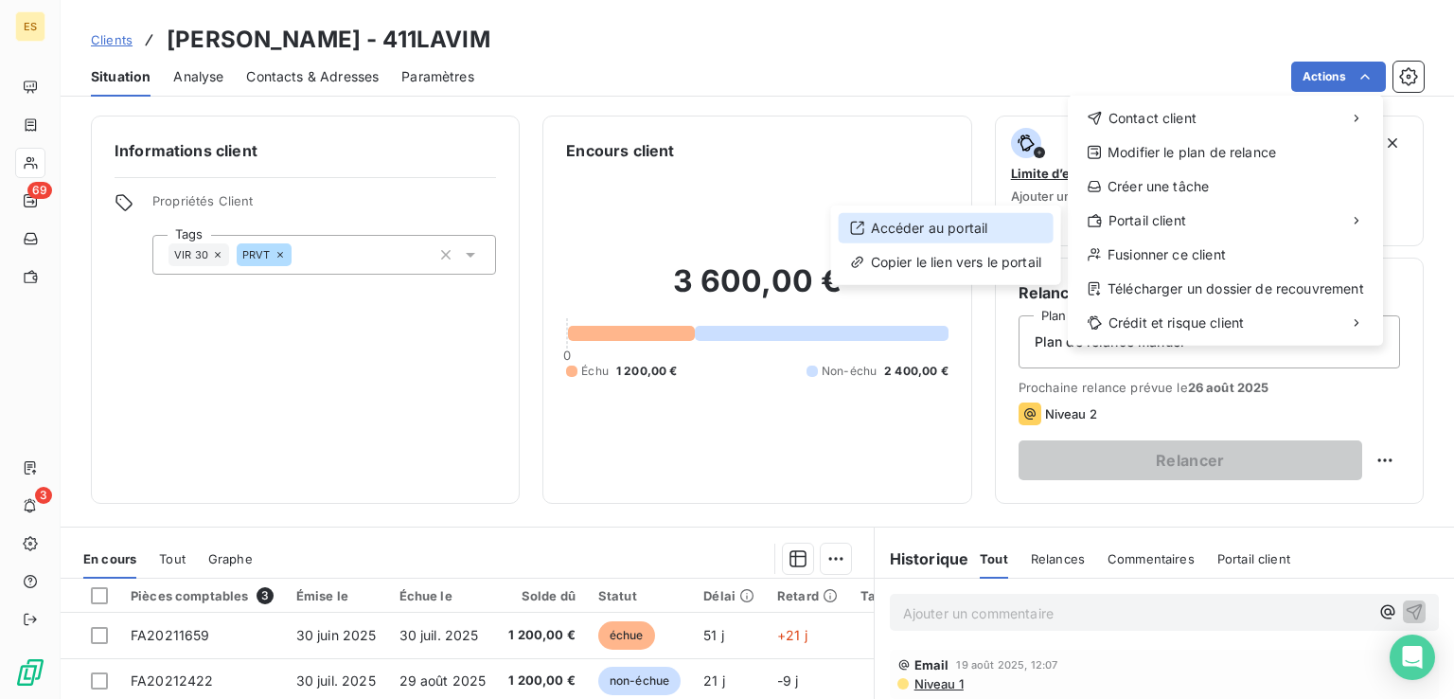
click at [1047, 231] on div "Accéder au portail" at bounding box center [946, 228] width 215 height 30
